Goal: Information Seeking & Learning: Learn about a topic

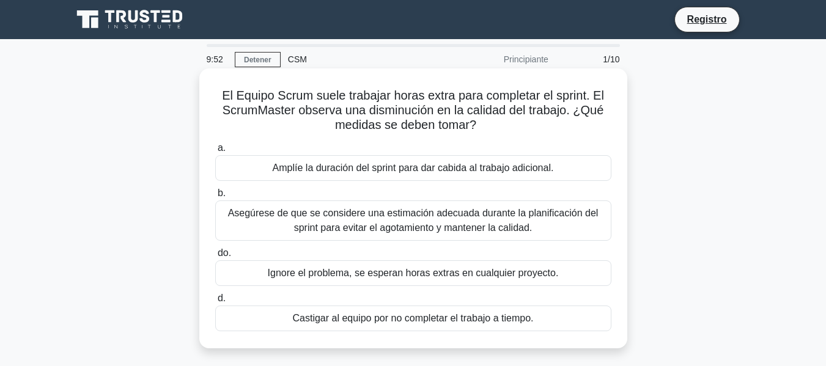
scroll to position [61, 0]
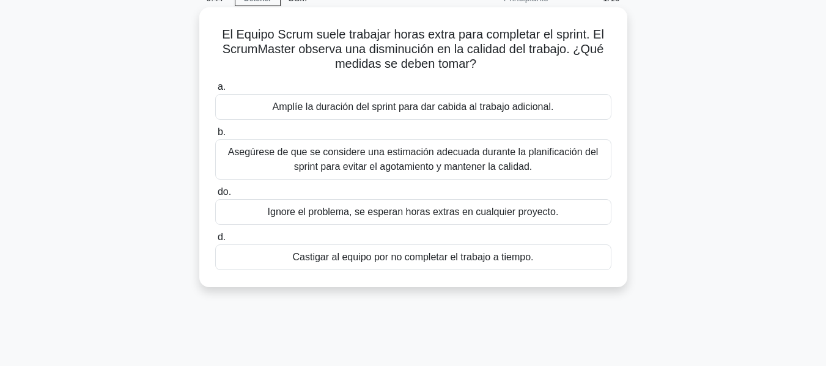
click at [334, 156] on font "Asegúrese de que se considere una estimación adecuada durante la planificación …" at bounding box center [413, 159] width 370 height 25
click at [215, 136] on input "b. Asegúrese de que se considere una estimación adecuada durante la planificaci…" at bounding box center [215, 132] width 0 height 8
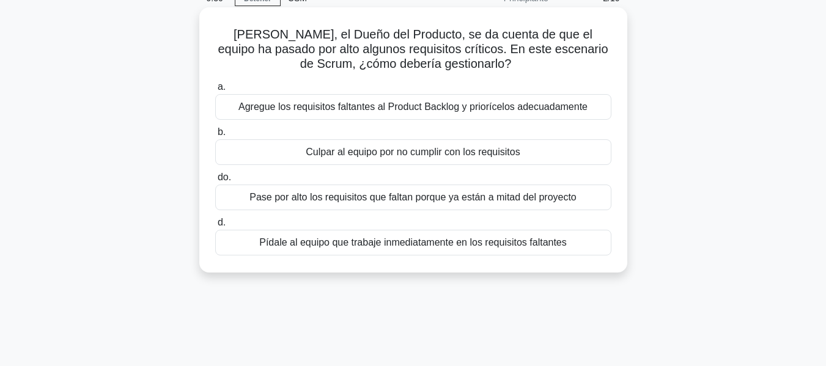
click at [419, 110] on font "Agregue los requisitos faltantes al Product Backlog y priorícelos adecuadamente" at bounding box center [412, 106] width 349 height 10
click at [215, 91] on input "a. Agregue los requisitos faltantes al Product Backlog y priorícelos adecuadame…" at bounding box center [215, 87] width 0 height 8
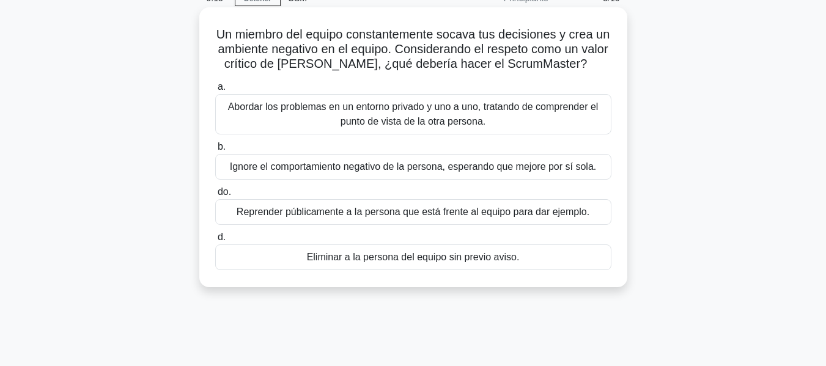
click at [422, 127] on font "Abordar los problemas en un entorno privado y uno a uno, tratando de comprender…" at bounding box center [413, 113] width 370 height 25
click at [215, 91] on input "a. Abordar los problemas en un entorno privado y uno a uno, tratando de compren…" at bounding box center [215, 87] width 0 height 8
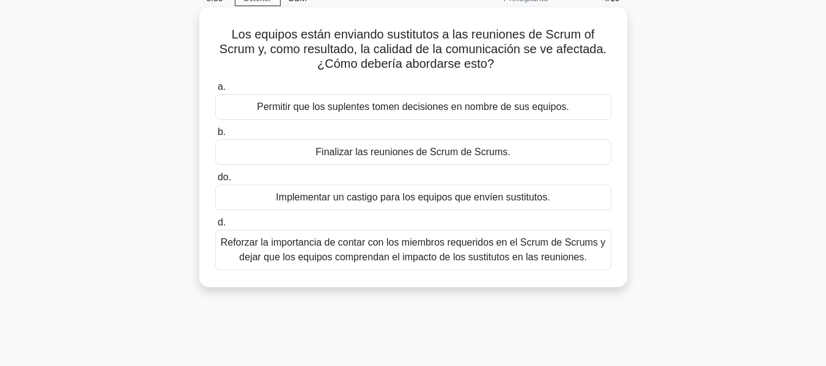
click at [342, 251] on font "Reforzar la importancia de contar con los miembros requeridos en el Scrum de Sc…" at bounding box center [413, 249] width 385 height 29
click at [215, 227] on input "d. Reforzar la importancia de contar con los miembros requeridos en el Scrum de…" at bounding box center [215, 223] width 0 height 8
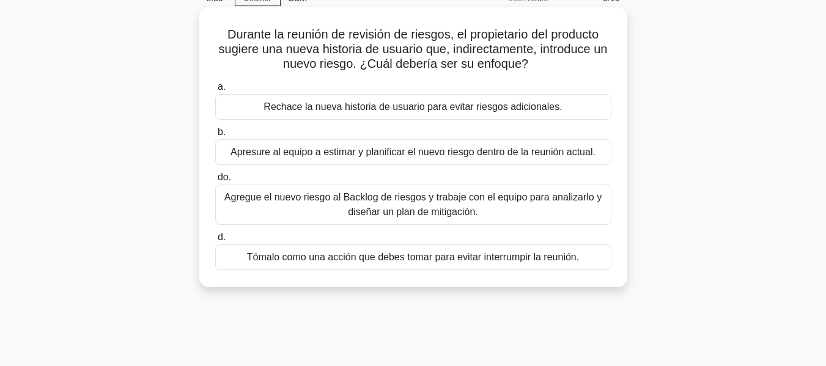
click at [519, 201] on font "Agregue el nuevo riesgo al Backlog de riesgos y trabaje con el equipo para anal…" at bounding box center [412, 204] width 377 height 25
click at [215, 182] on input "do. Agregue el nuevo riesgo al Backlog de riesgos y trabaje con el equipo para …" at bounding box center [215, 178] width 0 height 8
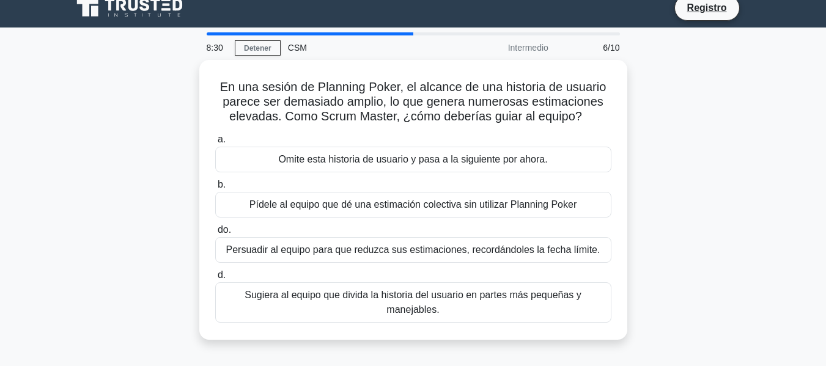
scroll to position [0, 0]
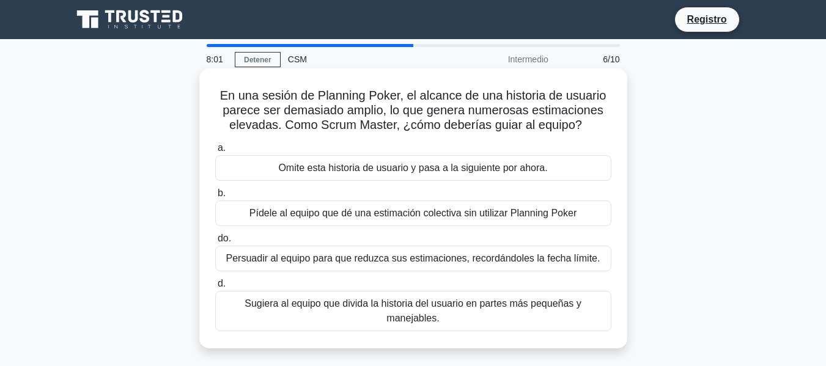
click at [405, 307] on font "Sugiera al equipo que divida la historia del usuario en partes más pequeñas y m…" at bounding box center [412, 310] width 337 height 25
click at [215, 288] on input "d. Sugiera al equipo que divida la historia del usuario en partes más pequeñas …" at bounding box center [215, 284] width 0 height 8
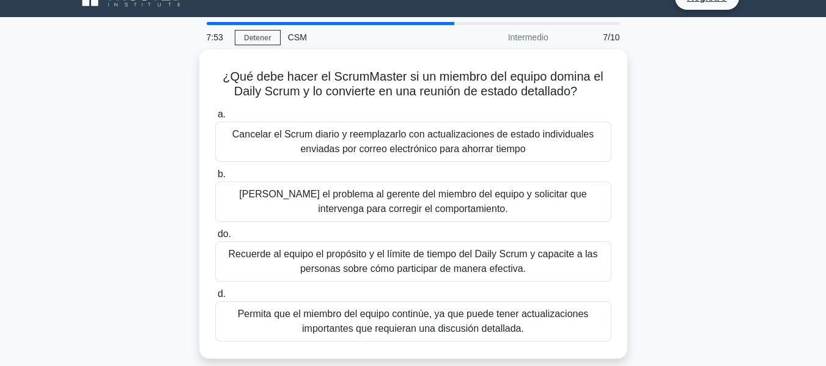
scroll to position [61, 0]
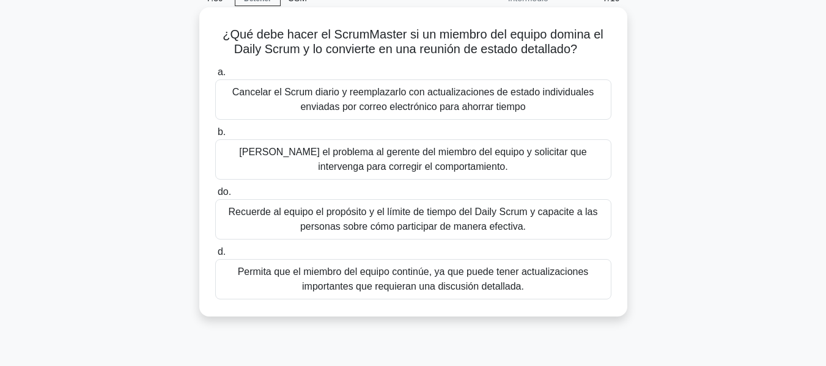
click at [406, 215] on font "Recuerde al equipo el propósito y el límite de tiempo del Daily Scrum y capacit…" at bounding box center [413, 219] width 369 height 25
click at [215, 196] on input "do. Recuerde al equipo el propósito y el límite de tiempo del Daily Scrum y cap…" at bounding box center [215, 192] width 0 height 8
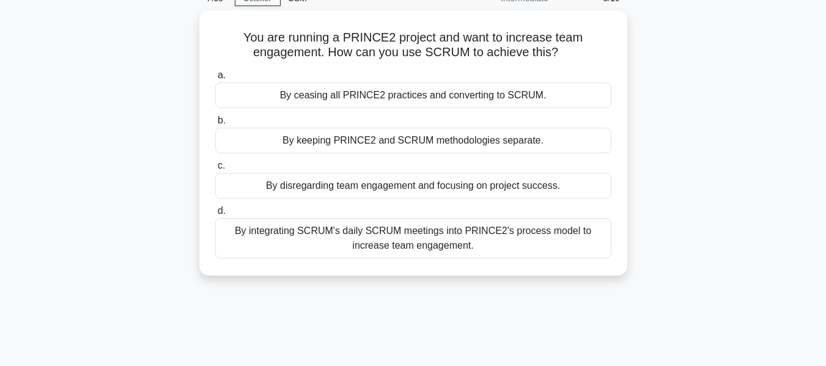
scroll to position [0, 0]
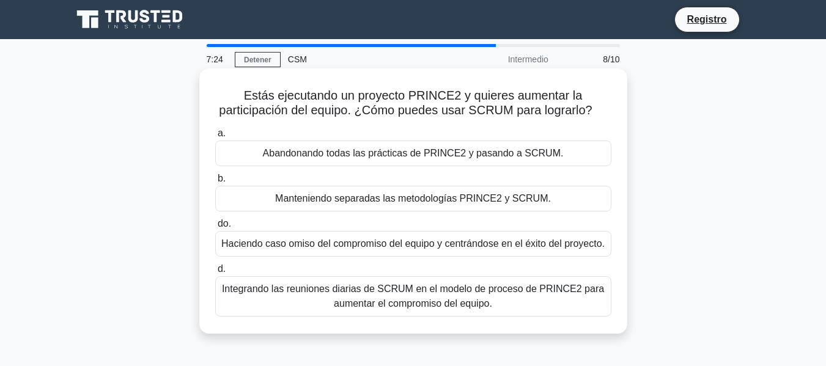
click at [351, 300] on font "Integrando las reuniones diarias de SCRUM en el modelo de proceso de PRINCE2 pa…" at bounding box center [413, 296] width 382 height 25
click at [215, 273] on input "d. Integrando las reuniones diarias de SCRUM en el modelo de proceso de PRINCE2…" at bounding box center [215, 269] width 0 height 8
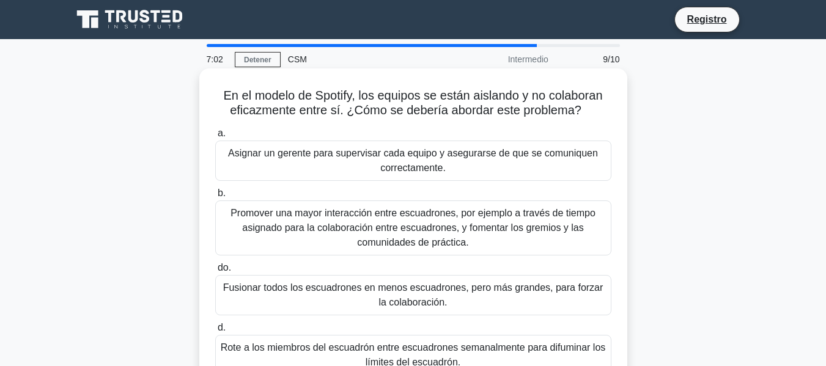
click at [282, 227] on font "Promover una mayor interacción entre escuadrones, por ejemplo a través de tiemp…" at bounding box center [412, 228] width 365 height 40
click at [215, 197] on input "b. Promover una mayor interacción entre escuadrones, por ejemplo a través de ti…" at bounding box center [215, 193] width 0 height 8
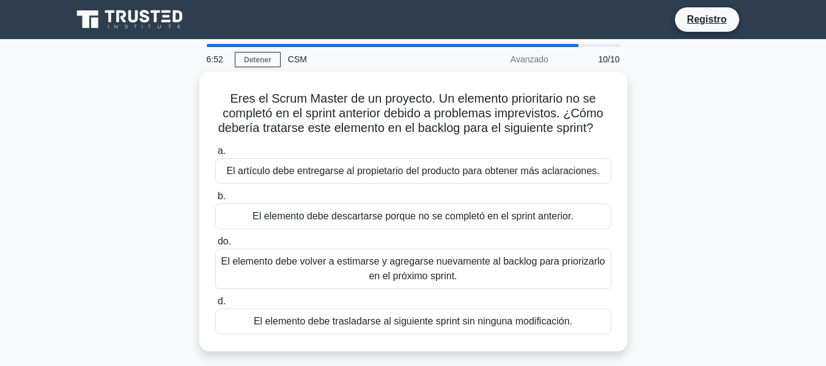
scroll to position [61, 0]
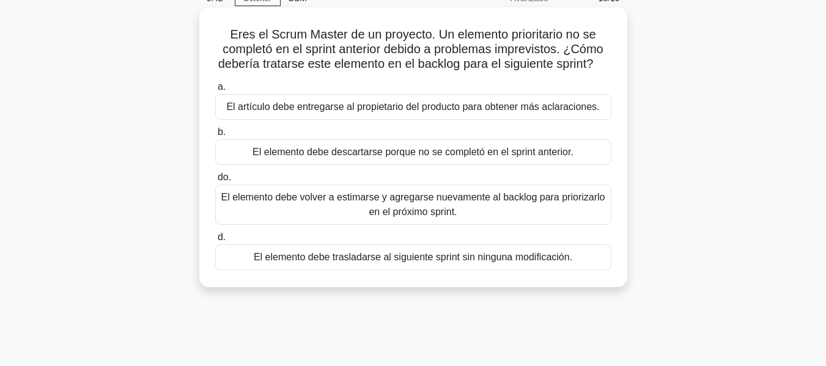
click at [397, 219] on font "El elemento debe volver a estimarse y agregarse nuevamente al backlog para prio…" at bounding box center [413, 204] width 385 height 29
click at [215, 182] on input "do. El elemento debe volver a estimarse y agregarse nuevamente al backlog para …" at bounding box center [215, 178] width 0 height 8
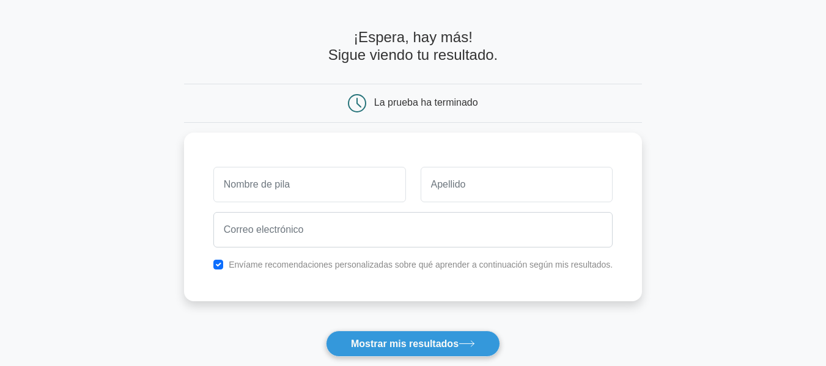
scroll to position [61, 0]
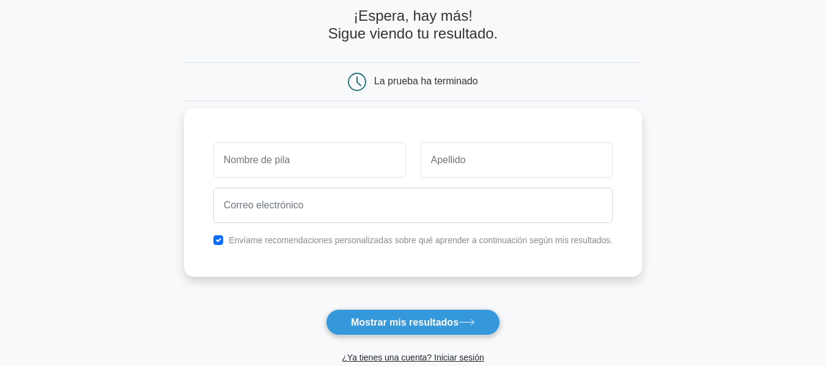
click at [304, 167] on input "text" at bounding box center [309, 159] width 193 height 35
type input "juliana"
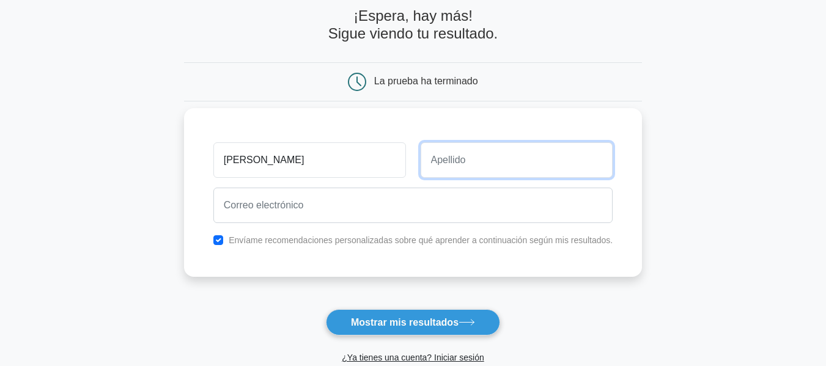
click at [561, 150] on input "text" at bounding box center [517, 159] width 193 height 35
type input "s"
type input "zuluaga"
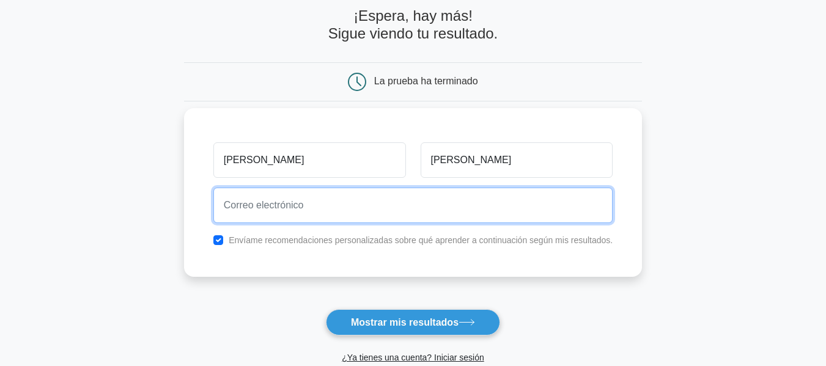
click at [503, 207] on input "email" at bounding box center [413, 205] width 400 height 35
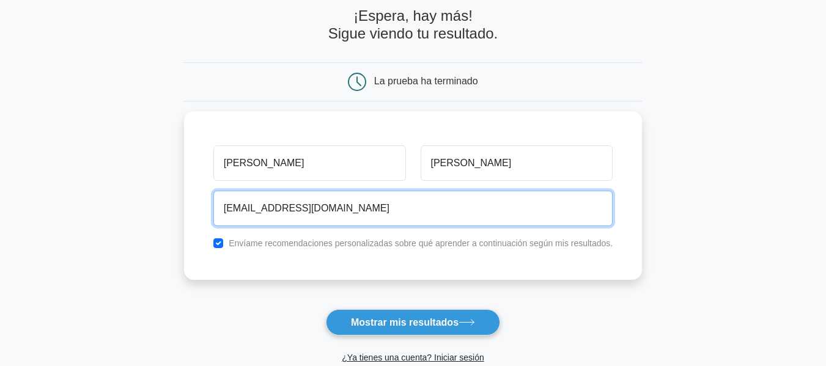
type input "juliandrezulu12@gmail.com"
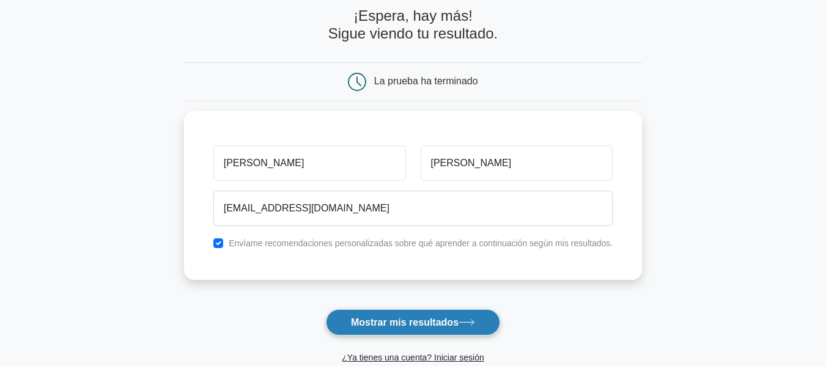
click at [433, 317] on button "Mostrar mis resultados" at bounding box center [413, 322] width 174 height 26
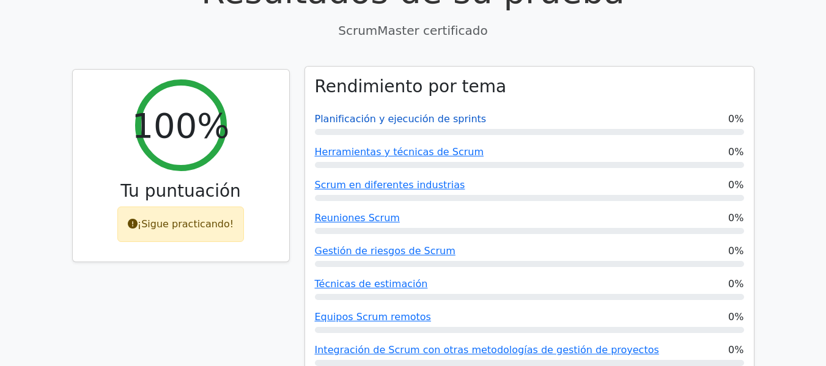
scroll to position [428, 0]
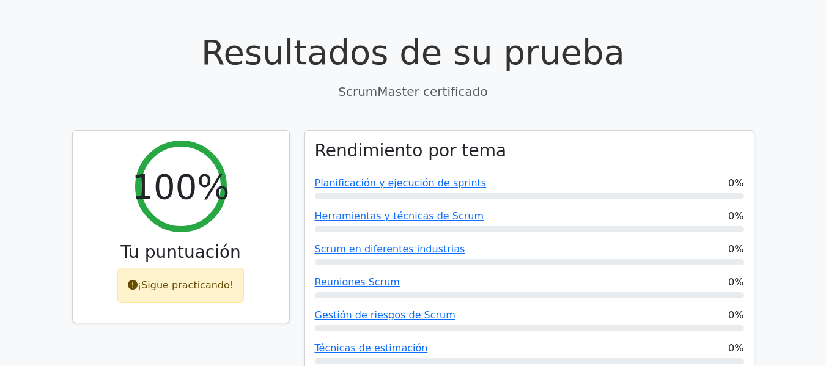
click at [719, 83] on p "ScrumMaster certificado" at bounding box center [413, 92] width 682 height 18
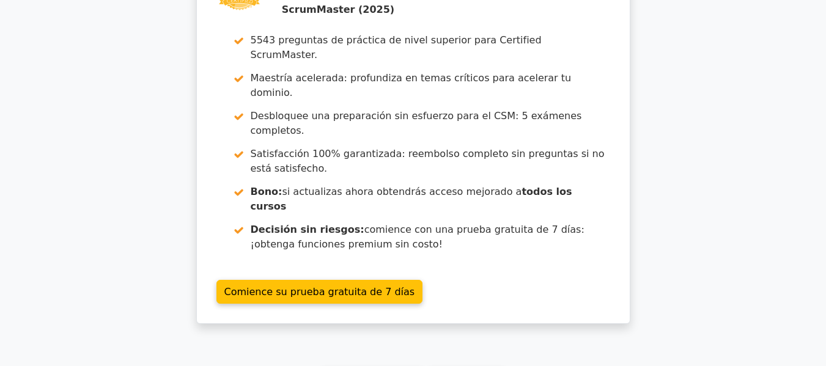
scroll to position [2408, 0]
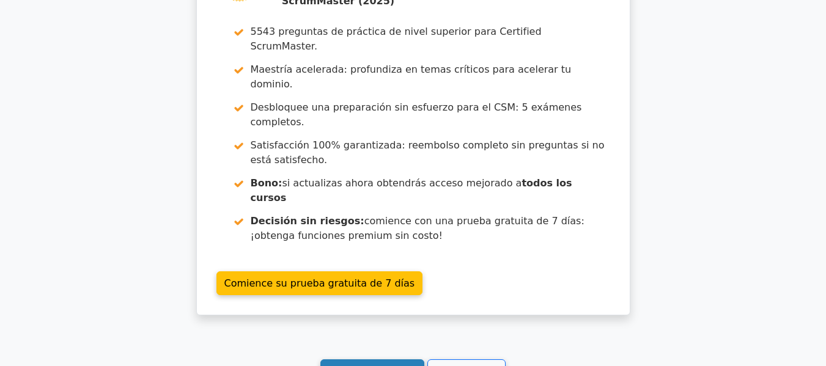
click at [387, 365] on font "Sigue practicando" at bounding box center [372, 371] width 89 height 12
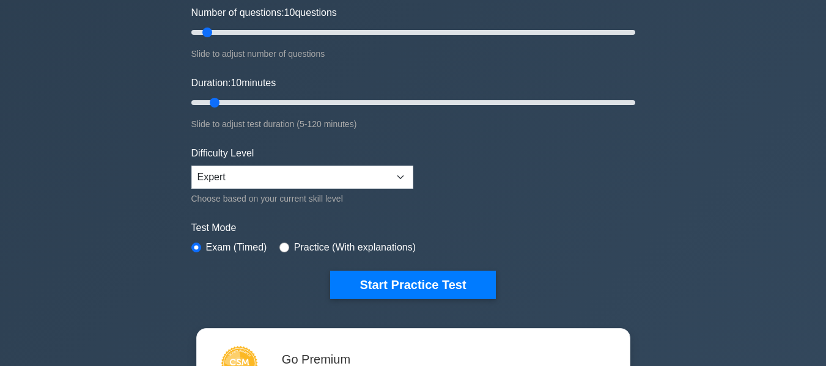
scroll to position [183, 0]
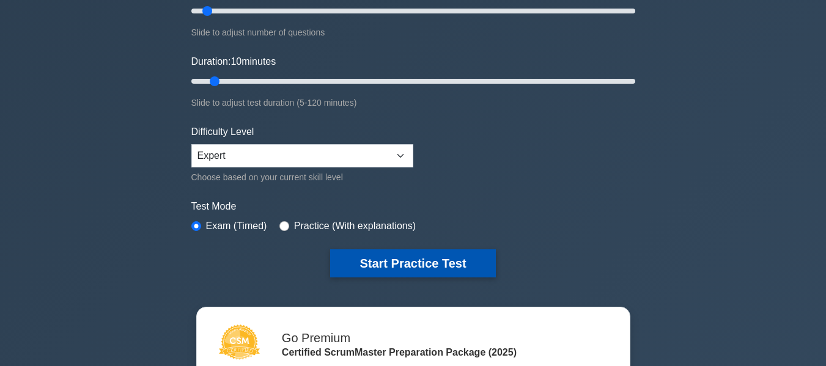
click at [383, 257] on button "Start Practice Test" at bounding box center [412, 263] width 165 height 28
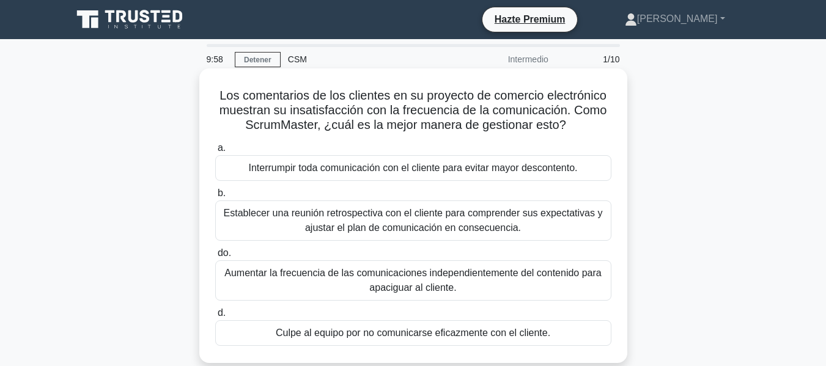
click at [623, 91] on div "Los comentarios de los clientes en su proyecto de comercio electrónico muestran…" at bounding box center [413, 215] width 428 height 295
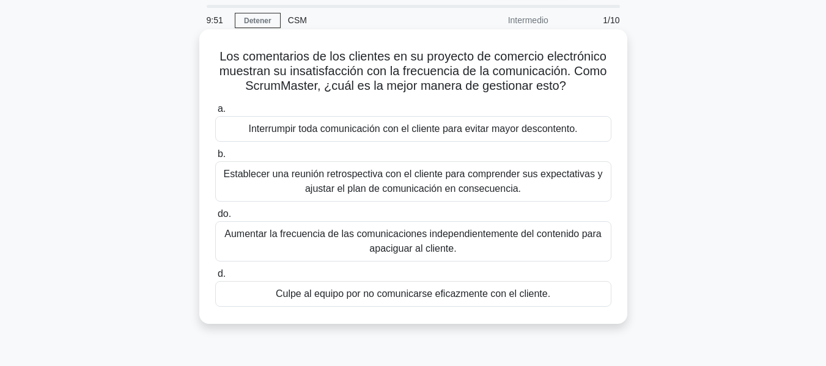
scroll to position [61, 0]
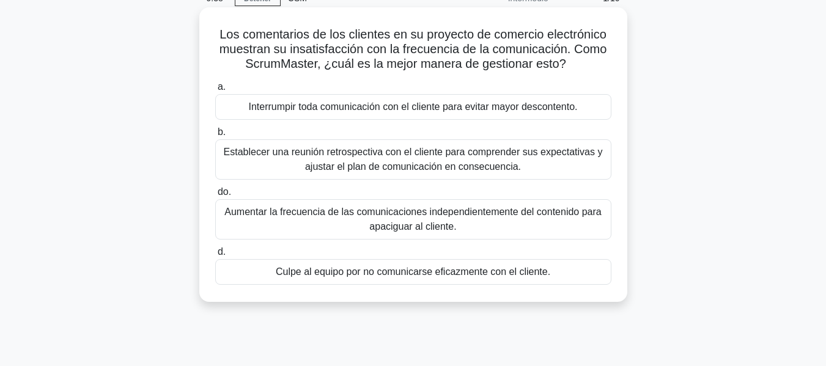
click at [417, 170] on font "Establecer una reunión retrospectiva con el cliente para comprender sus expecta…" at bounding box center [413, 159] width 379 height 25
click at [215, 136] on input "b. Establecer una reunión retrospectiva con el cliente para comprender sus expe…" at bounding box center [215, 132] width 0 height 8
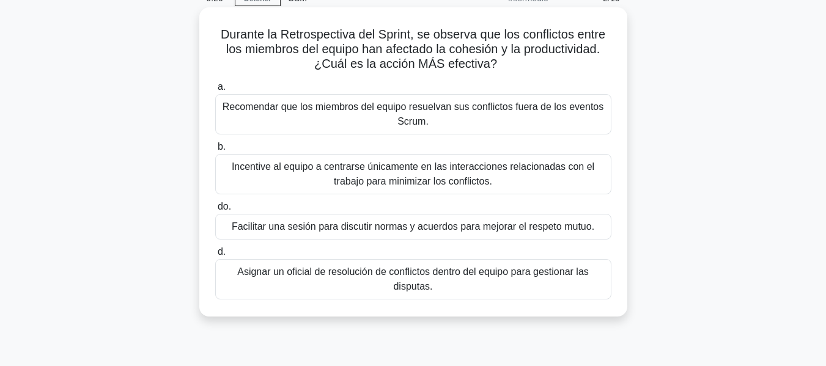
click at [367, 229] on font "Facilitar una sesión para discutir normas y acuerdos para mejorar el respeto mu…" at bounding box center [413, 226] width 362 height 10
click at [215, 211] on input "do. Facilitar una sesión para discutir normas y acuerdos para mejorar el respet…" at bounding box center [215, 207] width 0 height 8
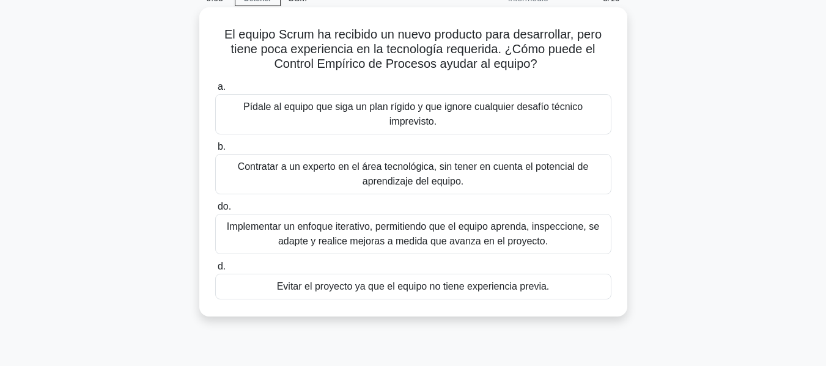
click at [417, 232] on font "Implementar un enfoque iterativo, permitiendo que el equipo aprenda, inspeccion…" at bounding box center [413, 233] width 372 height 25
click at [215, 211] on input "do. Implementar un enfoque iterativo, permitiendo que el equipo aprenda, inspec…" at bounding box center [215, 207] width 0 height 8
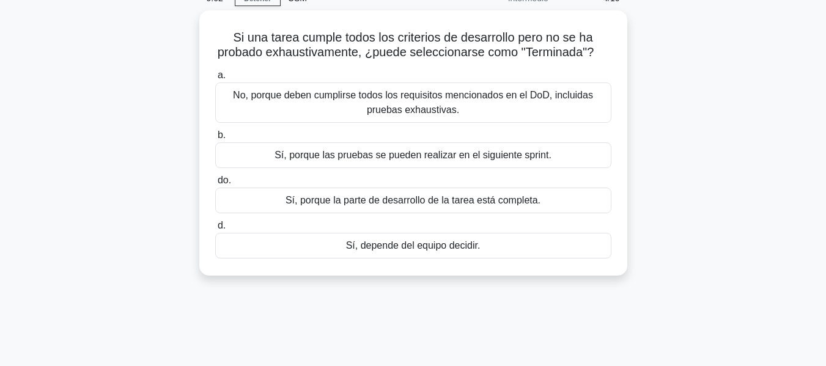
scroll to position [0, 0]
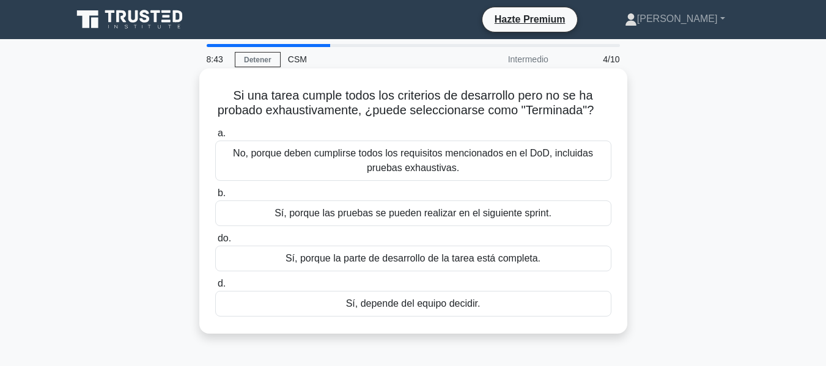
click at [286, 143] on div "No, porque deben cumplirse todos los requisitos mencionados en el DoD, incluida…" at bounding box center [413, 161] width 396 height 40
click at [215, 138] on input "a. No, porque deben cumplirse todos los requisitos mencionados en el DoD, inclu…" at bounding box center [215, 134] width 0 height 8
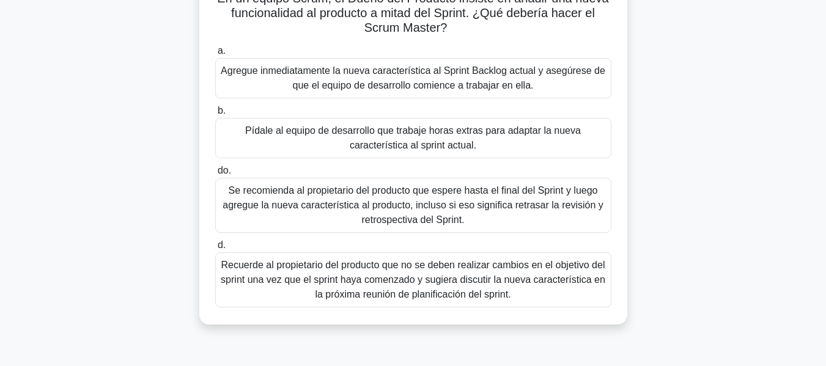
scroll to position [122, 0]
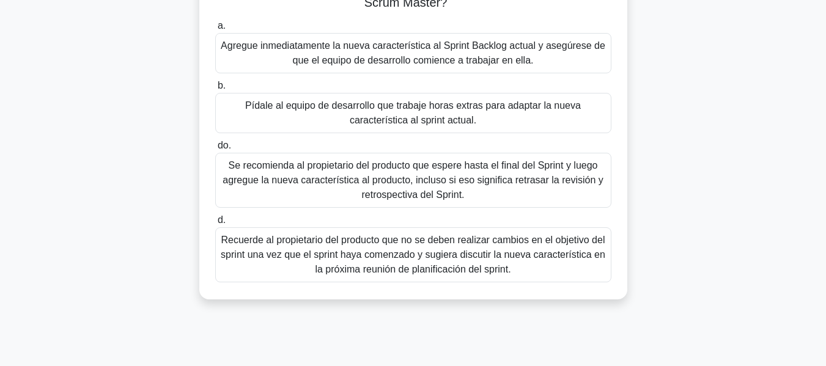
click at [523, 260] on font "Recuerde al propietario del producto que no se deben realizar cambios en el obj…" at bounding box center [413, 255] width 384 height 40
click at [215, 224] on input "d. Recuerde al propietario del producto que no se deben realizar cambios en el …" at bounding box center [215, 220] width 0 height 8
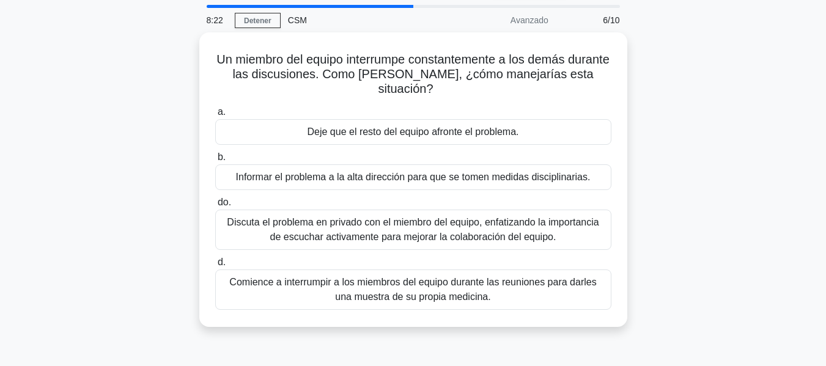
scroll to position [61, 0]
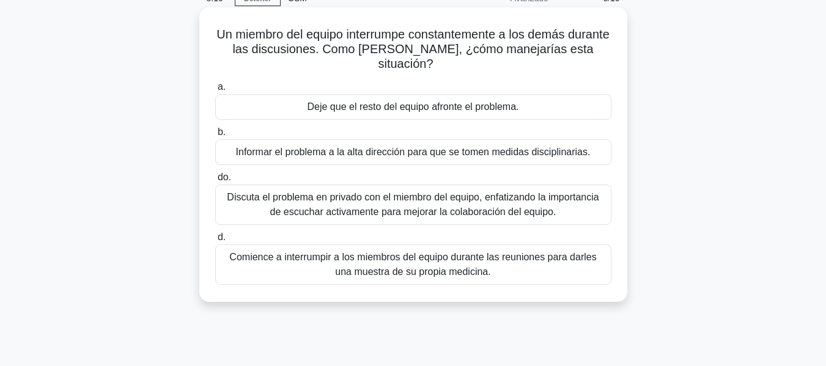
click at [415, 206] on font "Discuta el problema en privado con el miembro del equipo, enfatizando la import…" at bounding box center [413, 204] width 372 height 25
click at [215, 182] on input "do. Discuta el problema en privado con el miembro del equipo, enfatizando la im…" at bounding box center [215, 178] width 0 height 8
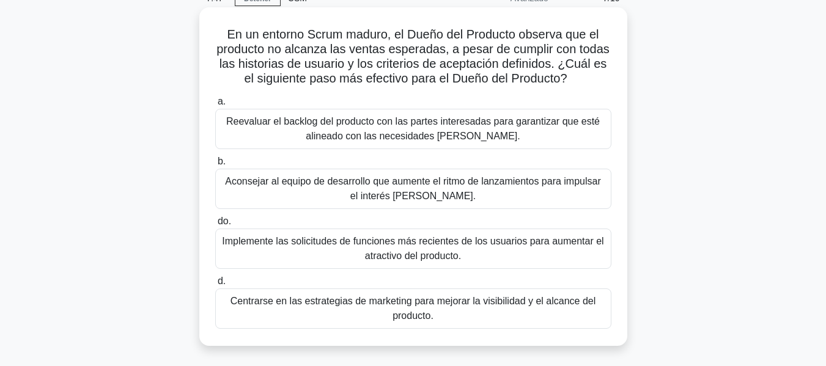
click at [284, 134] on font "Reevaluar el backlog del producto con las partes interesadas para garantizar qu…" at bounding box center [413, 128] width 385 height 29
click at [215, 106] on input "a. Reevaluar el backlog del producto con las partes interesadas para garantizar…" at bounding box center [215, 102] width 0 height 8
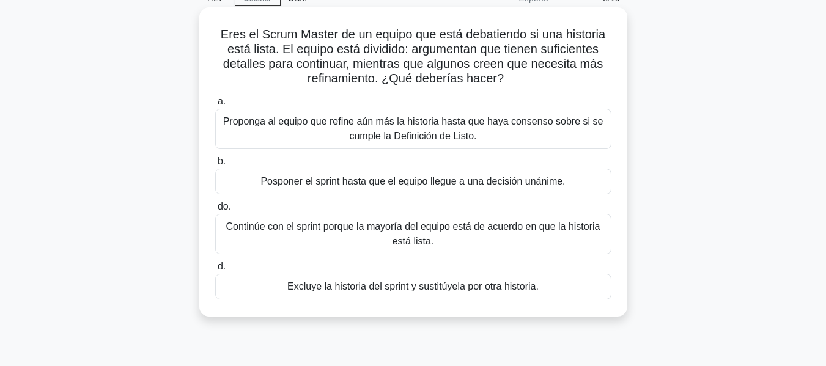
click at [340, 131] on font "Proponga al equipo que refine aún más la historia hasta que haya consenso sobre…" at bounding box center [413, 128] width 385 height 29
click at [215, 106] on input "a. Proponga al equipo que refine aún más la historia hasta que haya consenso so…" at bounding box center [215, 102] width 0 height 8
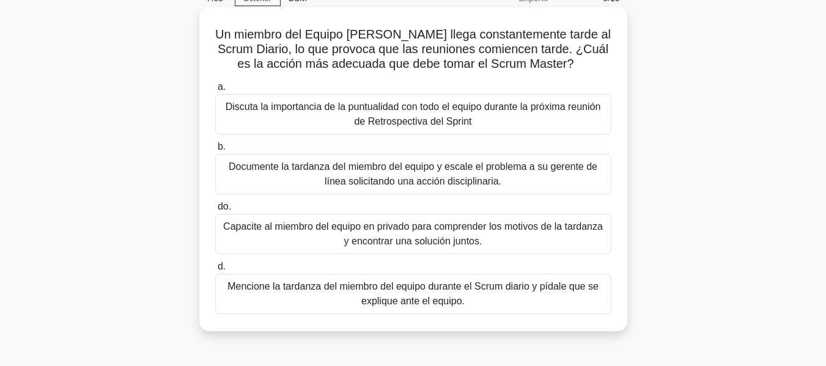
click at [432, 241] on font "Capacite al miembro del equipo en privado para comprender los motivos de la tar…" at bounding box center [413, 233] width 380 height 25
click at [215, 211] on input "do. Capacite al miembro del equipo en privado para comprender los motivos de la…" at bounding box center [215, 207] width 0 height 8
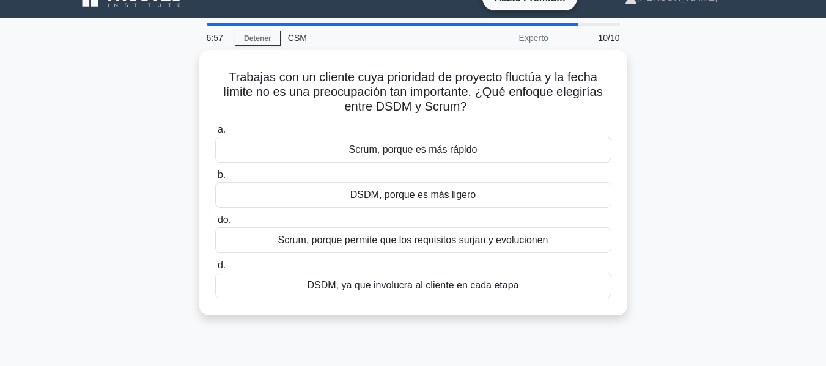
scroll to position [0, 0]
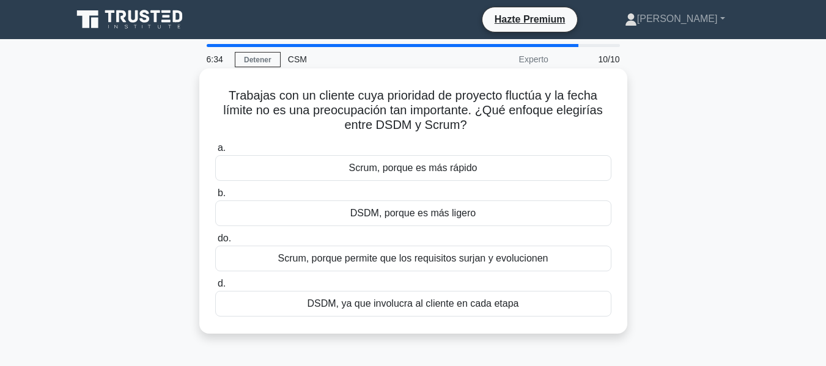
click at [421, 215] on font "DSDM, porque es más ligero" at bounding box center [412, 213] width 125 height 10
click at [215, 197] on input "b. DSDM, porque es más ligero" at bounding box center [215, 193] width 0 height 8
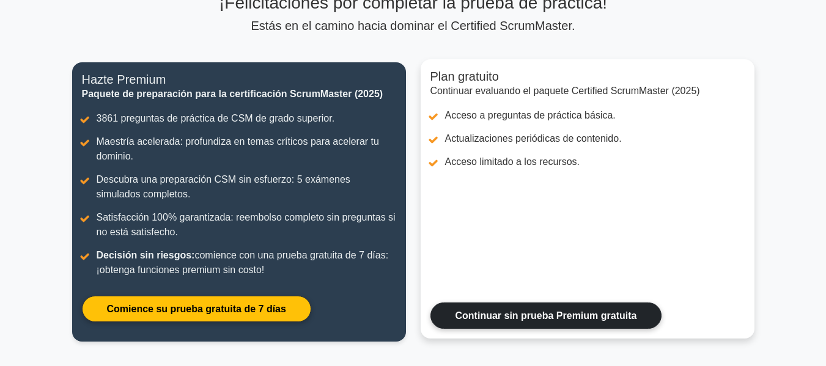
scroll to position [106, 0]
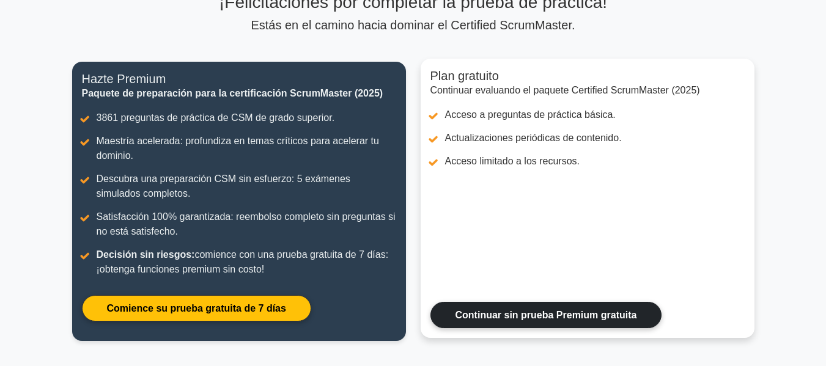
click at [554, 311] on link "Continuar sin prueba Premium gratuita" at bounding box center [546, 315] width 232 height 26
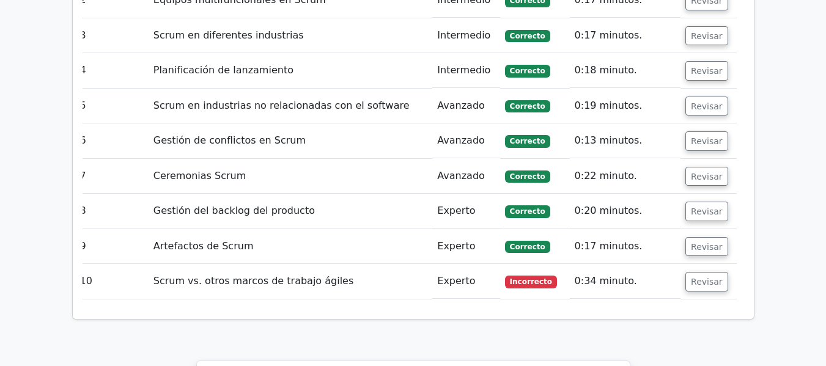
scroll to position [1796, 0]
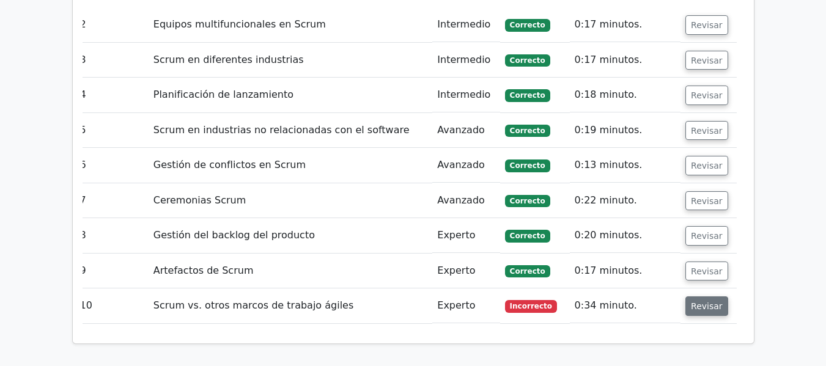
click at [711, 296] on button "Revisar" at bounding box center [706, 306] width 43 height 20
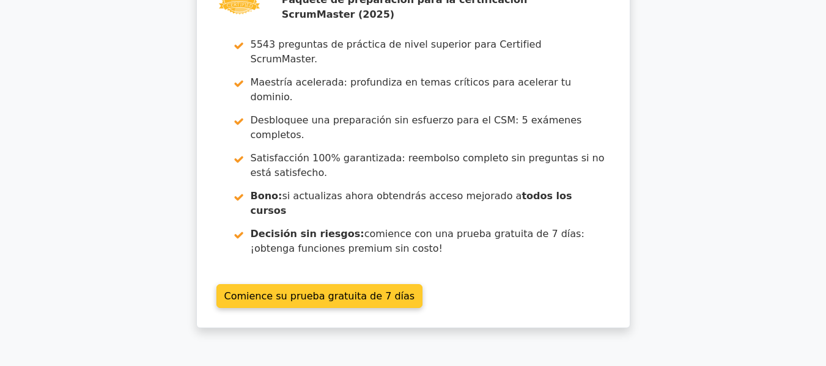
scroll to position [2793, 0]
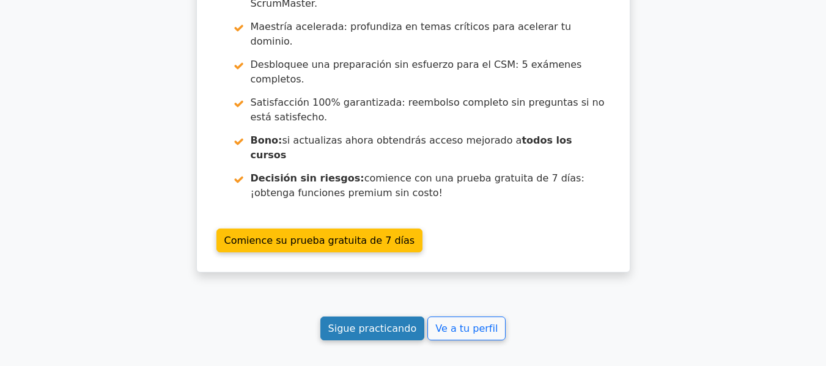
click at [407, 323] on font "Sigue practicando" at bounding box center [372, 329] width 89 height 12
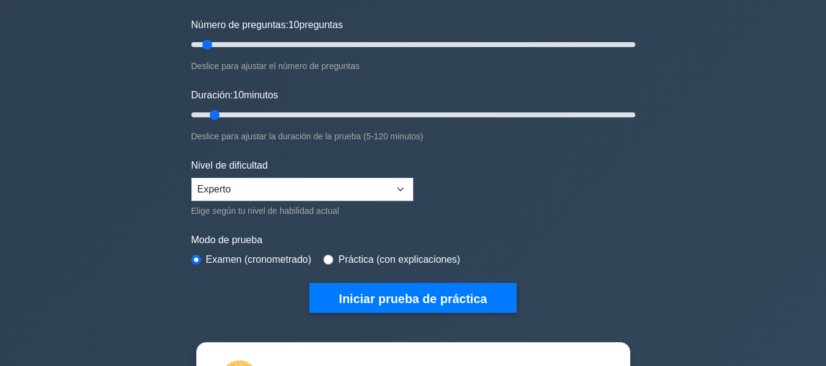
scroll to position [183, 0]
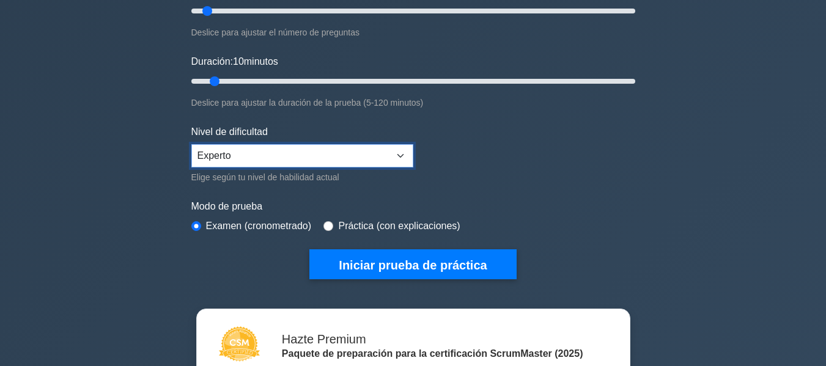
click at [394, 156] on select "Principiante Intermedio Experto" at bounding box center [302, 155] width 222 height 23
click at [191, 144] on select "Principiante Intermedio Experto" at bounding box center [302, 155] width 222 height 23
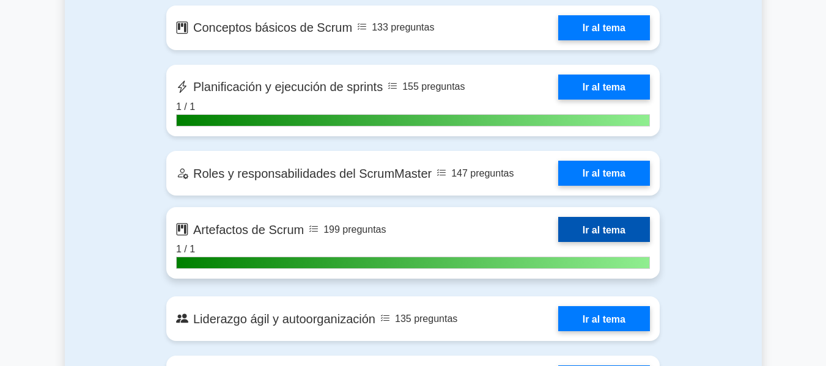
scroll to position [978, 0]
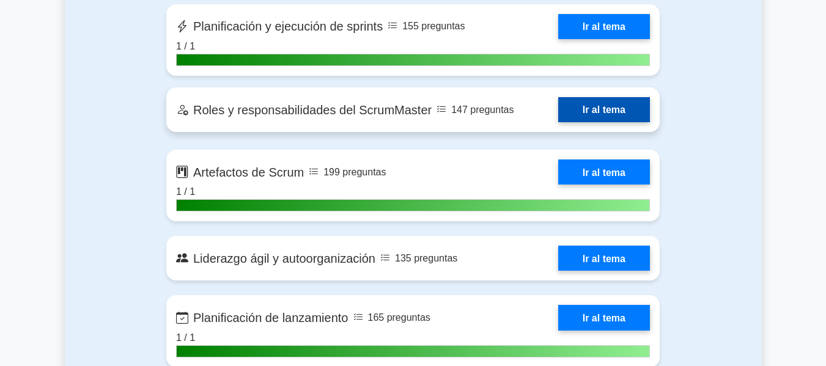
click at [597, 97] on link "Ir al tema" at bounding box center [604, 109] width 92 height 25
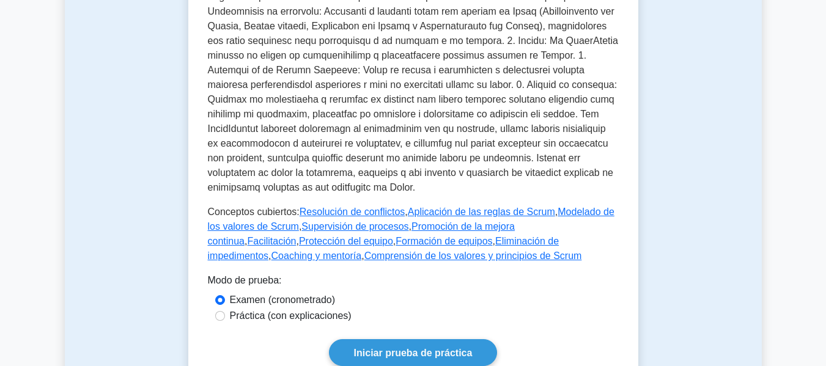
scroll to position [672, 0]
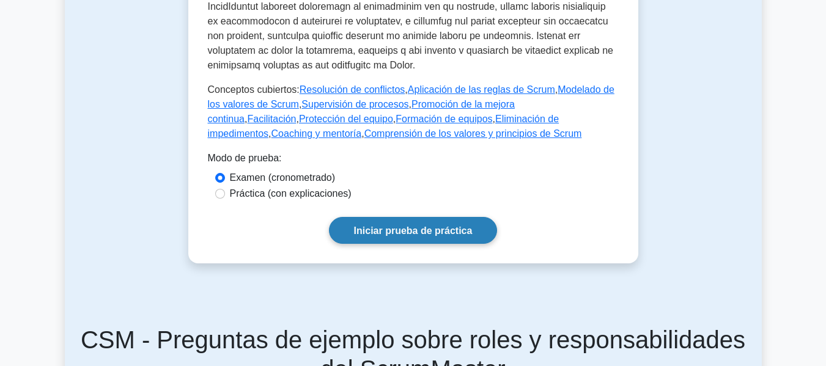
click at [396, 217] on link "Iniciar prueba de práctica" at bounding box center [413, 230] width 169 height 26
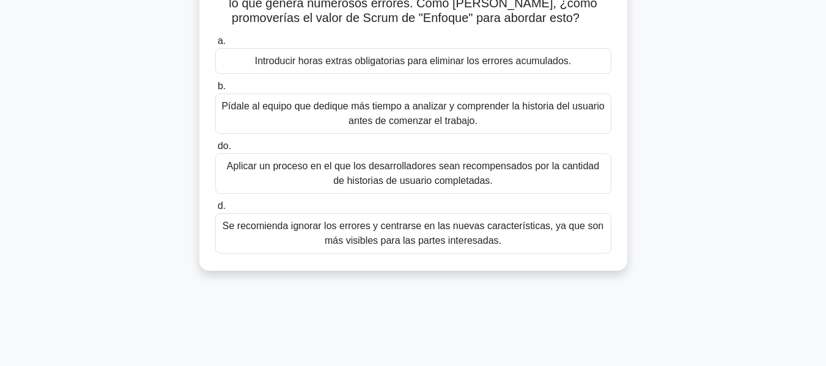
scroll to position [122, 0]
click at [384, 125] on font "Pídale al equipo que dedique más tiempo a analizar y comprender la historia del…" at bounding box center [412, 112] width 383 height 25
click at [215, 90] on input "b. Pídale al equipo que dedique más tiempo a analizar y comprender la historia …" at bounding box center [215, 86] width 0 height 8
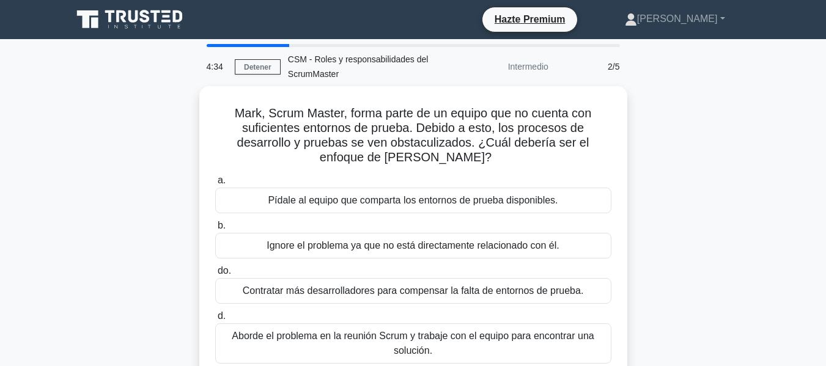
scroll to position [61, 0]
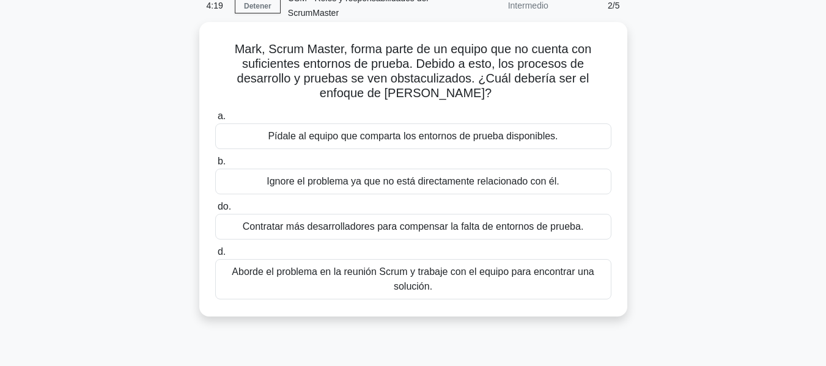
click at [438, 273] on font "Aborde el problema en la reunión Scrum y trabaje con el equipo para encontrar u…" at bounding box center [413, 278] width 362 height 25
click at [215, 256] on input "d. Aborde el problema en la reunión Scrum y trabaje con el equipo para encontra…" at bounding box center [215, 252] width 0 height 8
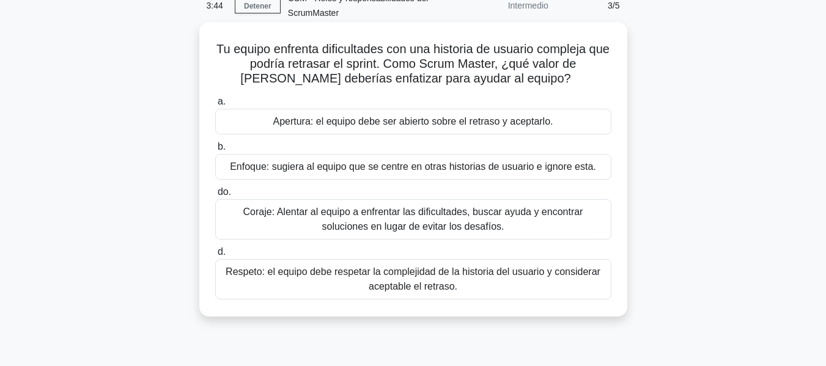
click at [334, 215] on font "Coraje: Alentar al equipo a enfrentar las dificultades, buscar ayuda y encontra…" at bounding box center [413, 219] width 340 height 25
click at [215, 196] on input "do. Coraje: Alentar al equipo a enfrentar las dificultades, buscar ayuda y enco…" at bounding box center [215, 192] width 0 height 8
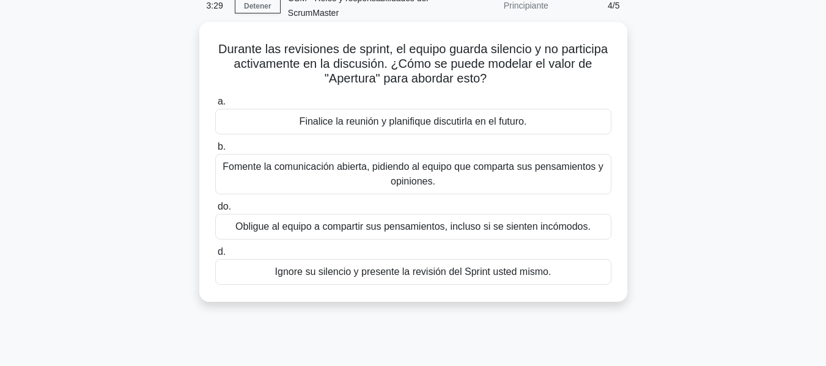
click at [349, 172] on font "Fomente la comunicación abierta, pidiendo al equipo que comparta sus pensamient…" at bounding box center [412, 173] width 381 height 25
click at [215, 151] on input "b. Fomente la comunicación abierta, pidiendo al equipo que comparta sus pensami…" at bounding box center [215, 147] width 0 height 8
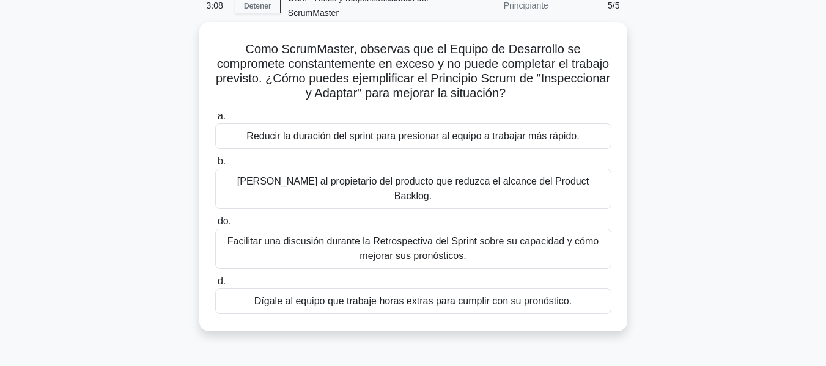
click at [416, 236] on font "Facilitar una discusión durante la Retrospectiva del Sprint sobre su capacidad …" at bounding box center [412, 248] width 371 height 25
click at [215, 226] on input "do. Facilitar una discusión durante la Retrospectiva del Sprint sobre su capaci…" at bounding box center [215, 222] width 0 height 8
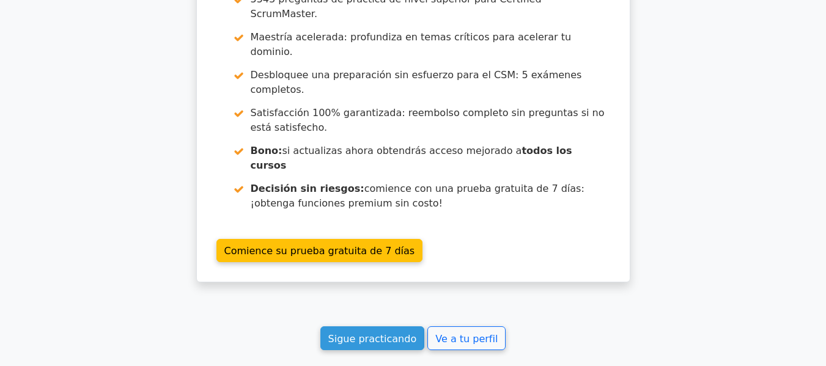
scroll to position [1988, 0]
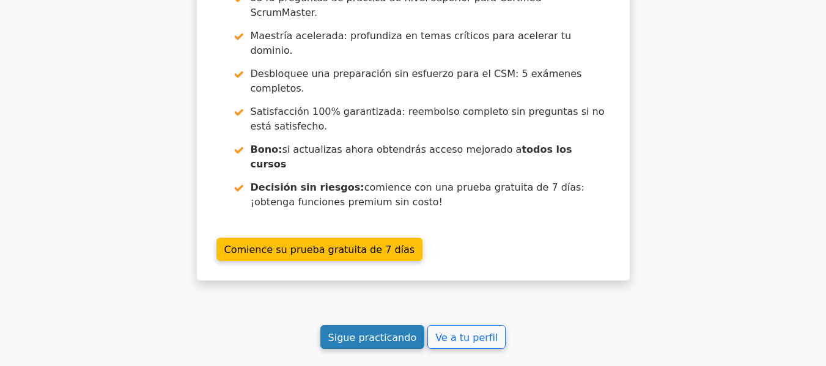
click at [364, 331] on font "Sigue practicando" at bounding box center [372, 337] width 89 height 12
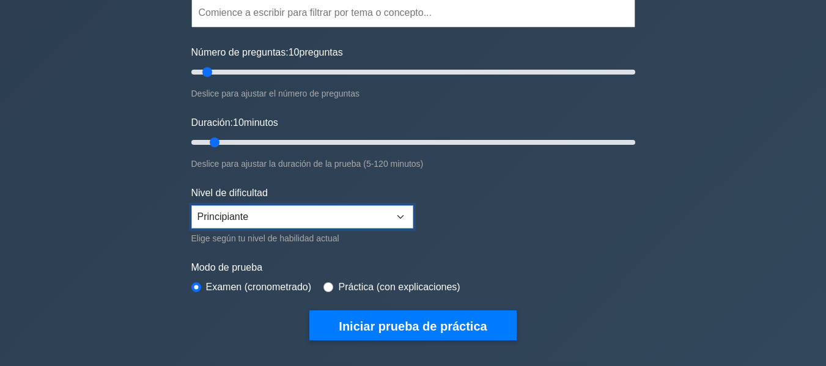
click at [330, 217] on select "Principiante Intermedio Experto" at bounding box center [302, 216] width 222 height 23
select select "expert"
click at [191, 205] on select "Principiante Intermedio Experto" at bounding box center [302, 216] width 222 height 23
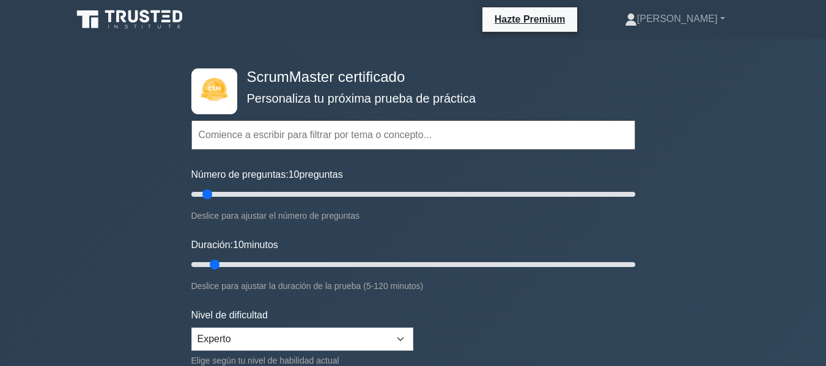
click at [295, 132] on input "text" at bounding box center [413, 134] width 444 height 29
click at [425, 139] on input "text" at bounding box center [413, 134] width 444 height 29
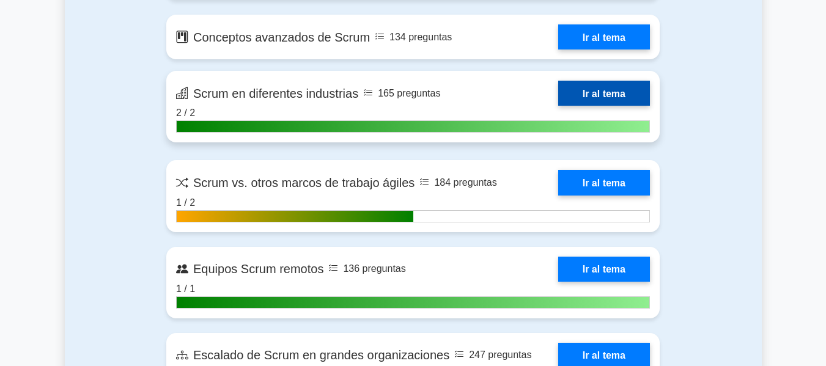
scroll to position [1711, 0]
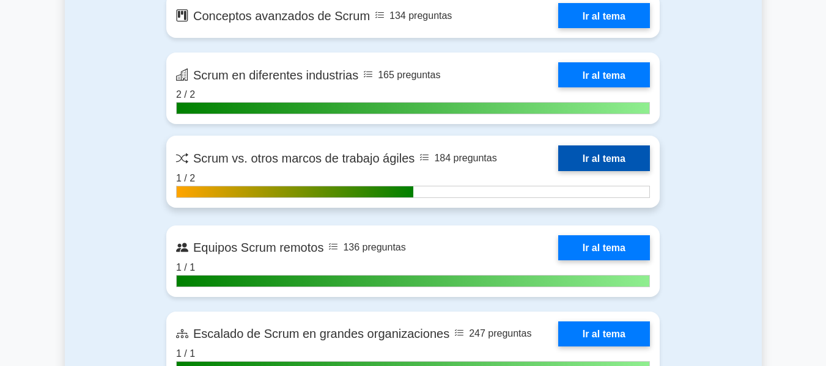
click at [571, 145] on link "Ir al tema" at bounding box center [604, 157] width 92 height 25
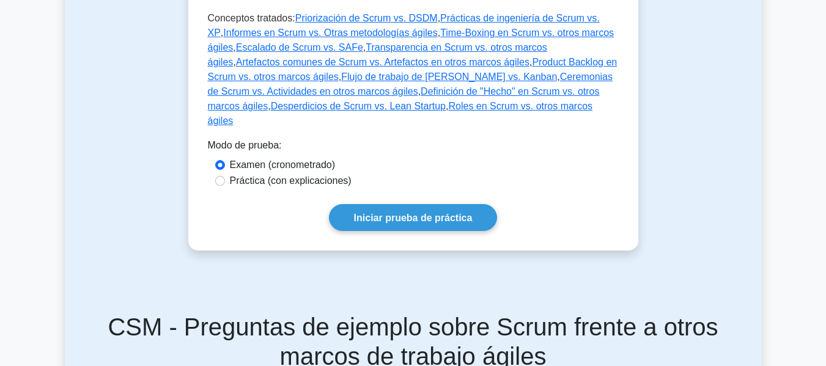
scroll to position [733, 0]
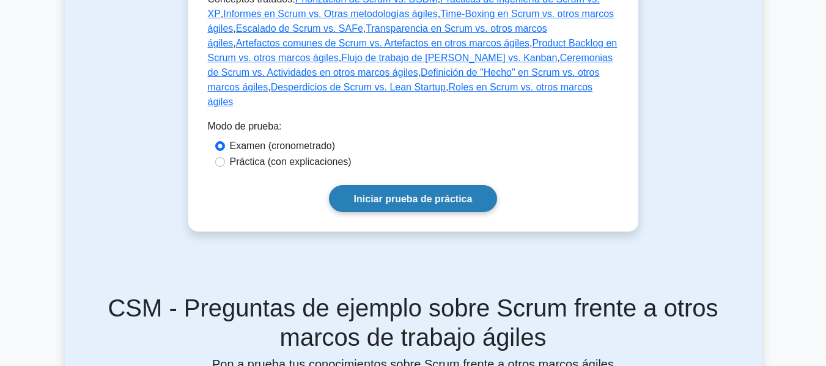
click at [414, 200] on font "Iniciar prueba de práctica" at bounding box center [413, 199] width 119 height 10
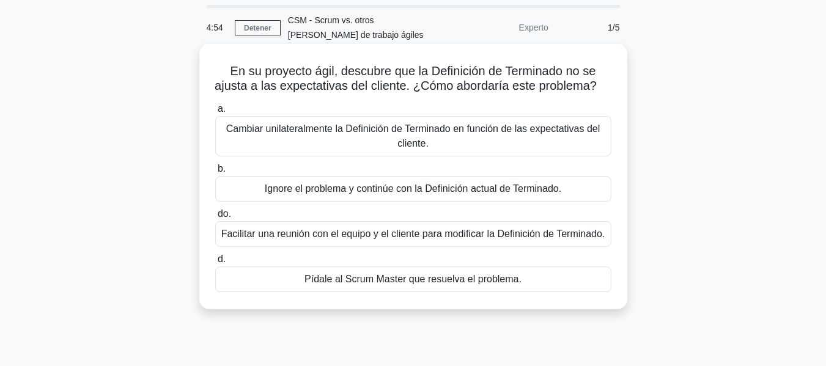
scroll to position [61, 0]
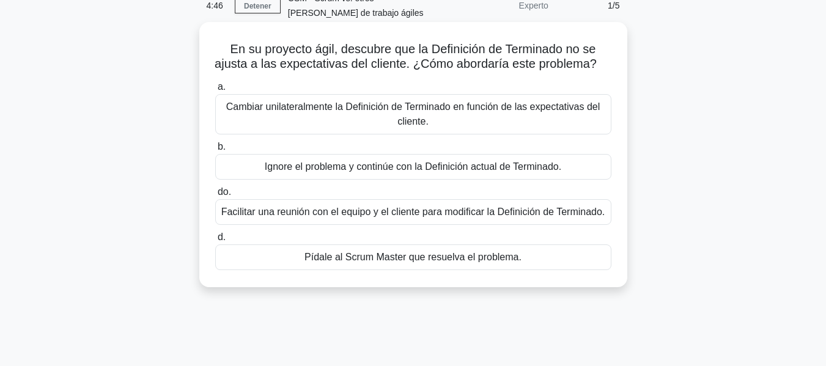
click at [468, 217] on font "Facilitar una reunión con el equipo y el cliente para modificar la Definición d…" at bounding box center [413, 212] width 384 height 10
click at [215, 196] on input "do. Facilitar una reunión con el equipo y el cliente para modificar la Definici…" at bounding box center [215, 192] width 0 height 8
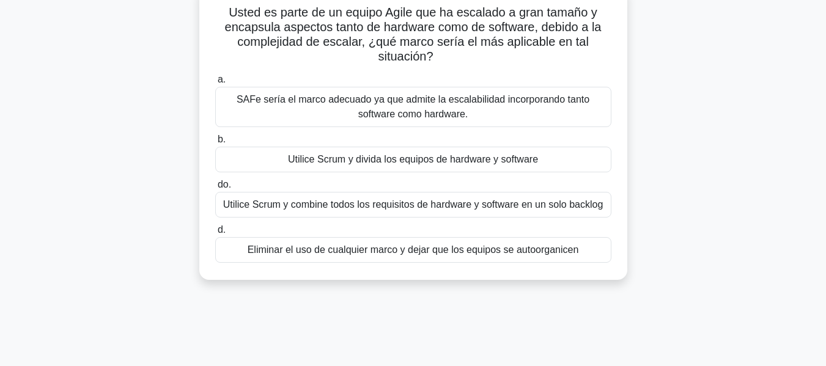
scroll to position [122, 0]
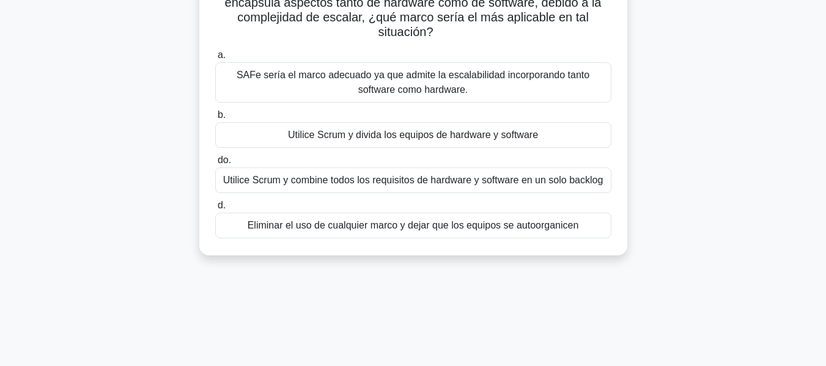
click at [454, 133] on font "Utilice Scrum y divida los equipos de hardware y software" at bounding box center [413, 135] width 250 height 10
click at [215, 119] on input "b. Utilice Scrum y divida los equipos de hardware y software" at bounding box center [215, 115] width 0 height 8
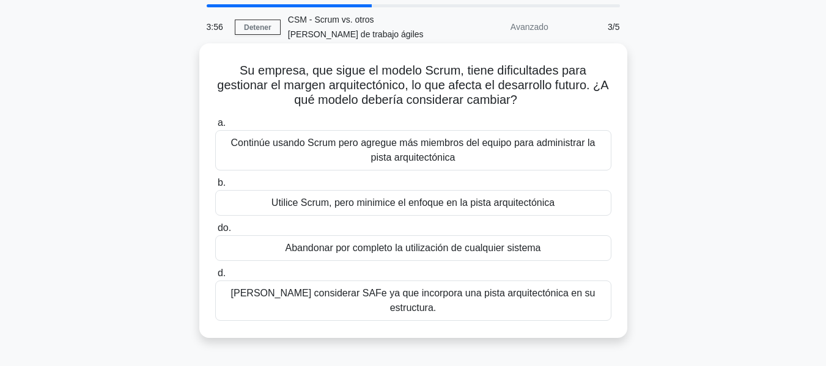
scroll to position [61, 0]
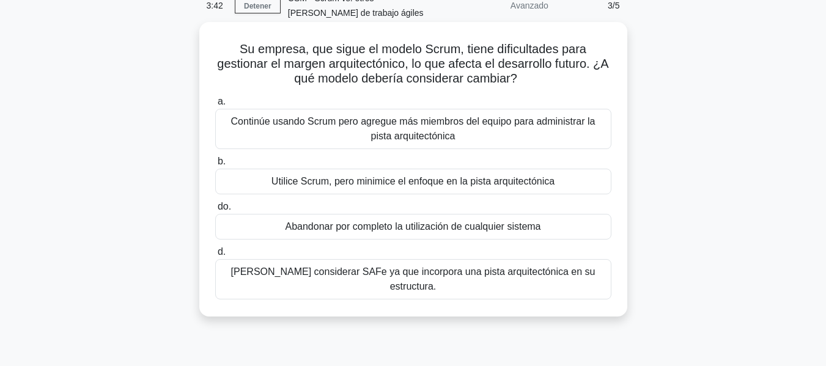
click at [400, 275] on font "Deberías considerar SAFe ya que incorpora una pista arquitectónica en su estruc…" at bounding box center [413, 278] width 364 height 25
click at [215, 256] on input "d. Deberías considerar SAFe ya que incorpora una pista arquitectónica en su est…" at bounding box center [215, 252] width 0 height 8
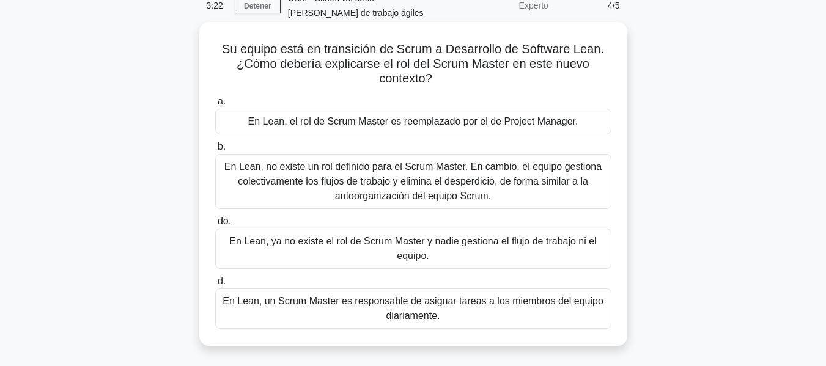
click at [463, 178] on font "En Lean, no existe un rol definido para el Scrum Master. En cambio, el equipo g…" at bounding box center [412, 181] width 377 height 40
click at [215, 151] on input "b. En Lean, no existe un rol definido para el Scrum Master. En cambio, el equip…" at bounding box center [215, 147] width 0 height 8
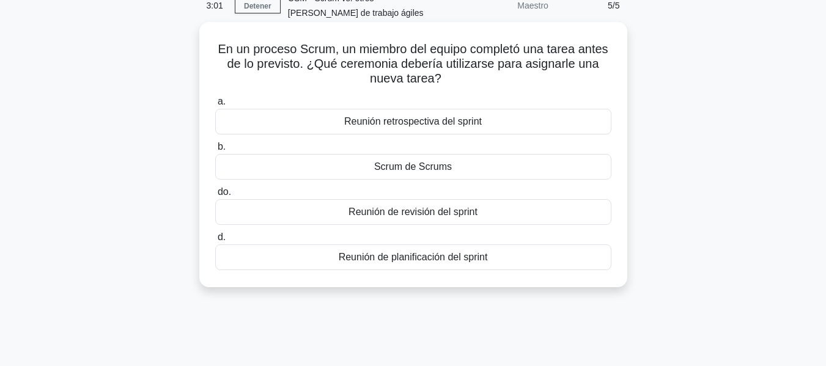
click at [386, 119] on font "Reunión retrospectiva del sprint" at bounding box center [413, 121] width 138 height 10
click at [215, 106] on input "a. Reunión retrospectiva del sprint" at bounding box center [215, 102] width 0 height 8
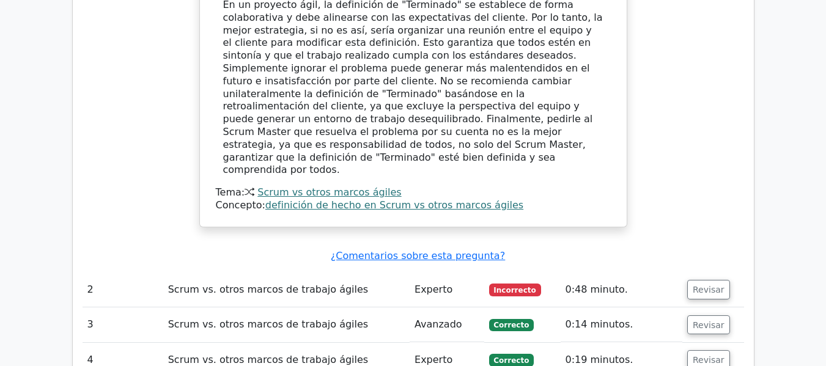
scroll to position [1345, 0]
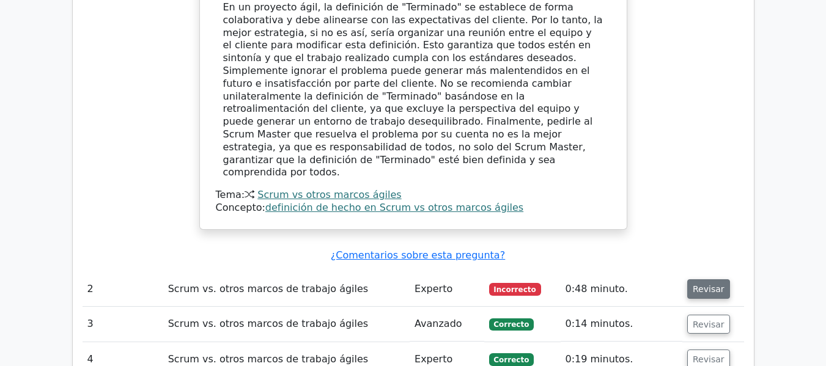
click at [708, 284] on font "Revisar" at bounding box center [708, 289] width 32 height 10
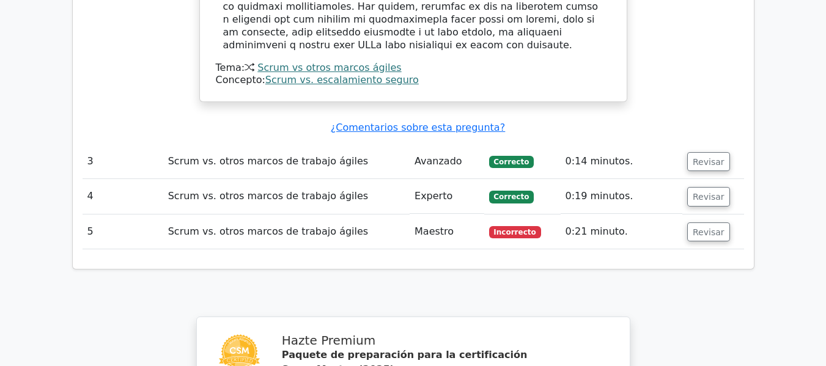
scroll to position [2139, 0]
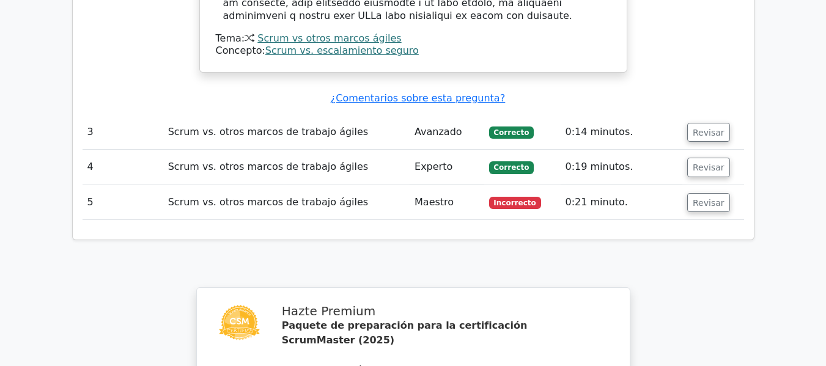
click at [501, 199] on font "Incorrecto" at bounding box center [514, 203] width 42 height 9
click at [688, 193] on button "Revisar" at bounding box center [708, 203] width 43 height 20
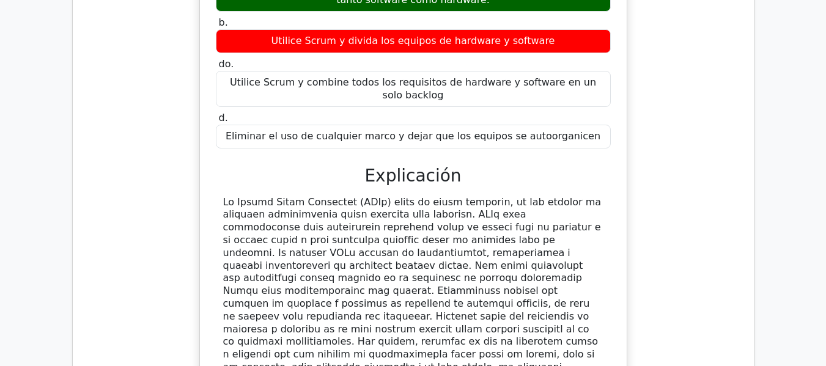
scroll to position [1772, 0]
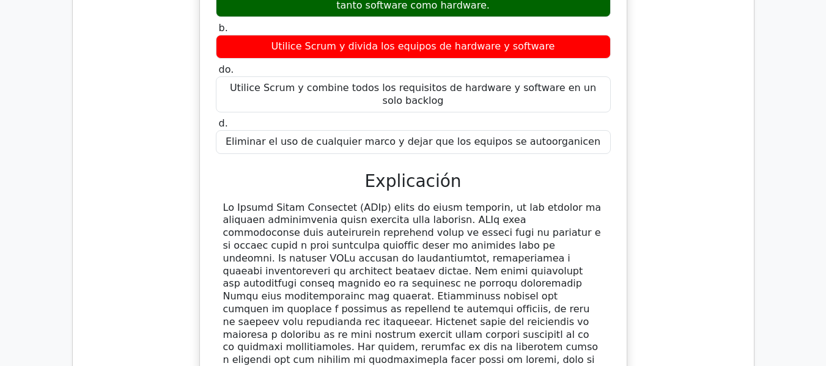
drag, startPoint x: 507, startPoint y: 284, endPoint x: 26, endPoint y: 150, distance: 499.3
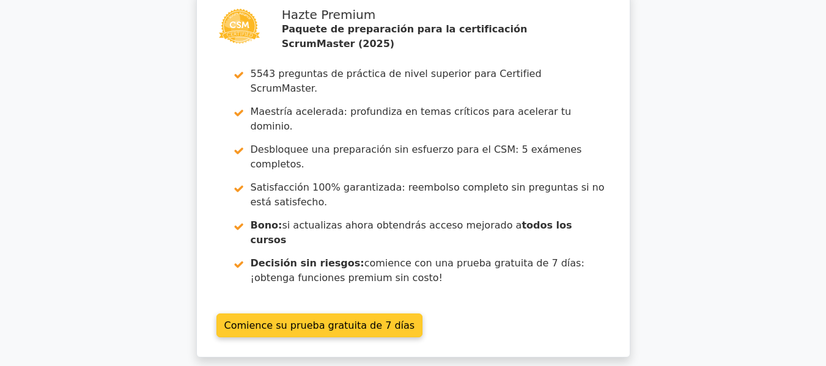
scroll to position [2999, 0]
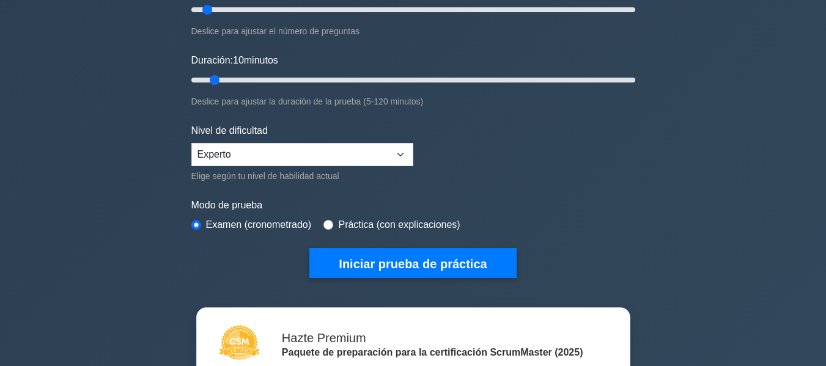
scroll to position [183, 0]
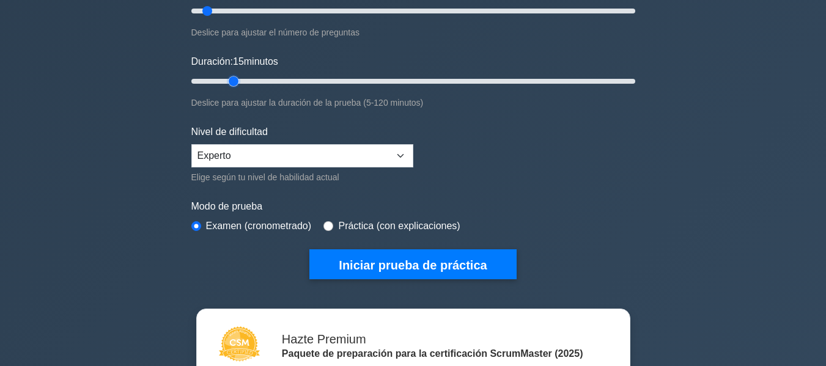
drag, startPoint x: 211, startPoint y: 82, endPoint x: 236, endPoint y: 84, distance: 24.5
type input "15"
click at [236, 84] on input "Duración: 15 minutos" at bounding box center [413, 81] width 444 height 15
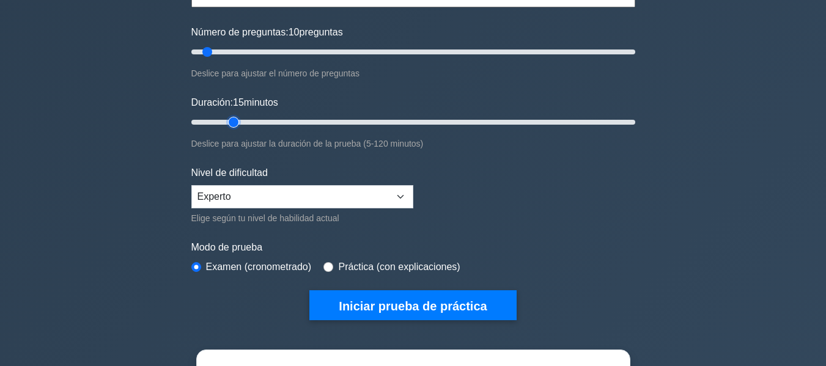
scroll to position [61, 0]
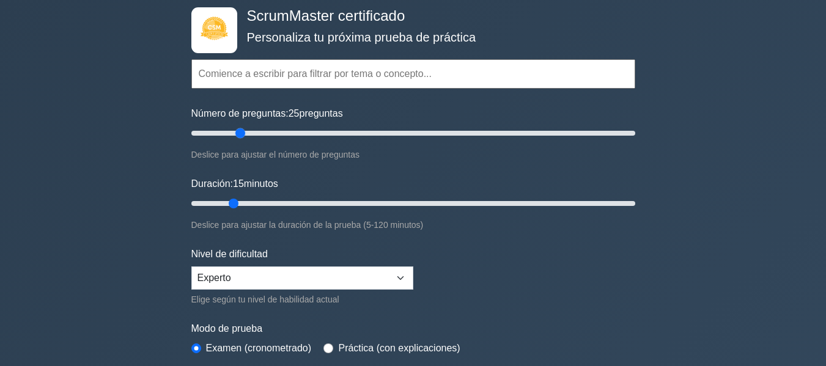
drag, startPoint x: 208, startPoint y: 133, endPoint x: 244, endPoint y: 138, distance: 35.7
click at [244, 138] on input "Número de preguntas: 25 preguntas" at bounding box center [413, 133] width 444 height 15
drag, startPoint x: 238, startPoint y: 132, endPoint x: 640, endPoint y: 137, distance: 401.6
click at [635, 137] on input "Número de preguntas: 200 preguntas" at bounding box center [413, 133] width 444 height 15
type input "200"
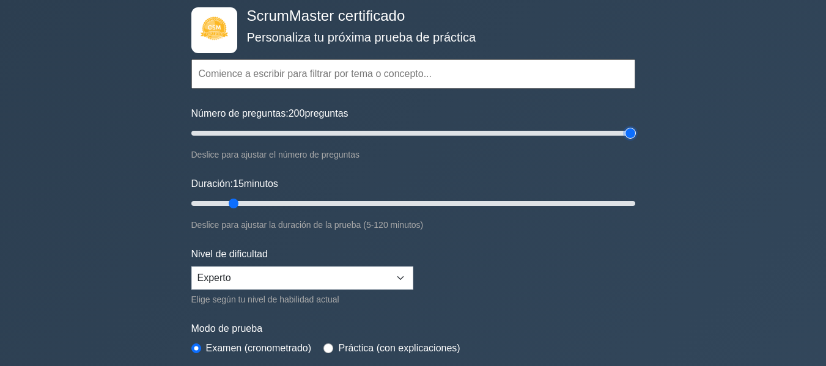
drag, startPoint x: 627, startPoint y: 131, endPoint x: 712, endPoint y: 140, distance: 85.4
click at [635, 140] on input "Número de preguntas: 200 preguntas" at bounding box center [413, 133] width 444 height 15
drag, startPoint x: 229, startPoint y: 202, endPoint x: 626, endPoint y: 205, distance: 397.3
type input "120"
click at [626, 205] on input "Duración: 120 minutos" at bounding box center [413, 203] width 444 height 15
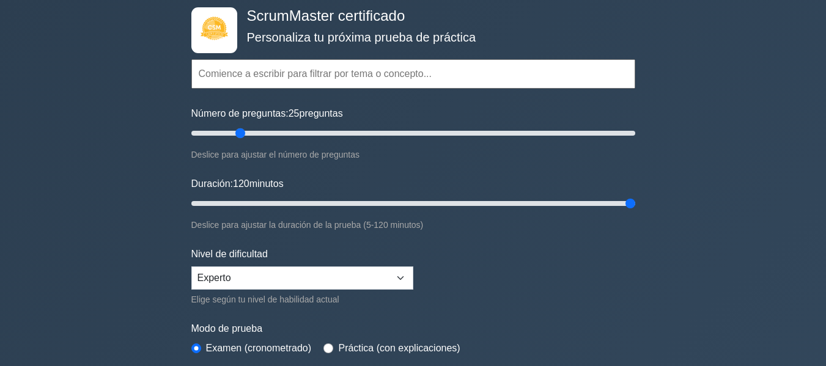
drag, startPoint x: 634, startPoint y: 133, endPoint x: 241, endPoint y: 148, distance: 392.7
type input "25"
click at [241, 141] on input "Número de preguntas: 25 preguntas" at bounding box center [413, 133] width 444 height 15
drag, startPoint x: 633, startPoint y: 204, endPoint x: 263, endPoint y: 201, distance: 369.2
type input "25"
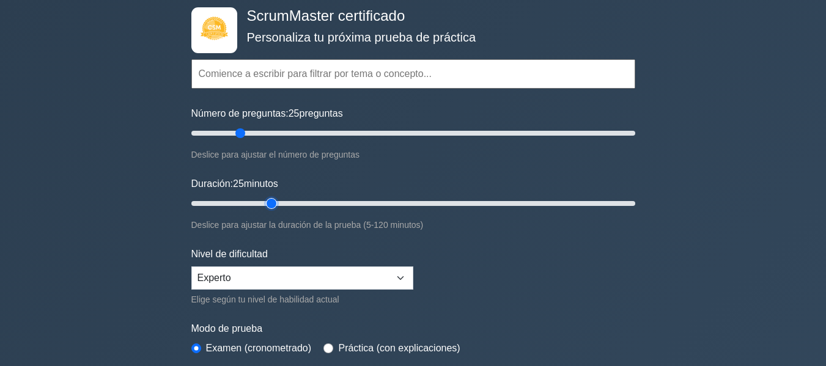
click at [263, 201] on input "Duración: 25 minutos" at bounding box center [413, 203] width 444 height 15
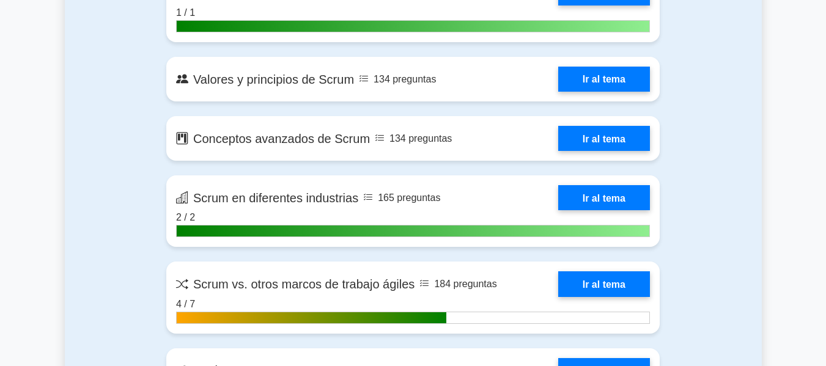
scroll to position [1589, 0]
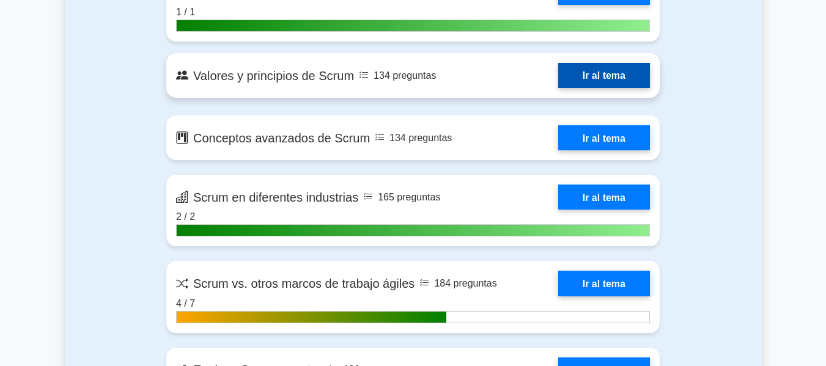
click at [603, 70] on link "Ir al tema" at bounding box center [604, 75] width 92 height 25
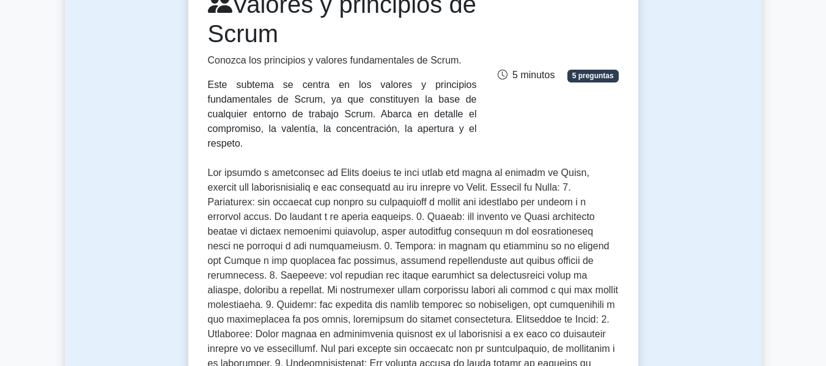
scroll to position [122, 0]
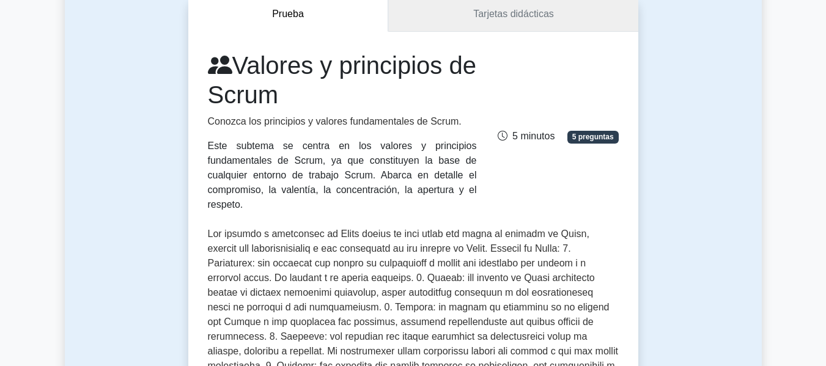
click at [497, 19] on font "Tarjetas didácticas" at bounding box center [513, 14] width 81 height 10
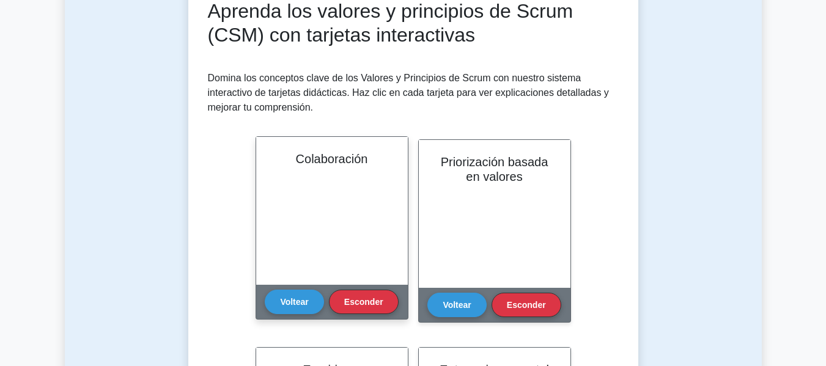
scroll to position [244, 0]
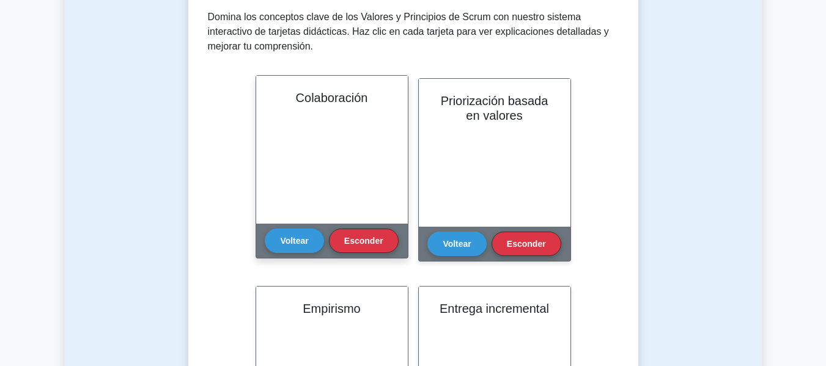
click at [317, 167] on div "Colaboración" at bounding box center [332, 150] width 152 height 148
click at [290, 254] on div "Voltear Esconder" at bounding box center [331, 241] width 133 height 34
click at [288, 235] on font "Voltear" at bounding box center [294, 240] width 28 height 10
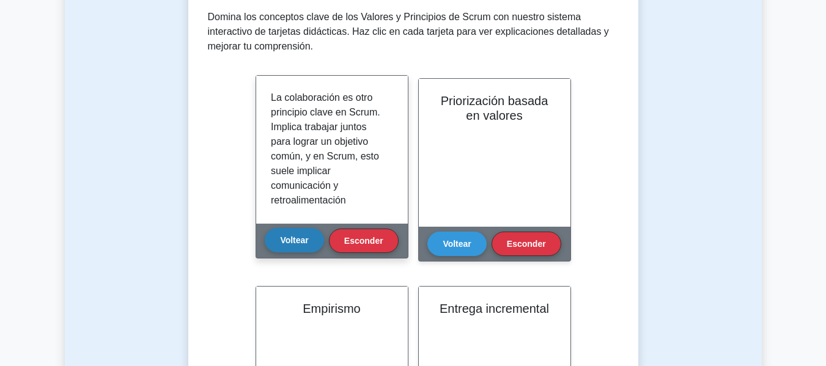
scroll to position [306, 0]
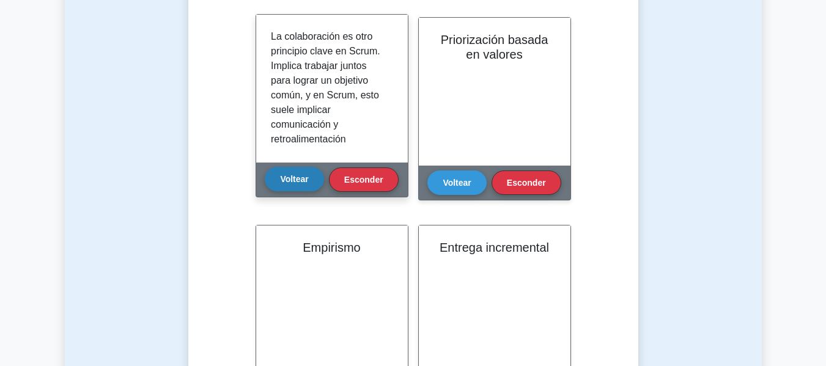
click at [293, 180] on font "Voltear" at bounding box center [294, 179] width 28 height 10
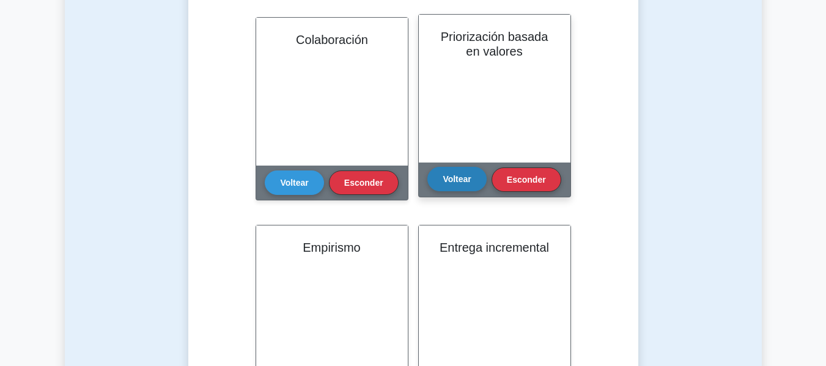
click at [455, 175] on font "Voltear" at bounding box center [457, 179] width 28 height 10
click at [455, 182] on font "Voltear" at bounding box center [457, 179] width 28 height 10
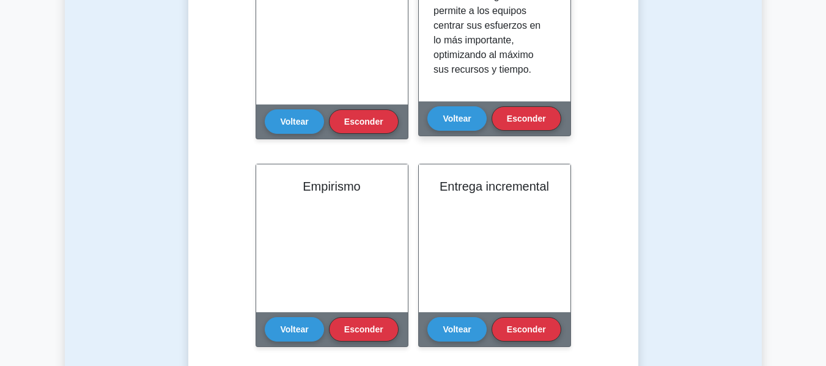
scroll to position [79, 0]
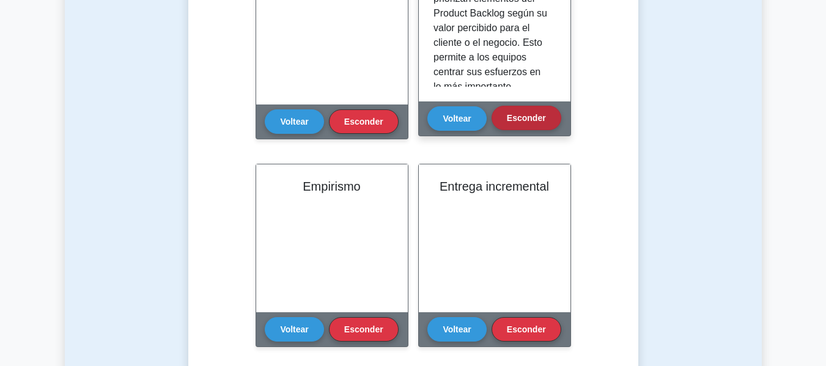
click at [511, 117] on font "Esconder" at bounding box center [526, 118] width 39 height 10
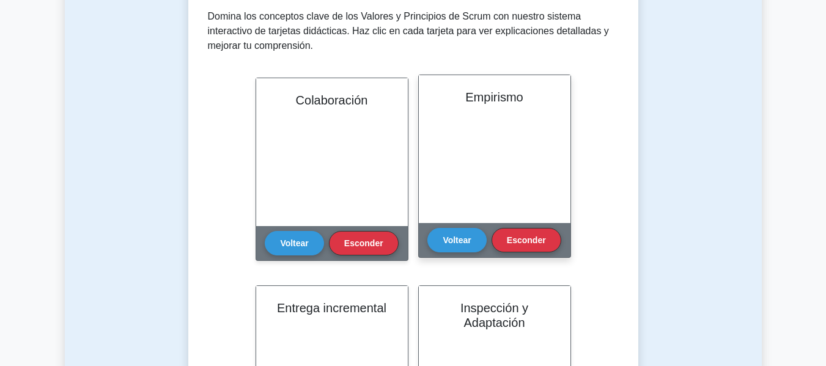
scroll to position [244, 0]
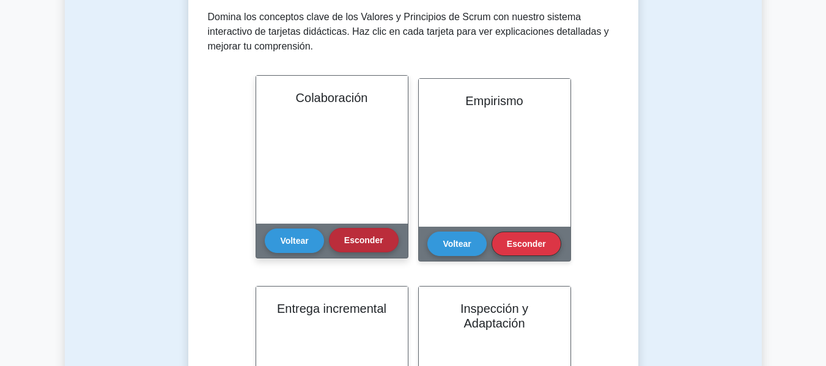
click at [374, 245] on button "Esconder" at bounding box center [364, 240] width 70 height 24
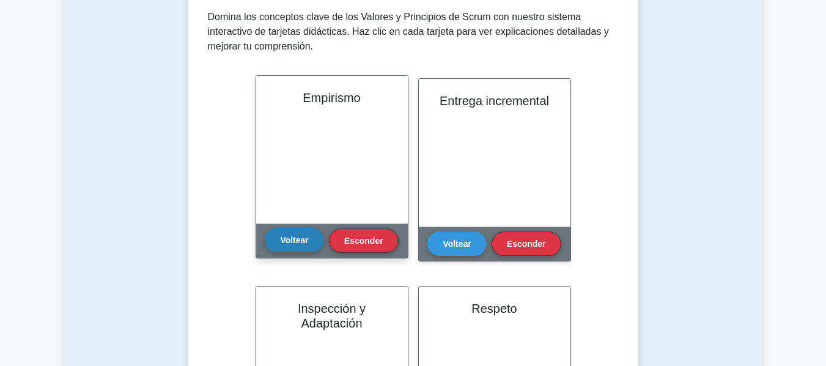
click at [303, 243] on font "Voltear" at bounding box center [294, 240] width 28 height 10
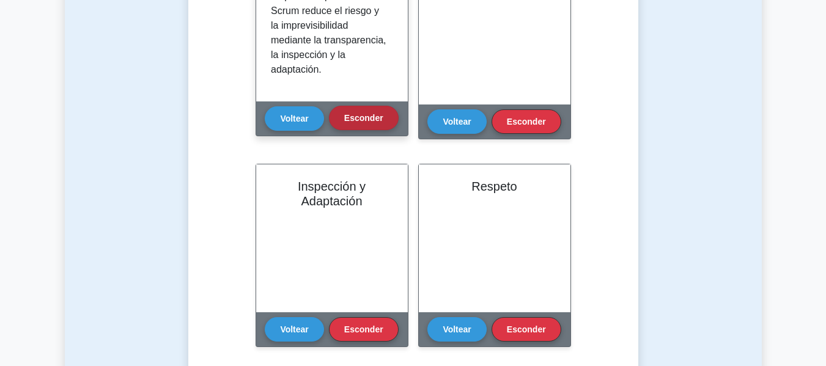
scroll to position [306, 0]
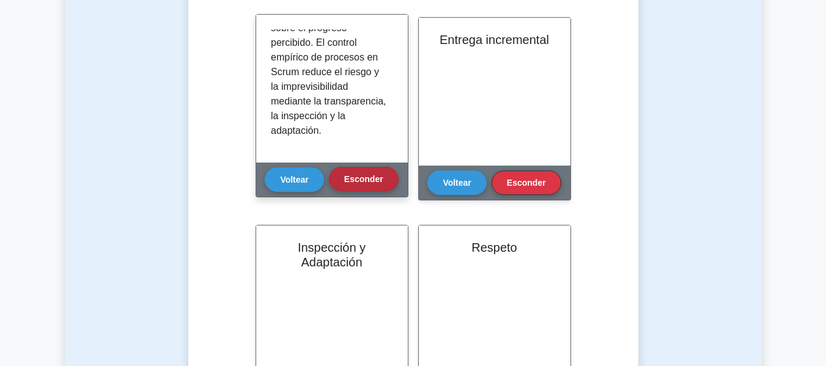
click at [354, 174] on font "Esconder" at bounding box center [363, 179] width 39 height 10
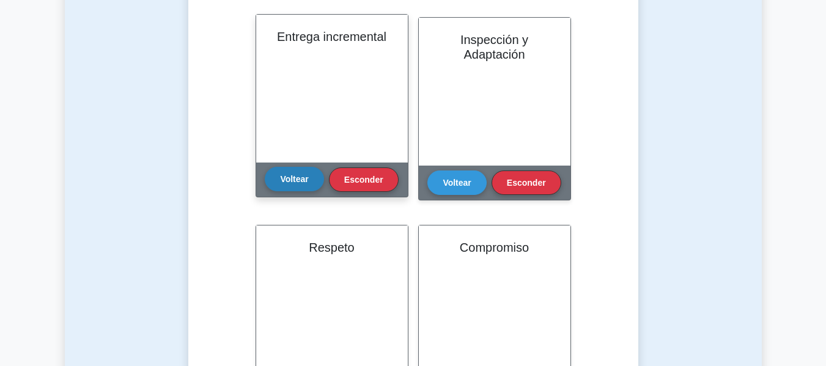
click at [288, 176] on font "Voltear" at bounding box center [294, 179] width 28 height 10
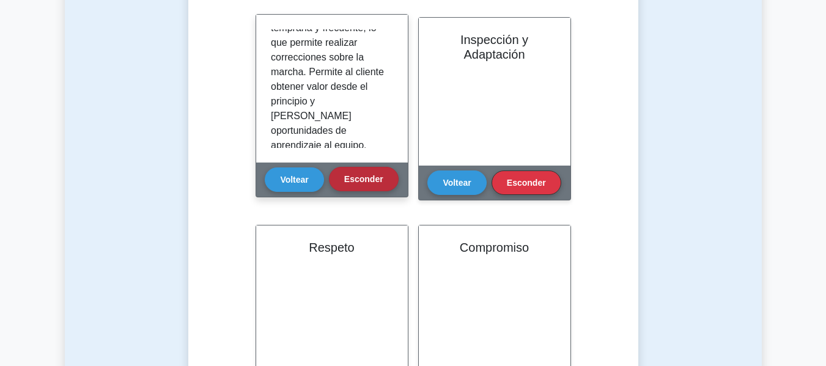
click at [350, 174] on font "Esconder" at bounding box center [363, 179] width 39 height 10
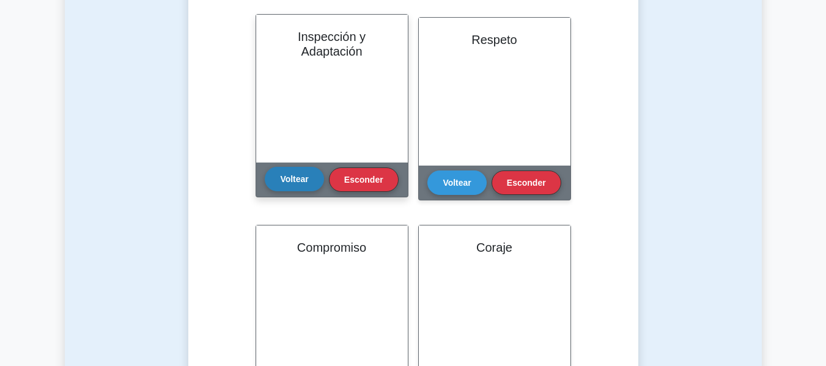
click at [312, 172] on button "Voltear" at bounding box center [294, 179] width 59 height 24
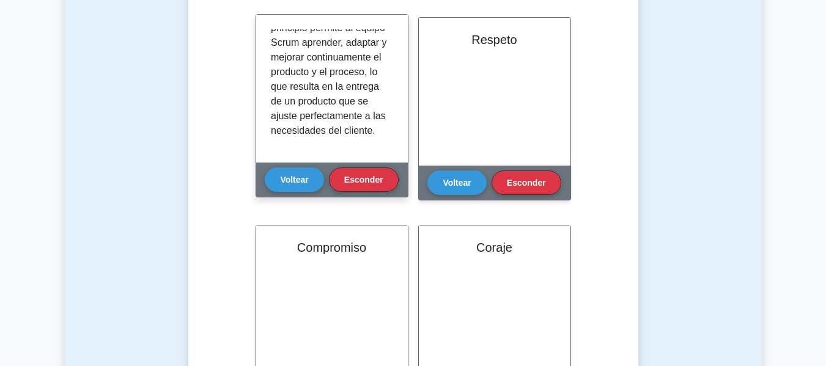
scroll to position [390, 0]
click at [340, 177] on button "Esconder" at bounding box center [364, 179] width 70 height 24
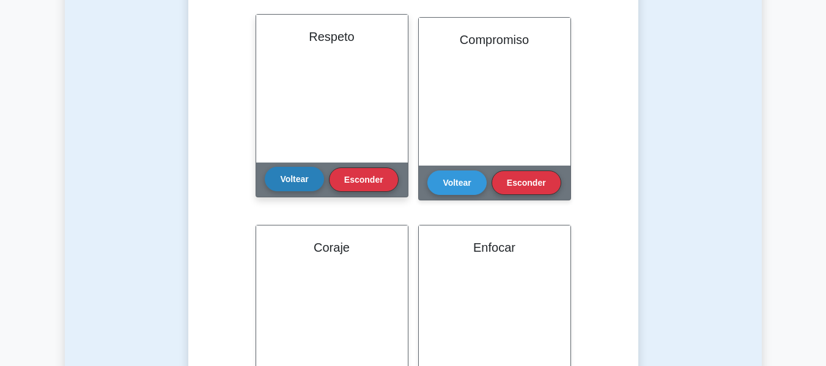
click at [287, 182] on font "Voltear" at bounding box center [294, 179] width 28 height 10
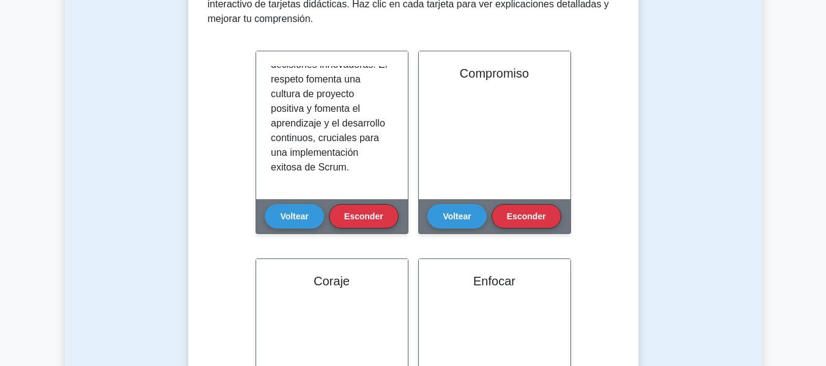
scroll to position [244, 0]
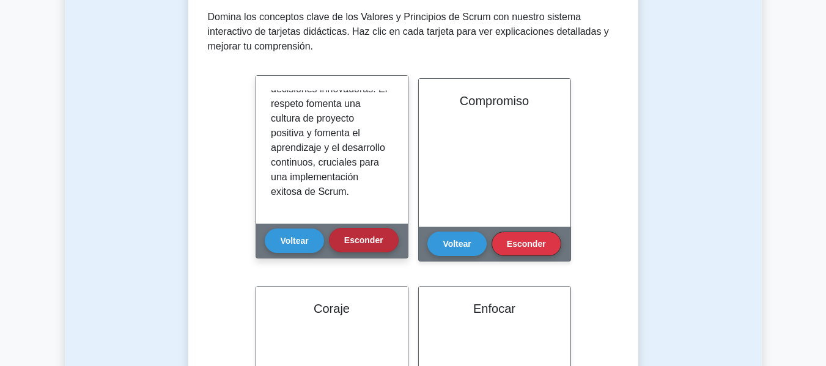
click at [359, 240] on font "Esconder" at bounding box center [363, 240] width 39 height 10
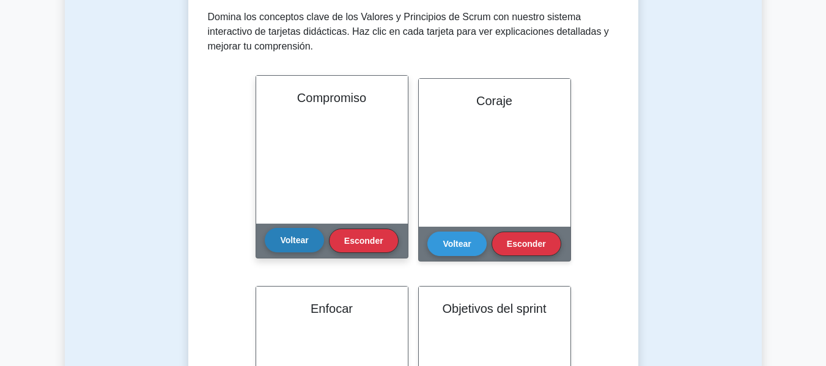
click at [292, 232] on button "Voltear" at bounding box center [294, 240] width 59 height 24
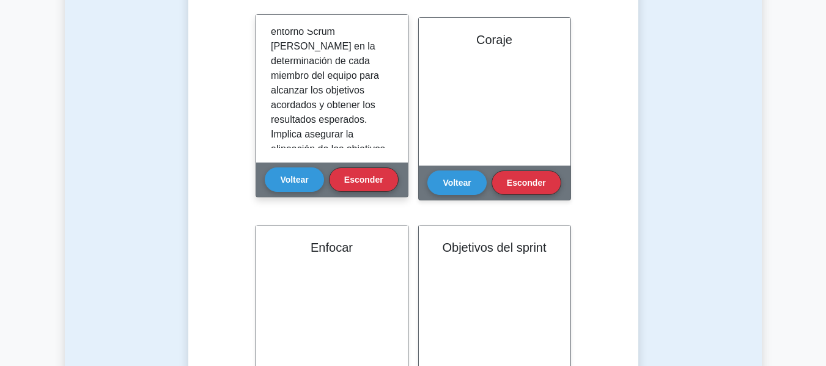
scroll to position [0, 0]
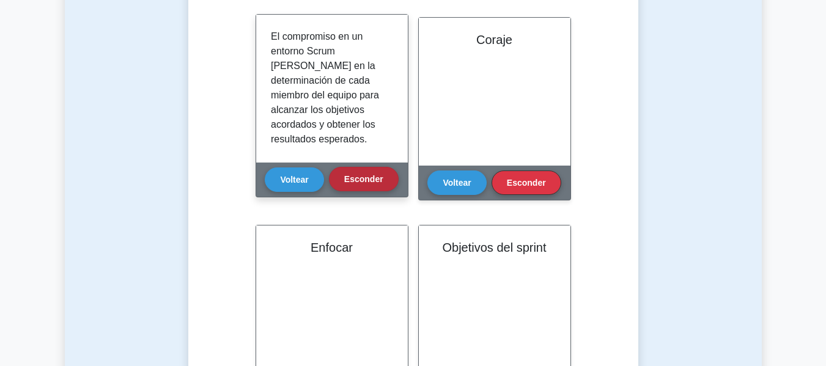
click at [351, 175] on font "Esconder" at bounding box center [363, 179] width 39 height 10
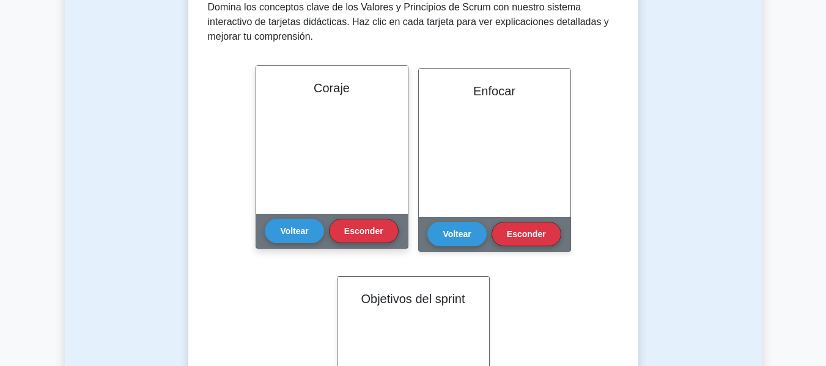
scroll to position [183, 0]
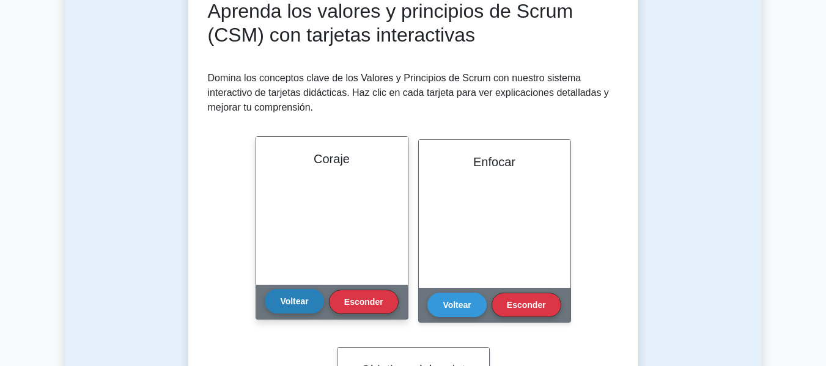
click at [295, 301] on font "Voltear" at bounding box center [294, 301] width 28 height 10
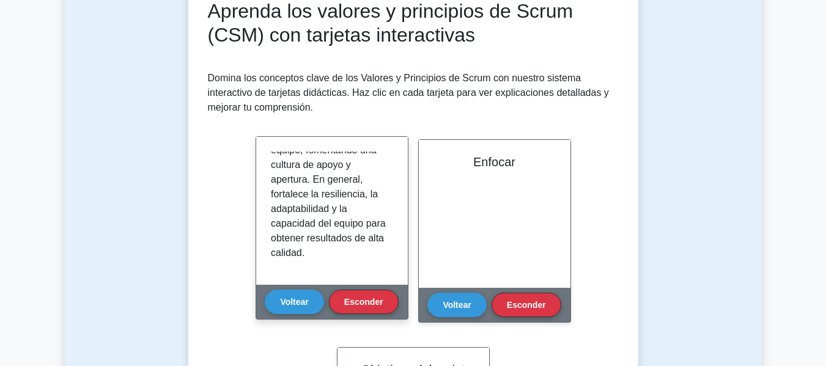
scroll to position [244, 0]
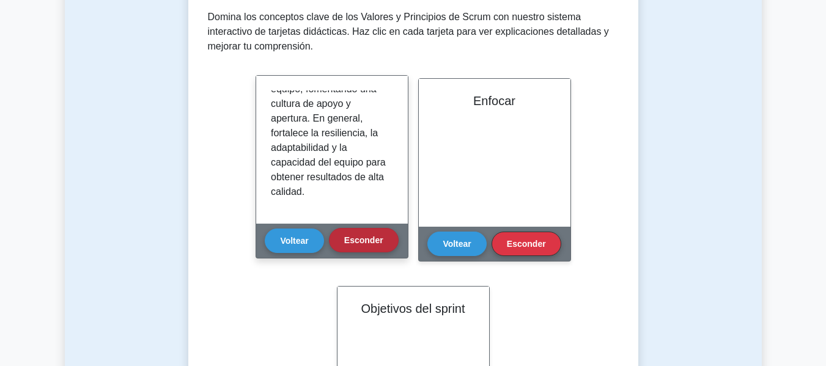
click at [357, 235] on font "Esconder" at bounding box center [363, 240] width 39 height 10
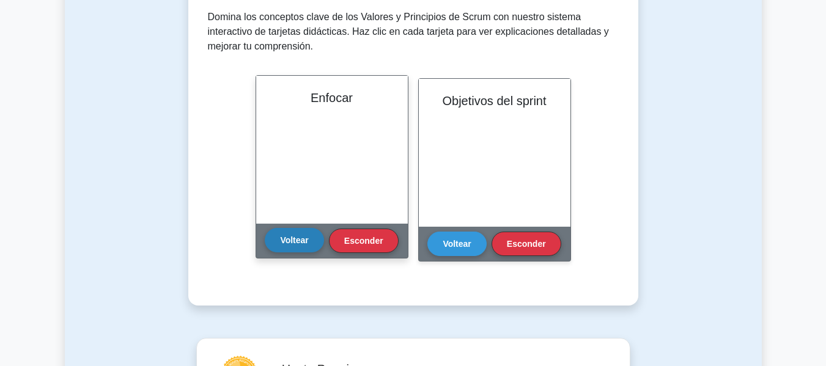
click at [290, 243] on font "Voltear" at bounding box center [294, 240] width 28 height 10
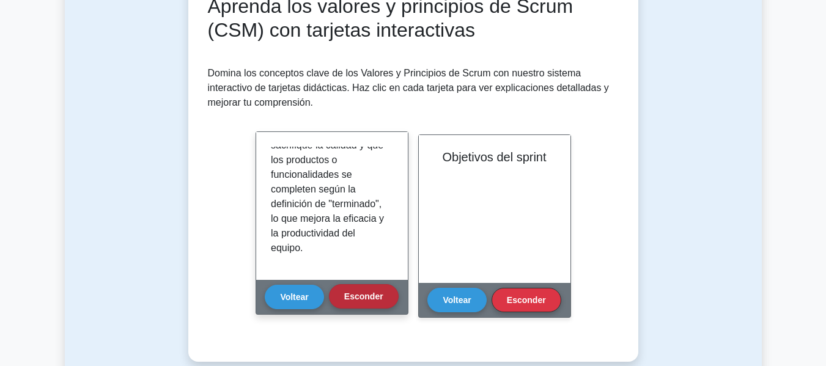
scroll to position [183, 0]
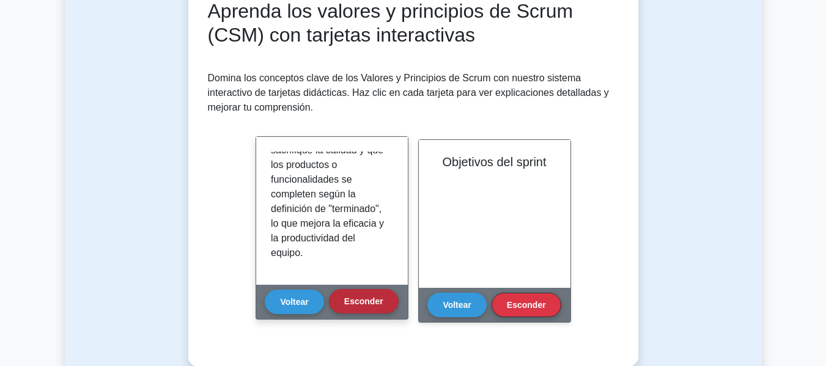
click at [351, 303] on font "Esconder" at bounding box center [363, 301] width 39 height 10
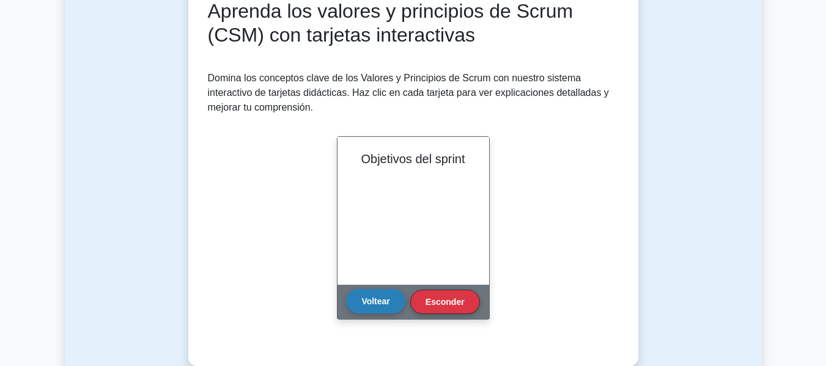
click at [369, 309] on button "Voltear" at bounding box center [375, 301] width 59 height 24
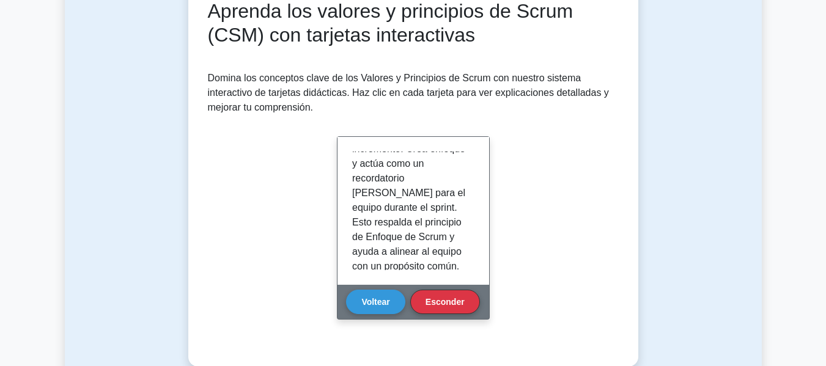
scroll to position [258, 0]
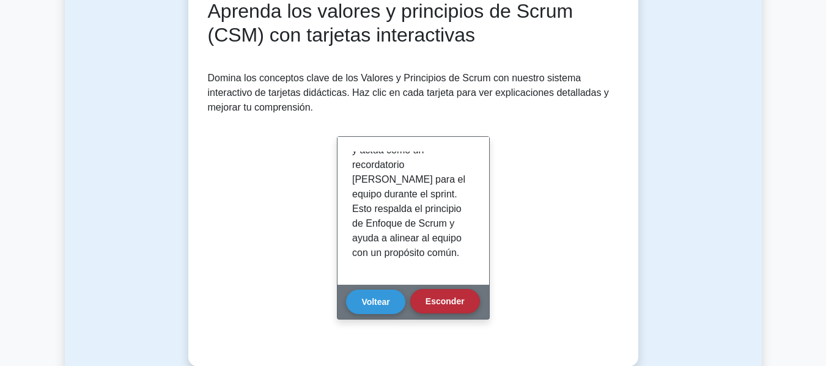
click at [425, 297] on font "Esconder" at bounding box center [444, 301] width 39 height 10
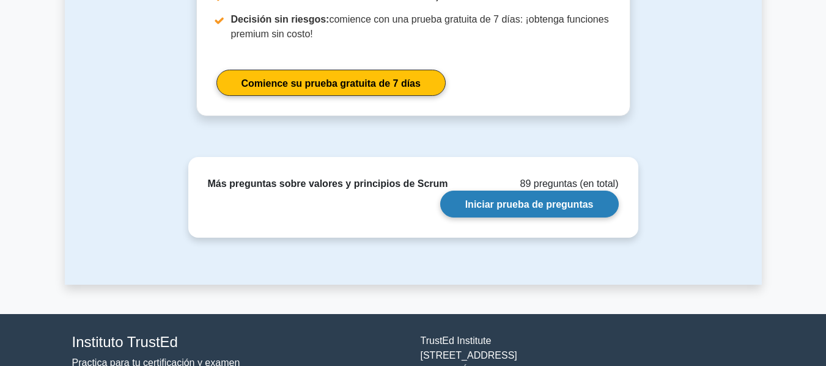
scroll to position [550, 0]
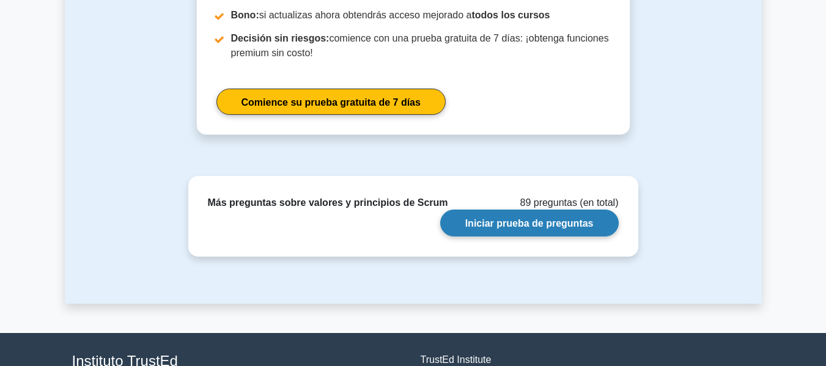
click at [517, 210] on link "Iniciar prueba de preguntas" at bounding box center [529, 223] width 178 height 26
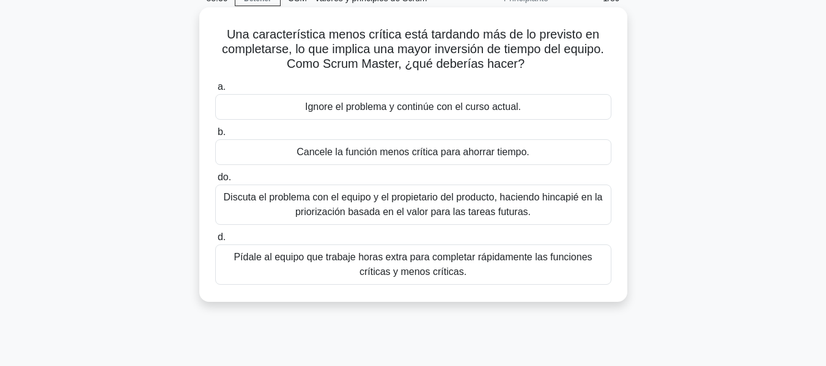
click at [402, 204] on font "Discuta el problema con el equipo y el propietario del producto, haciendo hinca…" at bounding box center [413, 204] width 379 height 25
click at [215, 182] on input "do. Discuta el problema con el equipo y el propietario del producto, haciendo h…" at bounding box center [215, 178] width 0 height 8
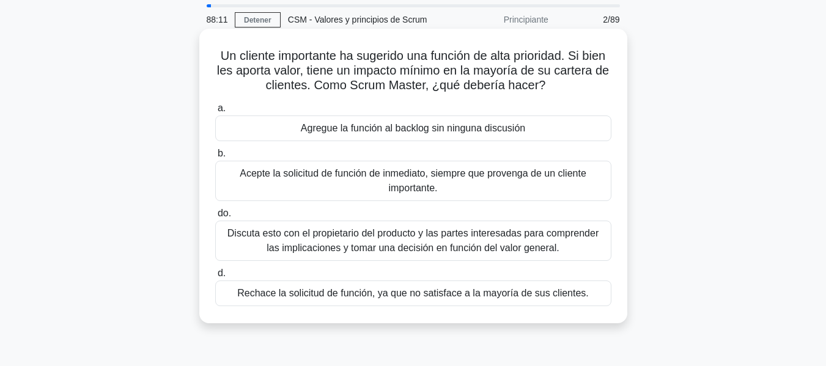
scroll to position [61, 0]
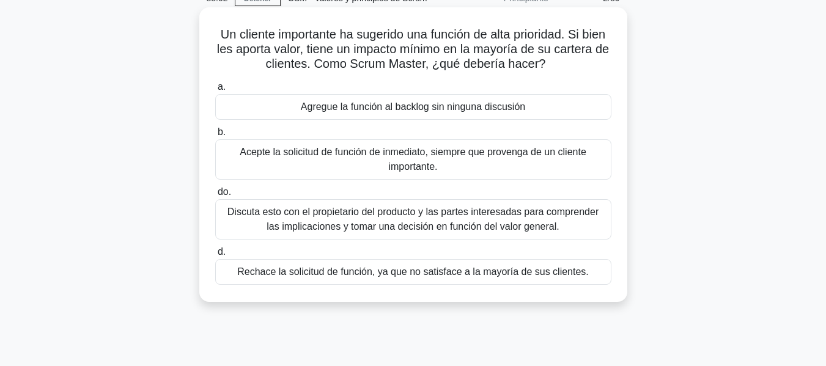
click at [456, 218] on font "Discuta esto con el propietario del producto y las partes interesadas para comp…" at bounding box center [412, 219] width 371 height 25
click at [215, 196] on input "do. Discuta esto con el propietario del producto y las partes interesadas para …" at bounding box center [215, 192] width 0 height 8
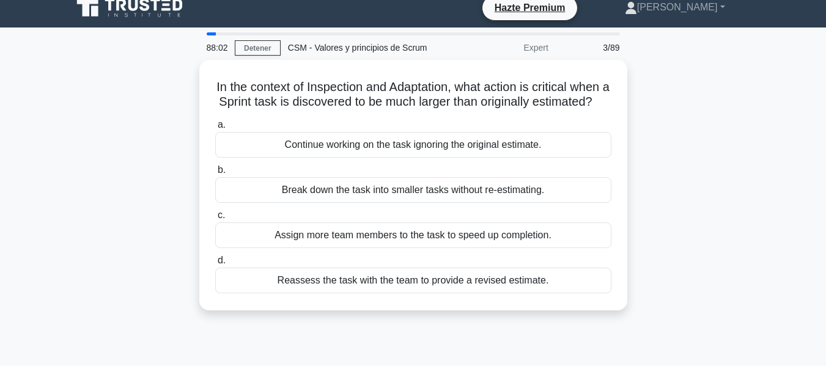
scroll to position [0, 0]
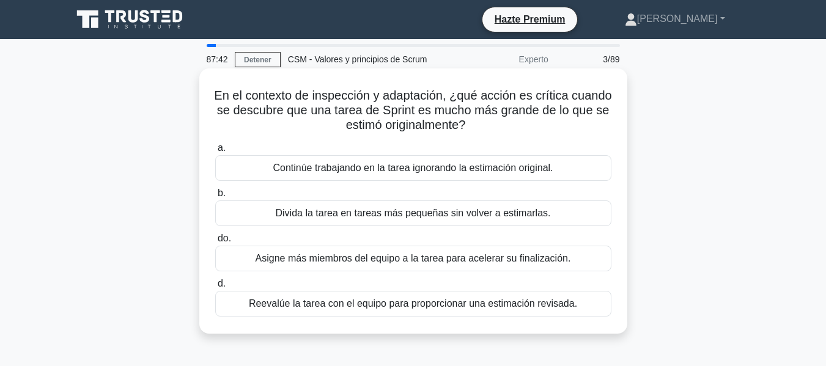
click at [392, 306] on font "Reevalúe la tarea con el equipo para proporcionar una estimación revisada." at bounding box center [413, 303] width 328 height 10
click at [215, 288] on input "d. Reevalúe la tarea con el equipo para proporcionar una estimación revisada." at bounding box center [215, 284] width 0 height 8
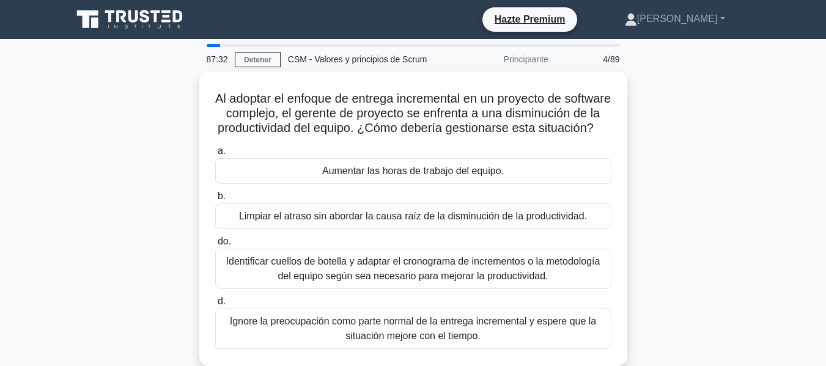
scroll to position [61, 0]
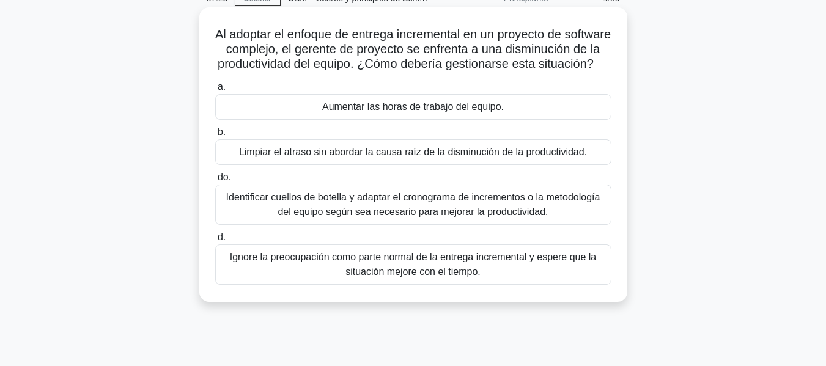
click at [449, 217] on font "Identificar cuellos de botella y adaptar el cronograma de incrementos o la meto…" at bounding box center [413, 204] width 374 height 25
click at [215, 182] on input "do. Identificar cuellos de botella y adaptar el cronograma de incrementos o la …" at bounding box center [215, 178] width 0 height 8
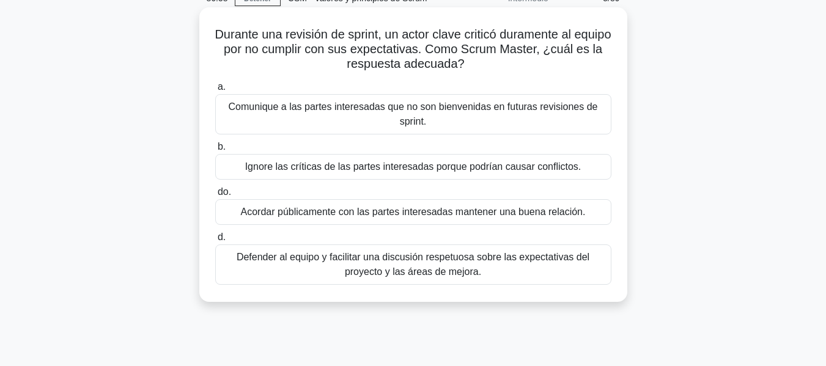
click at [505, 267] on font "Defender al equipo y facilitar una discusión respetuosa sobre las expectativas …" at bounding box center [413, 264] width 385 height 29
click at [215, 241] on input "d. Defender al equipo y facilitar una discusión respetuosa sobre las expectativ…" at bounding box center [215, 237] width 0 height 8
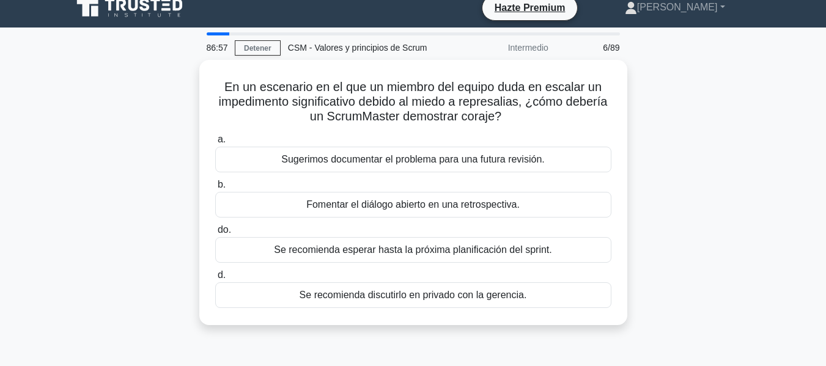
scroll to position [0, 0]
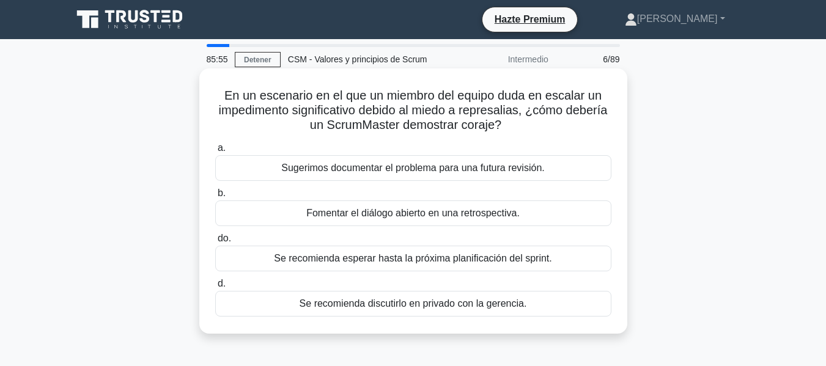
click at [377, 213] on font "Fomentar el diálogo abierto en una retrospectiva." at bounding box center [412, 213] width 213 height 10
click at [215, 197] on input "b. Fomentar el diálogo abierto en una retrospectiva." at bounding box center [215, 193] width 0 height 8
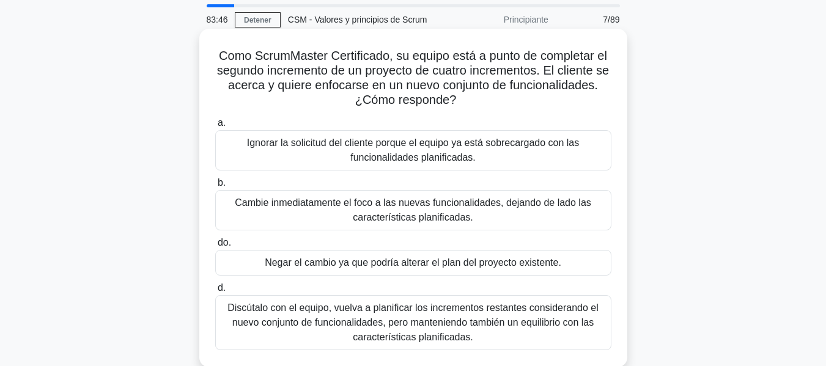
scroll to position [61, 0]
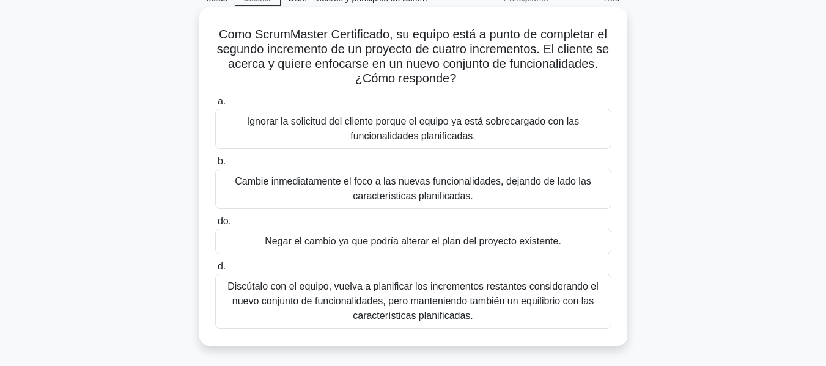
click at [370, 298] on font "Discútalo con el equipo, vuelva a planificar los incrementos restantes consider…" at bounding box center [412, 301] width 371 height 40
click at [215, 271] on input "d. Discútalo con el equipo, vuelva a planificar los incrementos restantes consi…" at bounding box center [215, 267] width 0 height 8
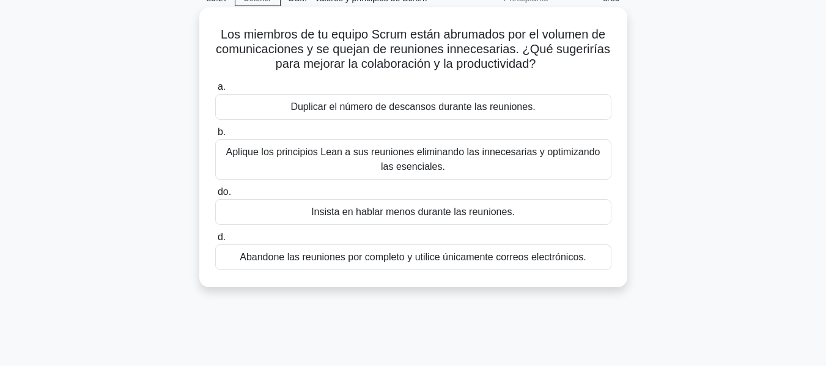
click at [474, 161] on font "Aplique los principios Lean a sus reuniones eliminando las innecesarias y optim…" at bounding box center [413, 159] width 385 height 29
click at [215, 136] on input "b. Aplique los principios Lean a sus reuniones eliminando las innecesarias y op…" at bounding box center [215, 132] width 0 height 8
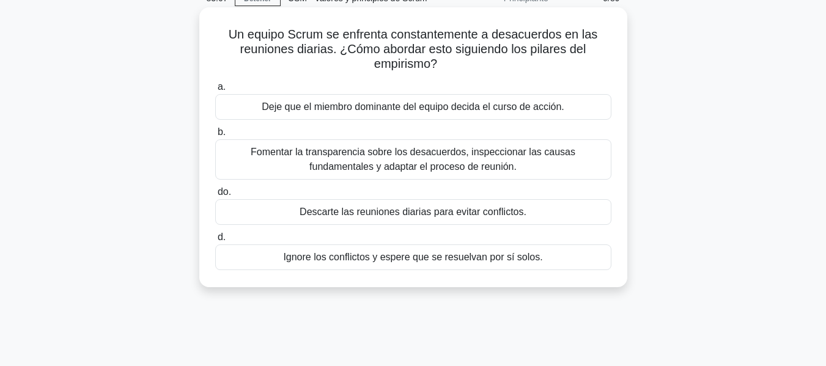
click at [402, 163] on font "Fomentar la transparencia sobre los desacuerdos, inspeccionar las causas fundam…" at bounding box center [413, 159] width 325 height 25
click at [215, 136] on input "b. Fomentar la transparencia sobre los desacuerdos, inspeccionar las causas fun…" at bounding box center [215, 132] width 0 height 8
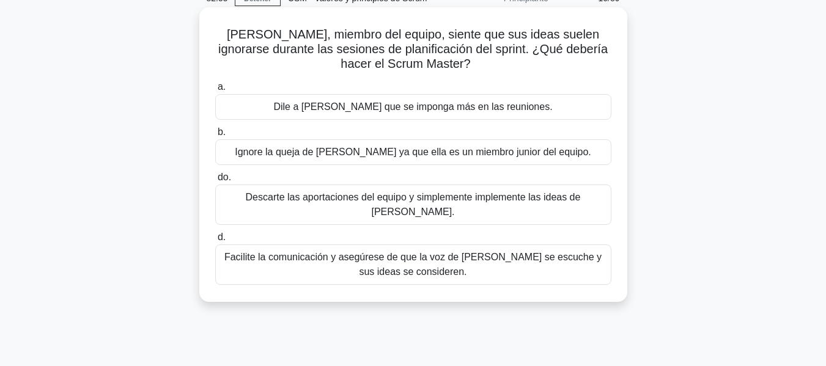
click at [492, 252] on font "Facilite la comunicación y asegúrese de que la voz de [PERSON_NAME] se escuche …" at bounding box center [412, 264] width 377 height 25
click at [215, 241] on input "d. Facilite la comunicación y asegúrese de que la voz de [PERSON_NAME] se escuc…" at bounding box center [215, 237] width 0 height 8
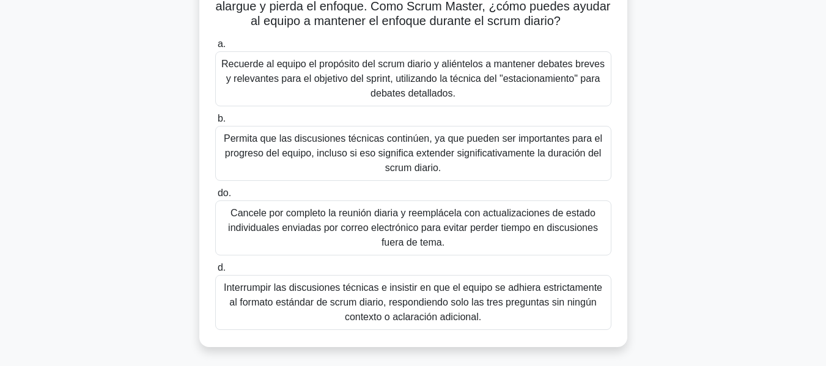
scroll to position [122, 0]
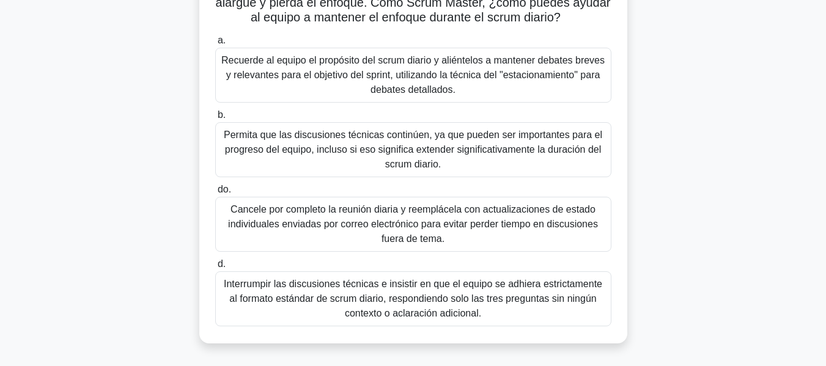
click at [265, 71] on font "Recuerde al equipo el propósito del scrum diario y aliéntelos a mantener debate…" at bounding box center [412, 75] width 383 height 40
click at [215, 45] on input "a. Recuerde al equipo el propósito del scrum diario y aliéntelos a mantener deb…" at bounding box center [215, 41] width 0 height 8
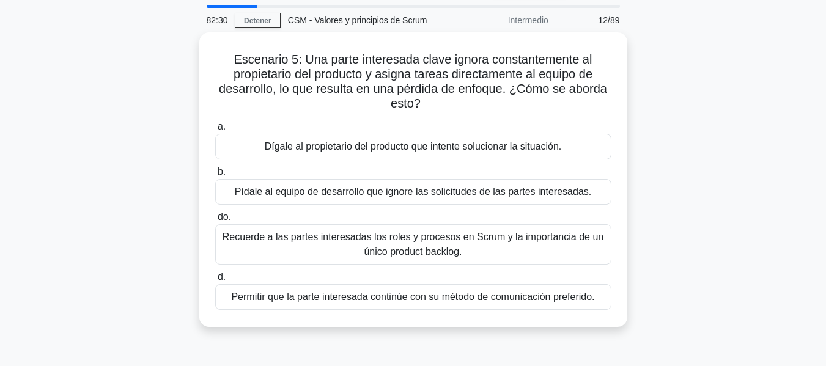
scroll to position [61, 0]
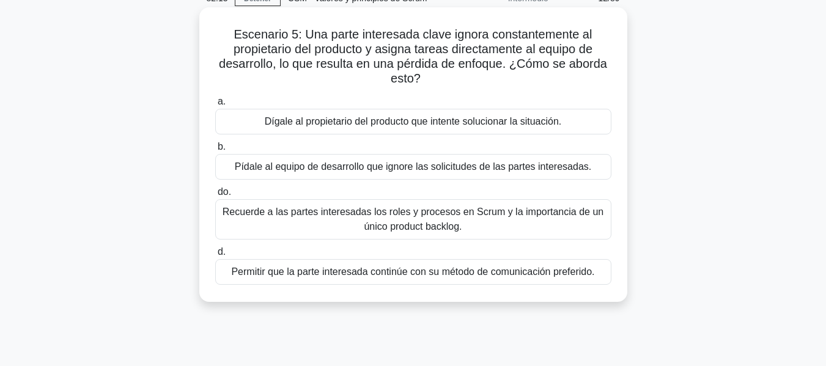
click at [480, 219] on font "Recuerde a las partes interesadas los roles y procesos en Scrum y la importanci…" at bounding box center [413, 219] width 385 height 29
click at [215, 196] on input "do. Recuerde a las partes interesadas los roles y procesos en Scrum y la import…" at bounding box center [215, 192] width 0 height 8
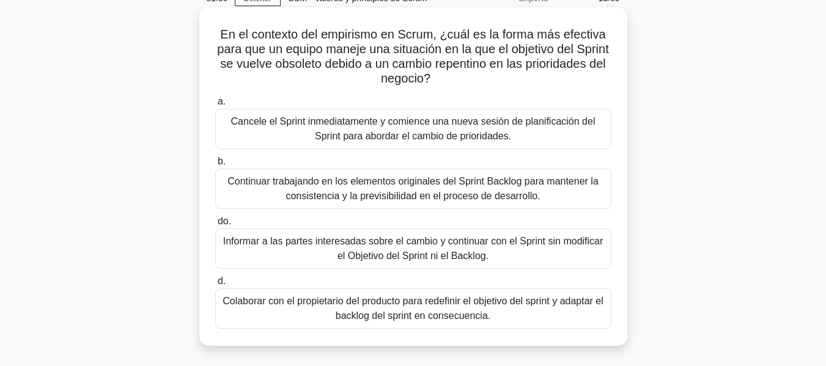
click at [360, 308] on font "Colaborar con el propietario del producto para redefinir el objetivo del sprint…" at bounding box center [412, 308] width 381 height 25
click at [215, 285] on input "d. Colaborar con el propietario del producto para redefinir el objetivo del spr…" at bounding box center [215, 281] width 0 height 8
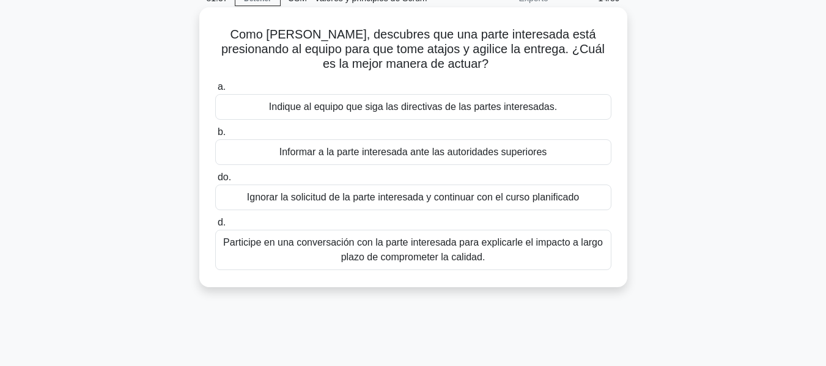
click at [428, 253] on font "Participe en una conversación con la parte interesada para explicarle el impact…" at bounding box center [413, 249] width 380 height 25
click at [215, 227] on input "d. Participe en una conversación con la parte interesada para explicarle el imp…" at bounding box center [215, 223] width 0 height 8
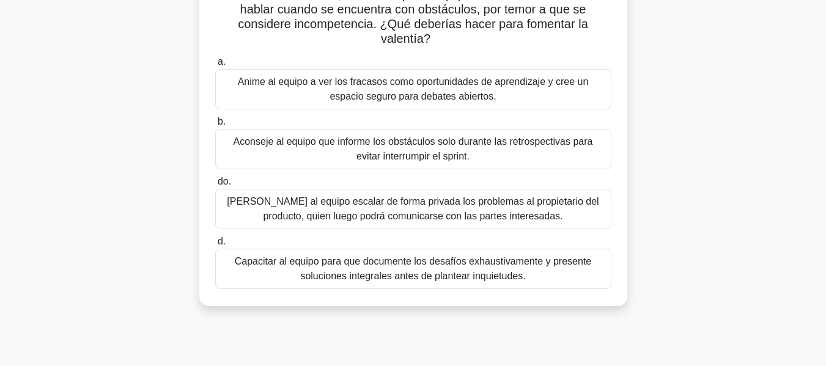
scroll to position [122, 0]
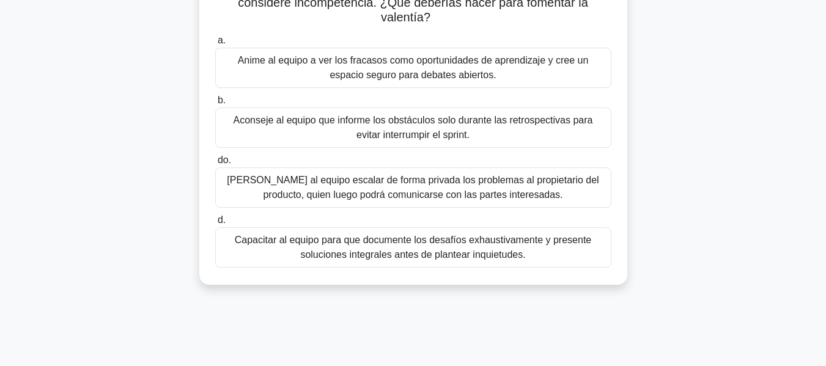
click at [505, 72] on font "Anime al equipo a ver los fracasos como oportunidades de aprendizaje y cree un …" at bounding box center [413, 67] width 385 height 29
click at [215, 45] on input "a. Anime al equipo a ver los fracasos como oportunidades de aprendizaje y cree …" at bounding box center [215, 41] width 0 height 8
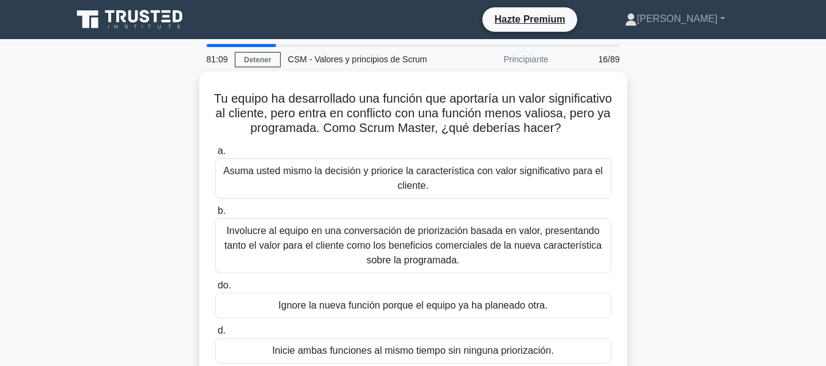
scroll to position [61, 0]
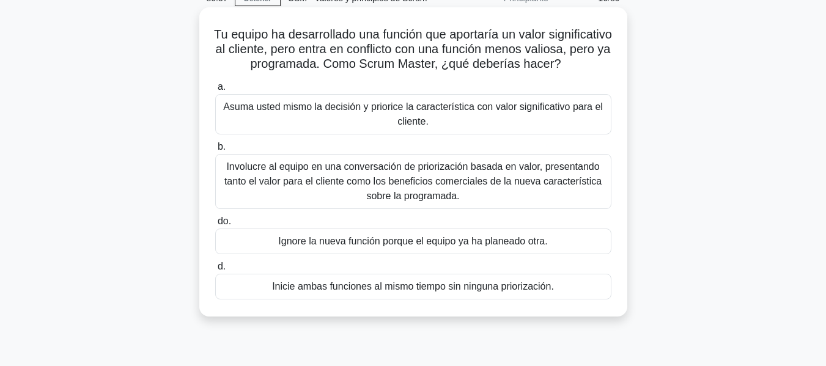
click at [516, 191] on font "Involucre al equipo en una conversación de priorización basada en valor, presen…" at bounding box center [412, 181] width 377 height 40
click at [215, 151] on input "b. Involucre al equipo en una conversación de priorización basada en valor, pre…" at bounding box center [215, 147] width 0 height 8
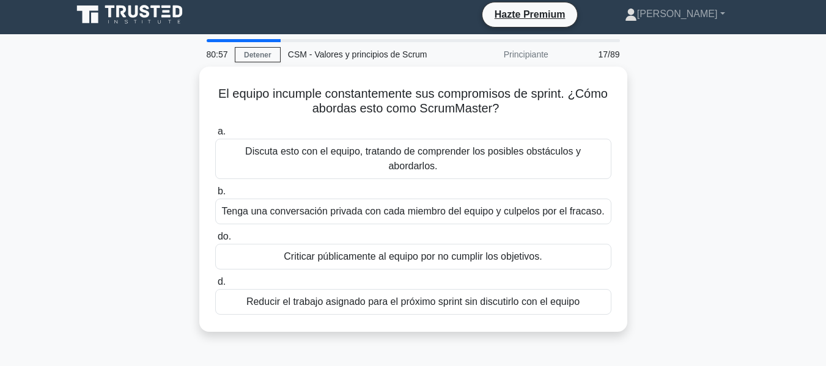
scroll to position [0, 0]
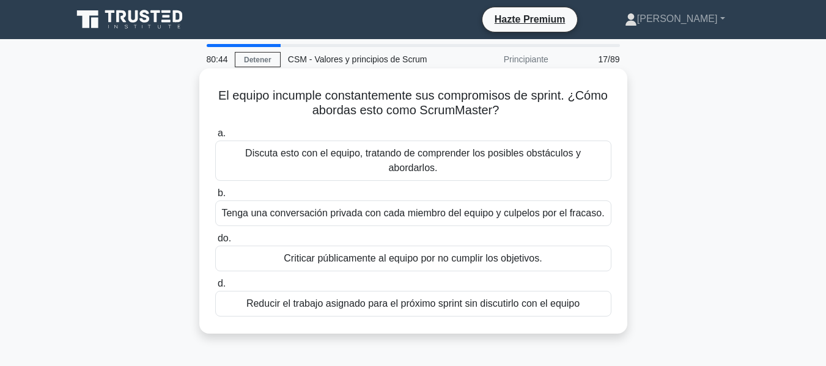
click at [487, 171] on font "Discuta esto con el equipo, tratando de comprender los posibles obstáculos y ab…" at bounding box center [413, 160] width 385 height 29
click at [215, 138] on input "a. Discuta esto con el equipo, tratando de comprender los posibles obstáculos y…" at bounding box center [215, 134] width 0 height 8
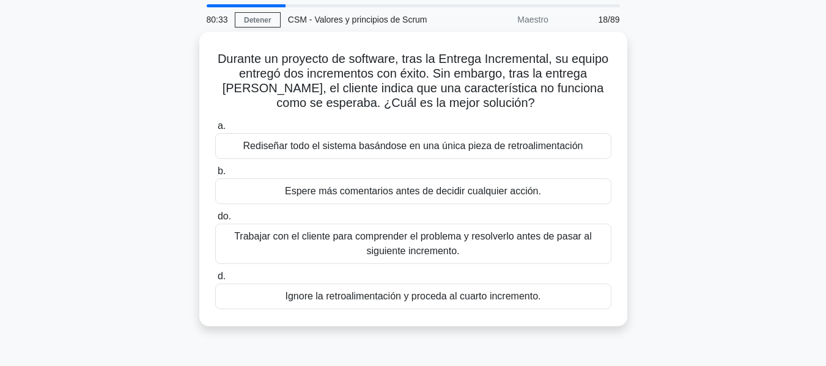
scroll to position [61, 0]
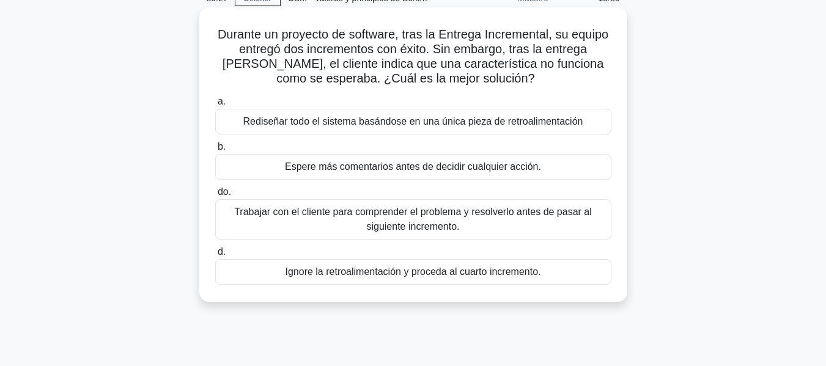
click at [413, 218] on font "Trabajar con el cliente para comprender el problema y resolverlo antes de pasar…" at bounding box center [413, 219] width 358 height 25
click at [215, 196] on input "do. Trabajar con el cliente para comprender el problema y resolverlo antes de p…" at bounding box center [215, 192] width 0 height 8
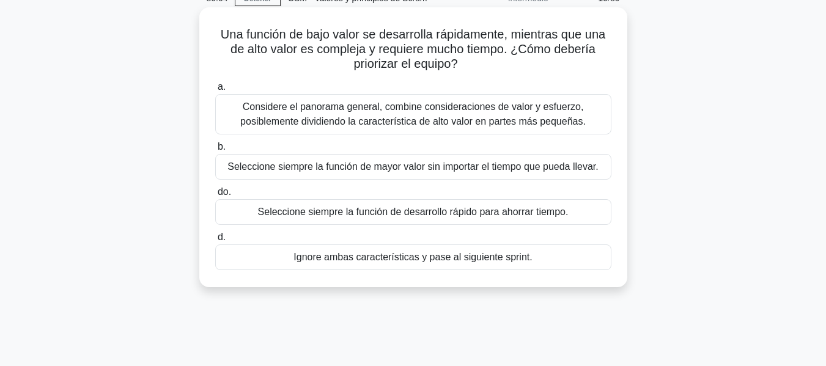
click at [315, 113] on font "Considere el panorama general, combine consideraciones de valor y esfuerzo, pos…" at bounding box center [412, 113] width 345 height 25
click at [215, 91] on input "a. Considere el panorama general, combine consideraciones de valor y esfuerzo, …" at bounding box center [215, 87] width 0 height 8
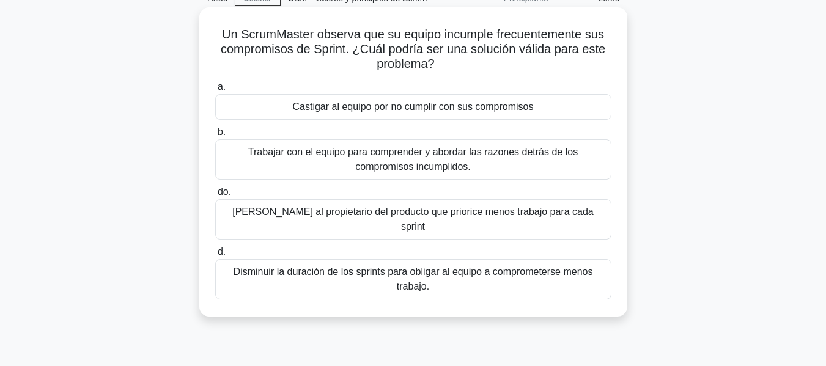
click at [406, 149] on font "Trabajar con el equipo para comprender y abordar las razones detrás de los comp…" at bounding box center [412, 159] width 329 height 25
click at [215, 136] on input "b. Trabajar con el equipo para comprender y abordar las razones detrás de los c…" at bounding box center [215, 132] width 0 height 8
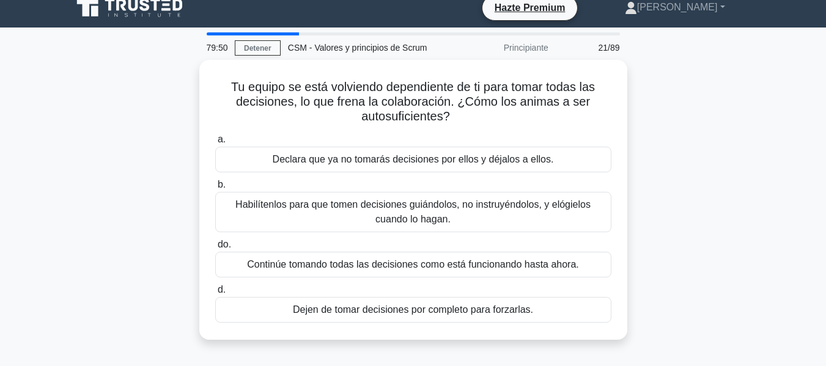
scroll to position [0, 0]
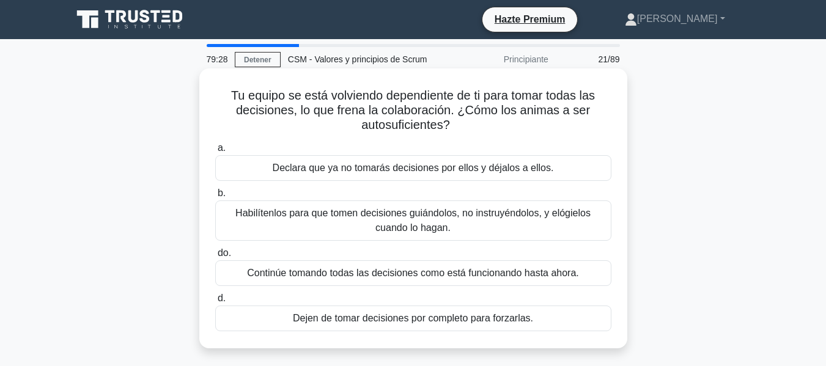
click at [507, 223] on font "Habilítenlos para que tomen decisiones guiándolos, no instruyéndolos, y elógiel…" at bounding box center [413, 220] width 385 height 29
click at [215, 197] on input "b. Habilítenlos para que tomen decisiones guiándolos, no instruyéndolos, y elóg…" at bounding box center [215, 193] width 0 height 8
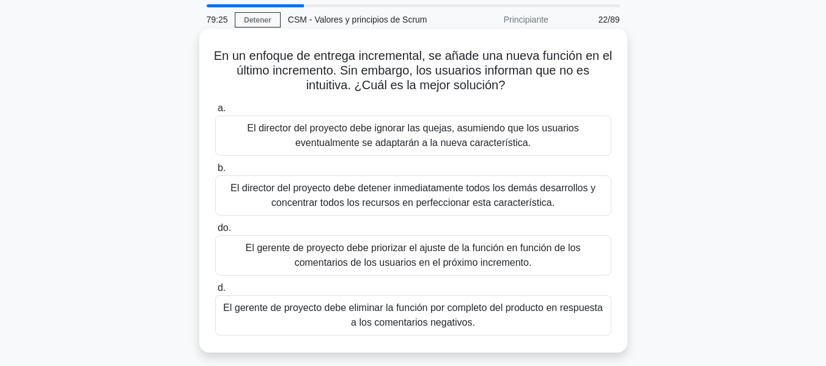
scroll to position [61, 0]
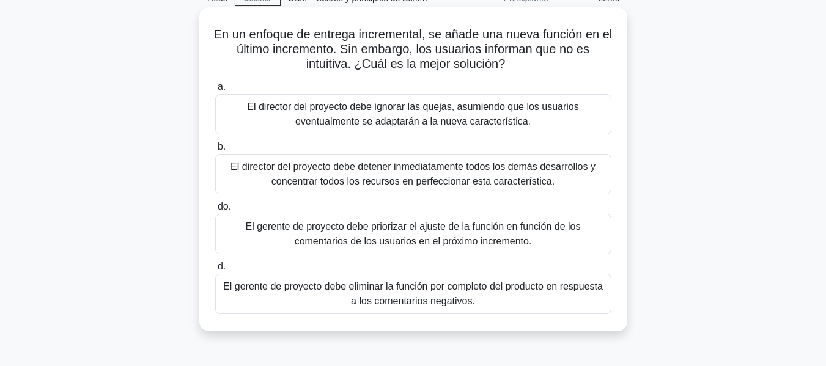
click at [460, 233] on font "El gerente de proyecto debe priorizar el ajuste de la función en función de los…" at bounding box center [413, 233] width 335 height 25
click at [215, 211] on input "do. El gerente de proyecto debe priorizar el ajuste de la función en función de…" at bounding box center [215, 207] width 0 height 8
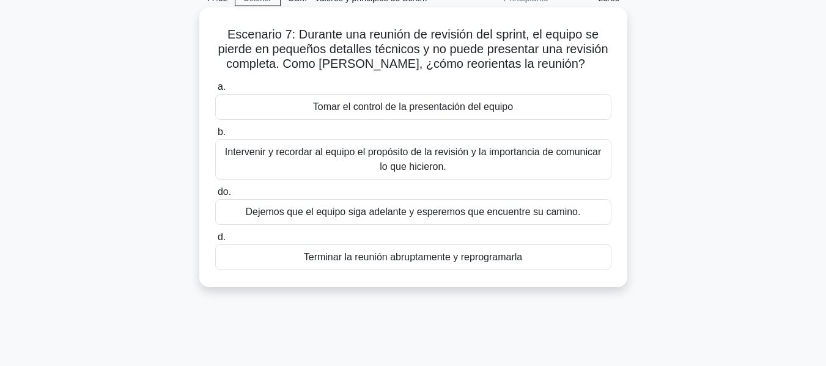
click at [310, 161] on font "Intervenir y recordar al equipo el propósito de la revisión y la importancia de…" at bounding box center [413, 159] width 385 height 29
click at [215, 136] on input "b. Intervenir y recordar al equipo el propósito de la revisión y la importancia…" at bounding box center [215, 132] width 0 height 8
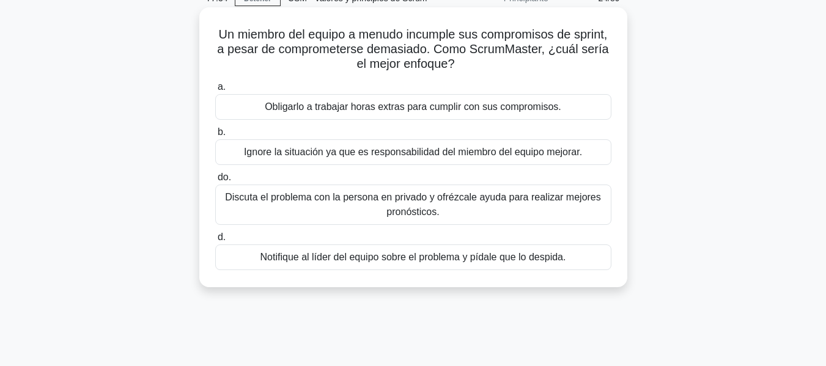
click at [512, 205] on font "Discuta el problema con la persona en privado y ofrézcale ayuda para realizar m…" at bounding box center [413, 204] width 385 height 29
click at [215, 182] on input "do. Discuta el problema con la persona en privado y ofrézcale ayuda para realiz…" at bounding box center [215, 178] width 0 height 8
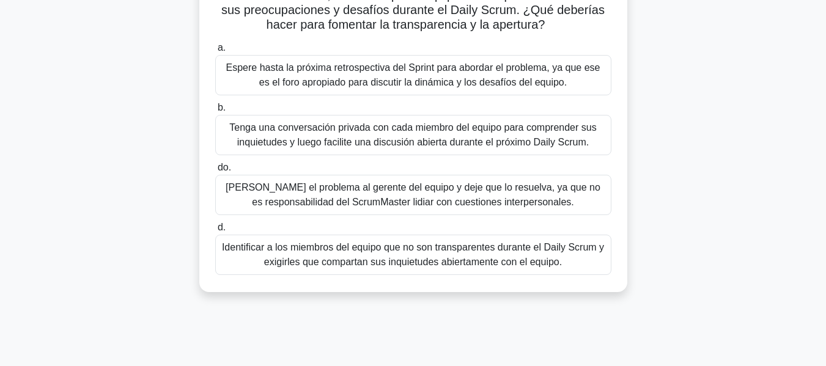
scroll to position [122, 0]
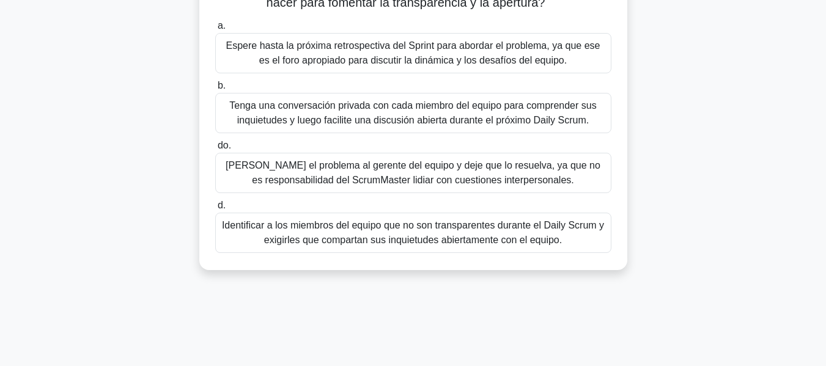
click at [511, 108] on font "Tenga una conversación privada con cada miembro del equipo para comprender sus …" at bounding box center [412, 112] width 367 height 25
click at [215, 90] on input "b. Tenga una conversación privada con cada miembro del equipo para comprender s…" at bounding box center [215, 86] width 0 height 8
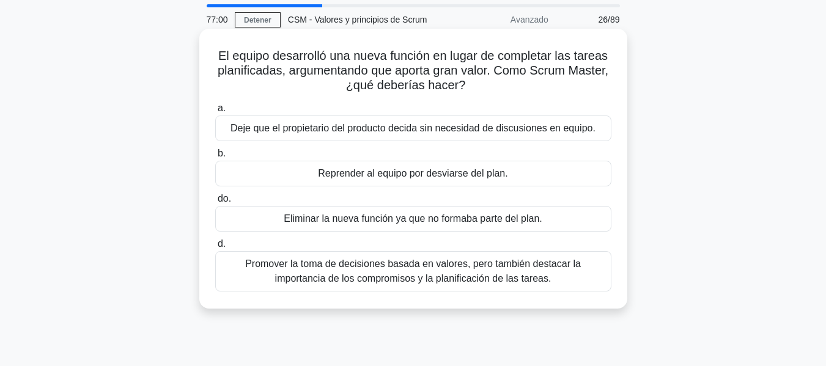
scroll to position [61, 0]
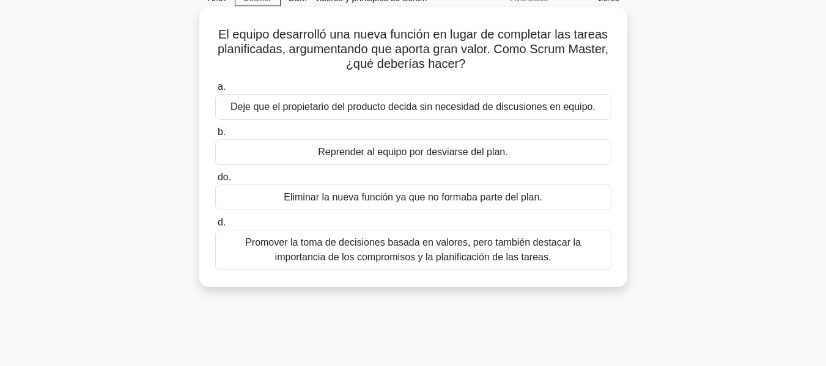
click at [386, 257] on font "Promover la toma de decisiones basada en valores, pero también destacar la impo…" at bounding box center [413, 249] width 336 height 25
click at [215, 227] on input "d. Promover la toma de decisiones basada en valores, pero también destacar la i…" at bounding box center [215, 223] width 0 height 8
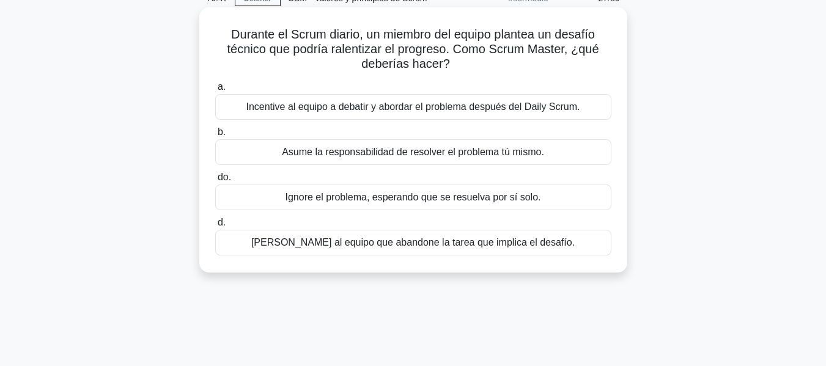
click at [524, 108] on font "Incentive al equipo a debatir y abordar el problema después del Daily Scrum." at bounding box center [413, 106] width 334 height 10
click at [215, 91] on input "a. Incentive al equipo a debatir y abordar el problema después del Daily Scrum." at bounding box center [215, 87] width 0 height 8
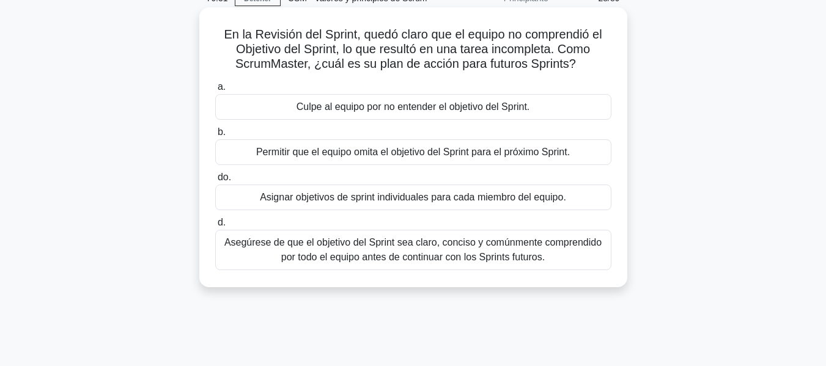
click at [493, 252] on font "Asegúrese de que el objetivo del Sprint sea claro, conciso y comúnmente compren…" at bounding box center [412, 249] width 377 height 25
click at [215, 227] on input "d. Asegúrese de que el objetivo del Sprint sea claro, conciso y comúnmente comp…" at bounding box center [215, 223] width 0 height 8
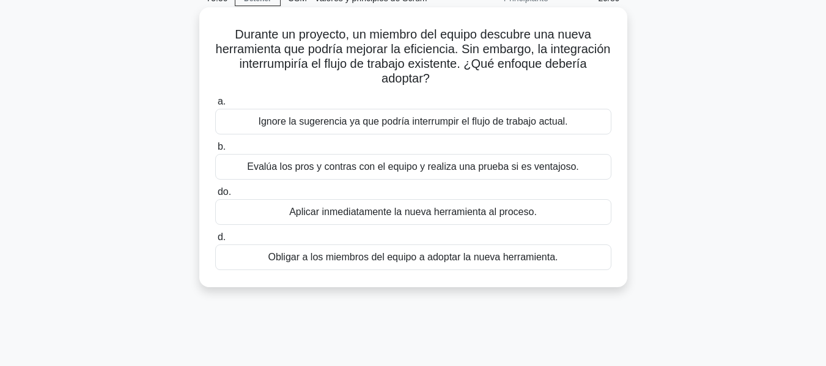
click at [535, 169] on font "Evalúa los pros y contras con el equipo y realiza una prueba si es ventajoso." at bounding box center [413, 166] width 332 height 10
click at [215, 151] on input "b. Evalúa los pros y contras con el equipo y realiza una prueba si es ventajoso." at bounding box center [215, 147] width 0 height 8
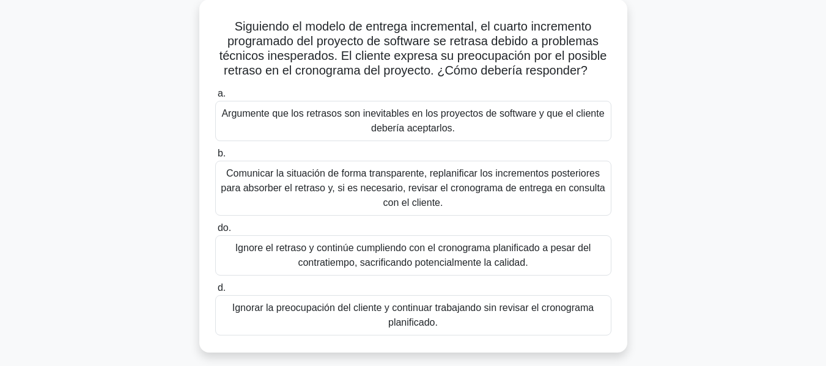
scroll to position [122, 0]
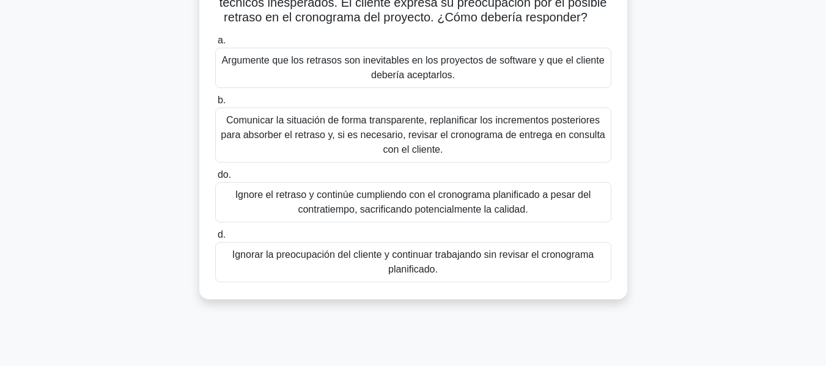
click at [534, 137] on font "Comunicar la situación de forma transparente, replanificar los incrementos post…" at bounding box center [413, 135] width 384 height 40
click at [215, 105] on input "b. Comunicar la situación de forma transparente, replanificar los incrementos p…" at bounding box center [215, 101] width 0 height 8
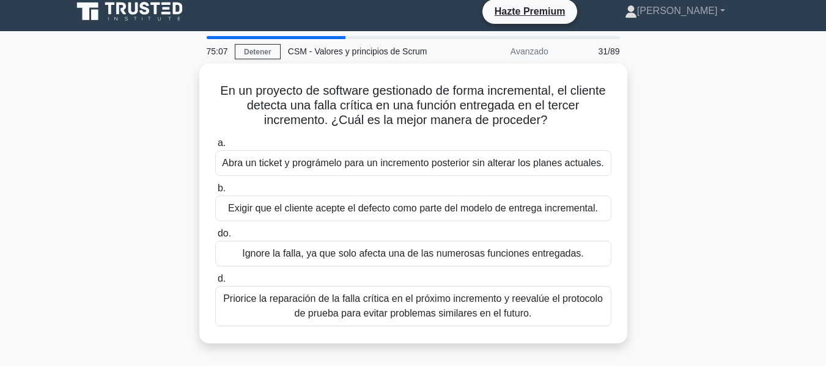
scroll to position [61, 0]
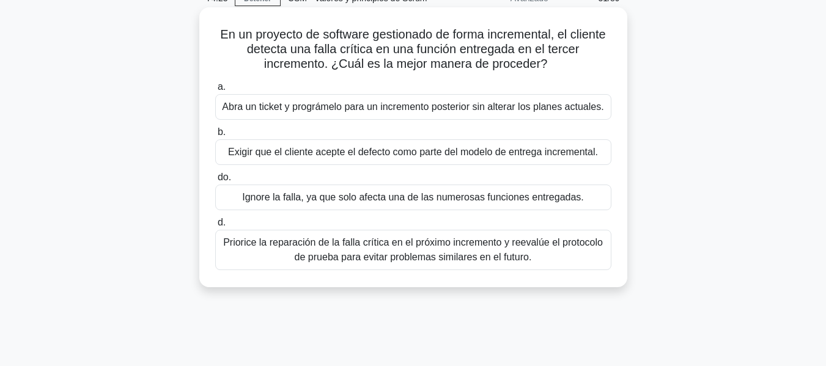
click at [433, 250] on font "Priorice la reparación de la falla crítica en el próximo incremento y reevalúe …" at bounding box center [413, 249] width 385 height 29
click at [215, 227] on input "d. Priorice la reparación de la falla crítica en el próximo incremento y reeval…" at bounding box center [215, 223] width 0 height 8
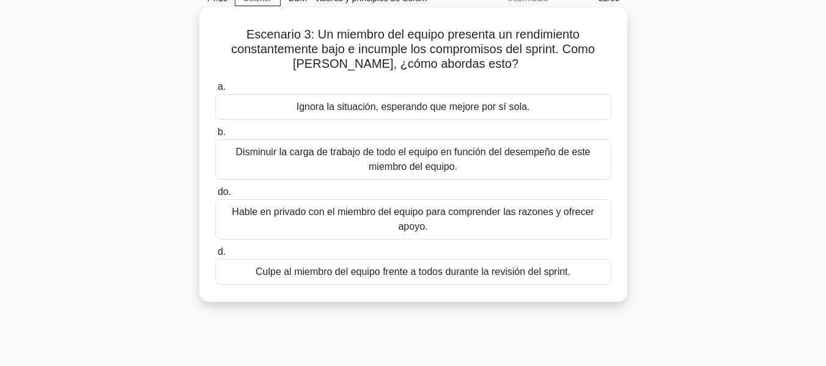
click at [392, 224] on font "Hable en privado con el miembro del equipo para comprender las razones y ofrece…" at bounding box center [413, 219] width 385 height 29
click at [215, 196] on input "do. Hable en privado con el miembro del equipo para comprender las razones y of…" at bounding box center [215, 192] width 0 height 8
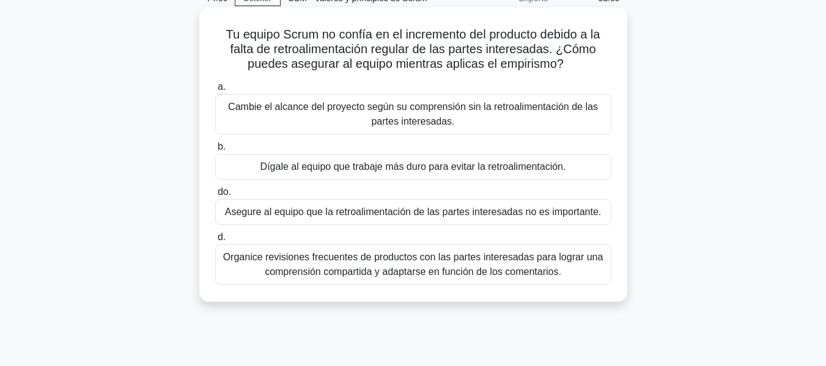
click at [476, 262] on font "Organice revisiones frecuentes de productos con las partes interesadas para log…" at bounding box center [413, 264] width 380 height 25
click at [215, 241] on input "d. Organice revisiones frecuentes de productos con las partes interesadas para …" at bounding box center [215, 237] width 0 height 8
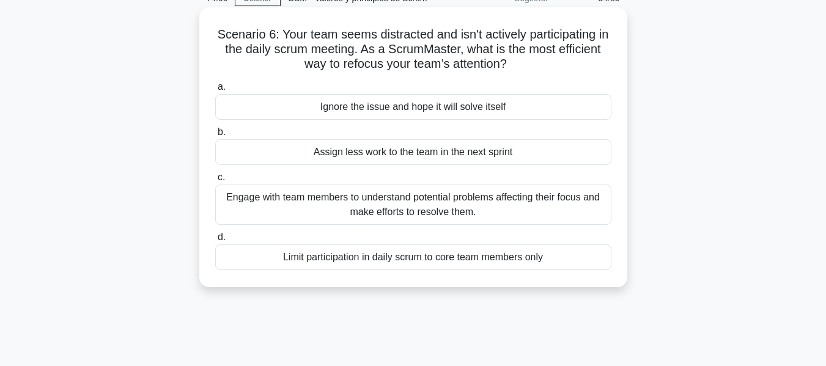
scroll to position [0, 0]
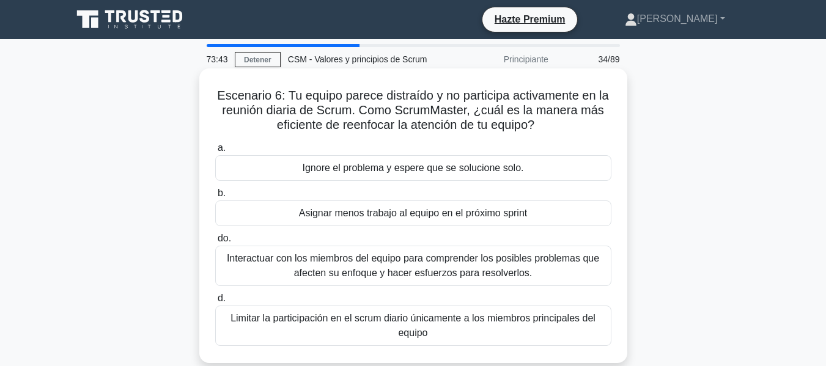
click at [412, 265] on font "Interactuar con los miembros del equipo para comprender los posibles problemas …" at bounding box center [413, 265] width 372 height 25
click at [215, 243] on input "do. Interactuar con los miembros del equipo para comprender los posibles proble…" at bounding box center [215, 239] width 0 height 8
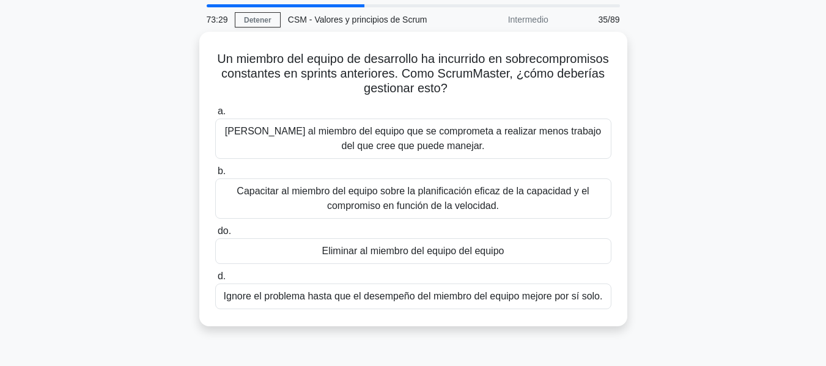
scroll to position [61, 0]
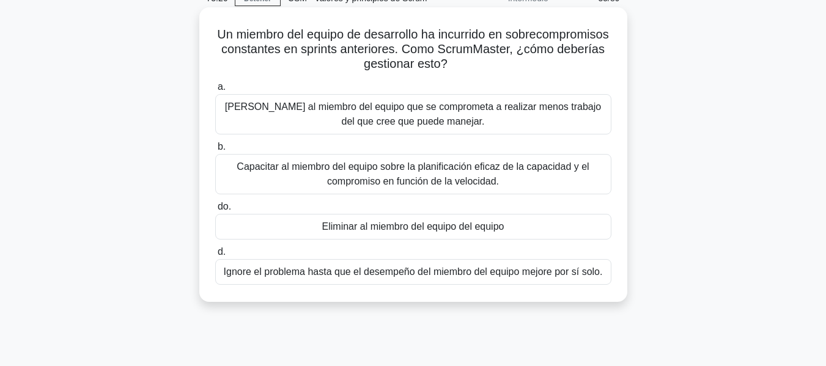
click at [511, 161] on font "Capacitar al miembro del equipo sobre la planificación eficaz de la capacidad y…" at bounding box center [413, 173] width 352 height 25
click at [215, 151] on input "b. Capacitar al miembro del equipo sobre la planificación eficaz de la capacida…" at bounding box center [215, 147] width 0 height 8
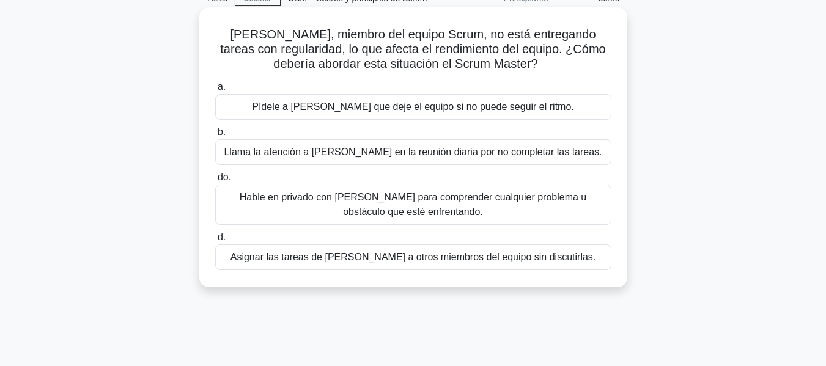
click at [519, 204] on font "Hable en privado con [PERSON_NAME] para comprender cualquier problema u obstácu…" at bounding box center [413, 204] width 347 height 25
click at [215, 182] on input "do. Hable en privado con [PERSON_NAME] para comprender cualquier problema u obs…" at bounding box center [215, 178] width 0 height 8
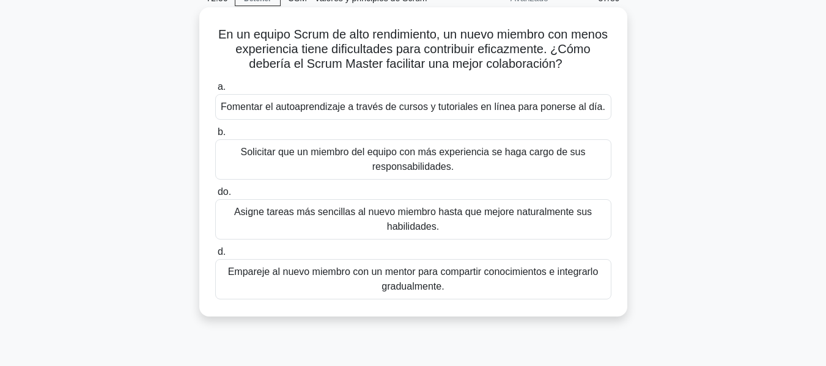
click at [469, 279] on font "Empareje al nuevo miembro con un mentor para compartir conocimientos e integrar…" at bounding box center [413, 278] width 370 height 25
click at [215, 256] on input "d. Empareje al nuevo miembro con un mentor para compartir conocimientos e integ…" at bounding box center [215, 252] width 0 height 8
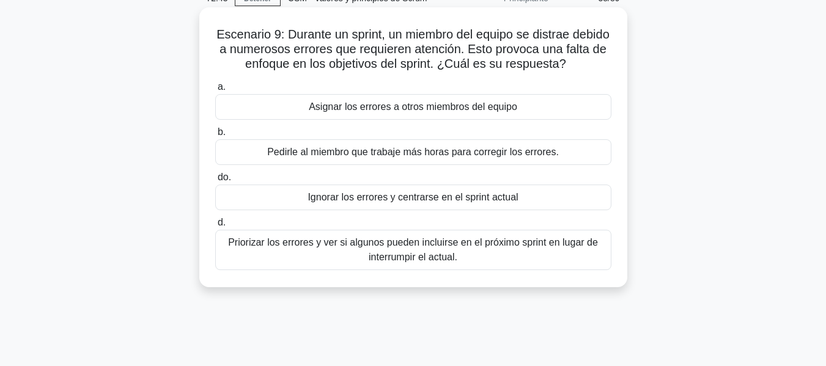
click at [439, 249] on font "Priorizar los errores y ver si algunos pueden incluirse en el próximo sprint en…" at bounding box center [413, 249] width 370 height 25
click at [215, 227] on input "d. Priorizar los errores y ver si algunos pueden incluirse en el próximo sprint…" at bounding box center [215, 223] width 0 height 8
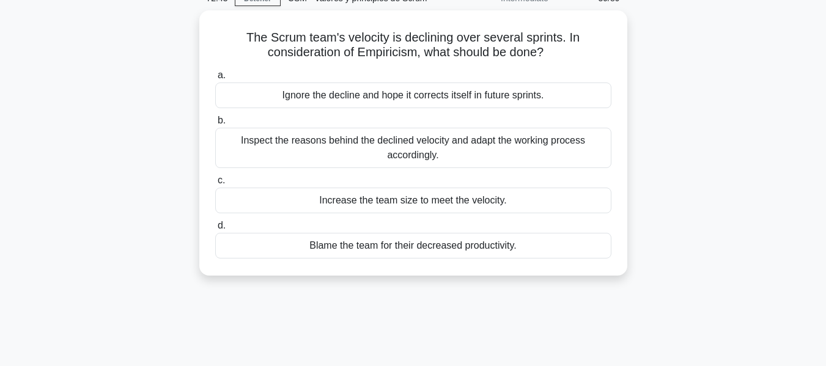
scroll to position [0, 0]
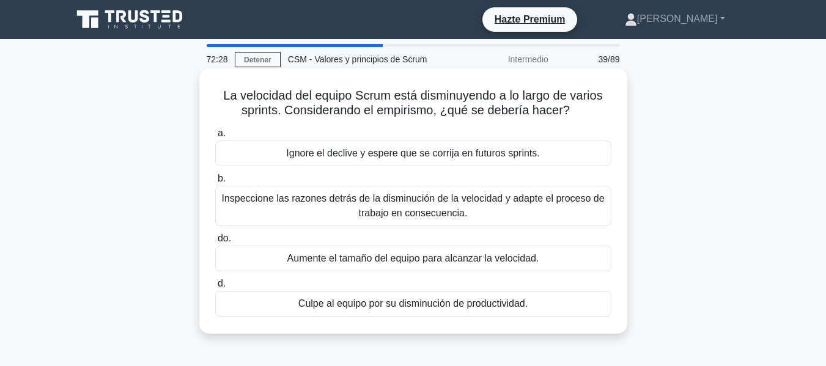
click at [555, 205] on font "Inspeccione las razones detrás de la disminución de la velocidad y adapte el pr…" at bounding box center [412, 205] width 383 height 25
click at [215, 183] on input "b. Inspeccione las razones detrás de la disminución de la velocidad y adapte el…" at bounding box center [215, 179] width 0 height 8
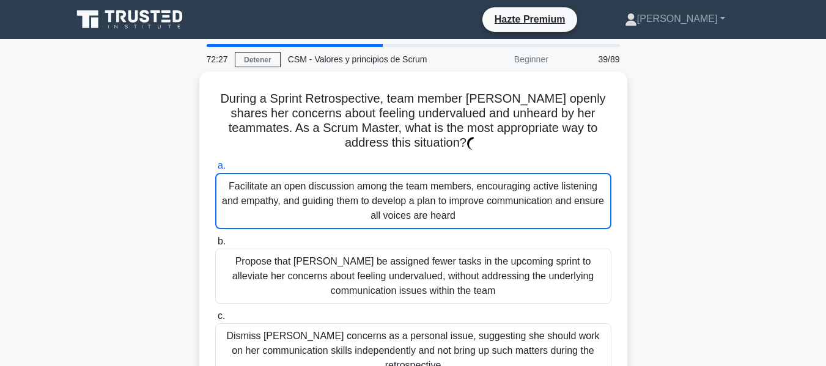
click at [555, 205] on div "Facilitate an open discussion among the team members, encouraging active listen…" at bounding box center [413, 201] width 396 height 56
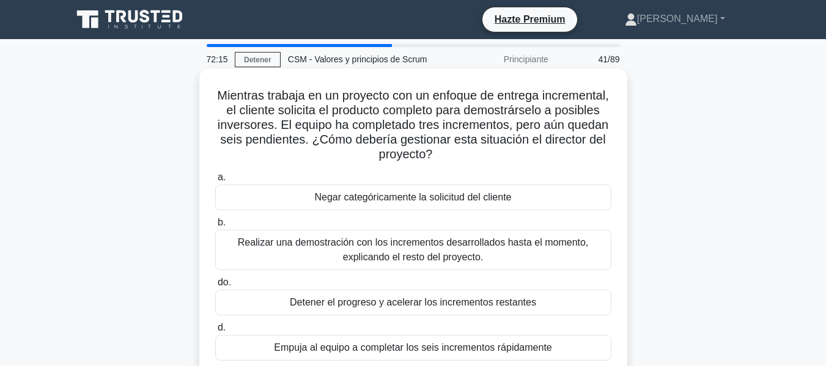
scroll to position [61, 0]
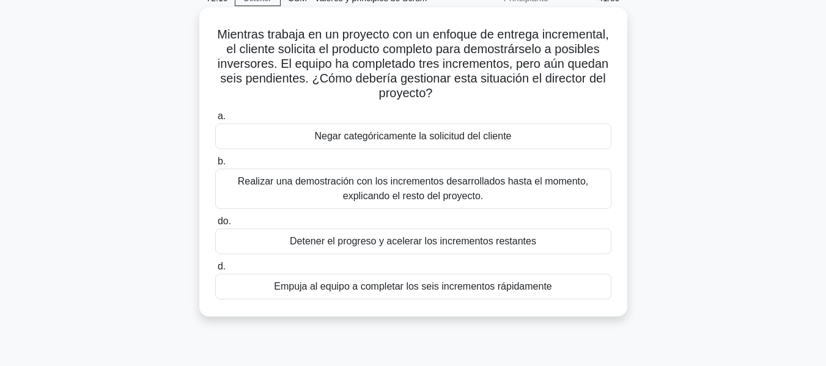
click at [494, 191] on font "Realizar una demostración con los incrementos desarrollados hasta el momento, e…" at bounding box center [413, 188] width 385 height 29
click at [215, 166] on input "b. Realizar una demostración con los incrementos desarrollados hasta el momento…" at bounding box center [215, 162] width 0 height 8
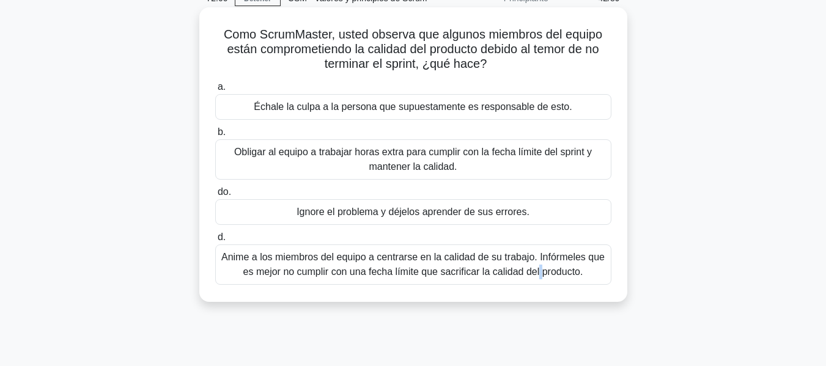
click at [435, 260] on font "Anime a los miembros del equipo a centrarse en la calidad de su trabajo. Infórm…" at bounding box center [412, 264] width 383 height 25
click at [343, 268] on font "Anime a los miembros del equipo a centrarse en la calidad de su trabajo. Infórm…" at bounding box center [412, 264] width 383 height 25
click at [215, 241] on input "d. Anime a los miembros del equipo a centrarse en la calidad de su trabajo. Inf…" at bounding box center [215, 237] width 0 height 8
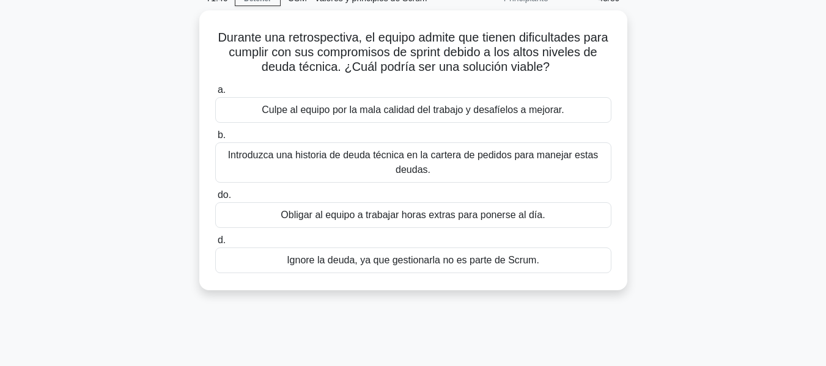
scroll to position [0, 0]
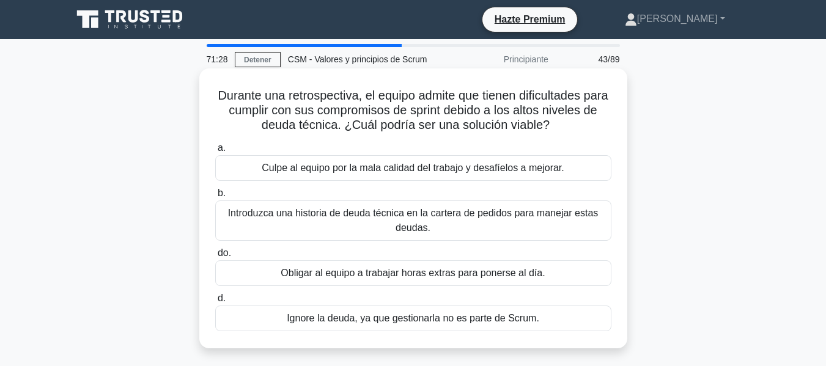
click at [306, 218] on font "Introduzca una historia de deuda técnica en la cartera de pedidos para manejar …" at bounding box center [413, 220] width 370 height 25
click at [215, 197] on input "b. Introduzca una historia de deuda técnica en la cartera de pedidos para manej…" at bounding box center [215, 193] width 0 height 8
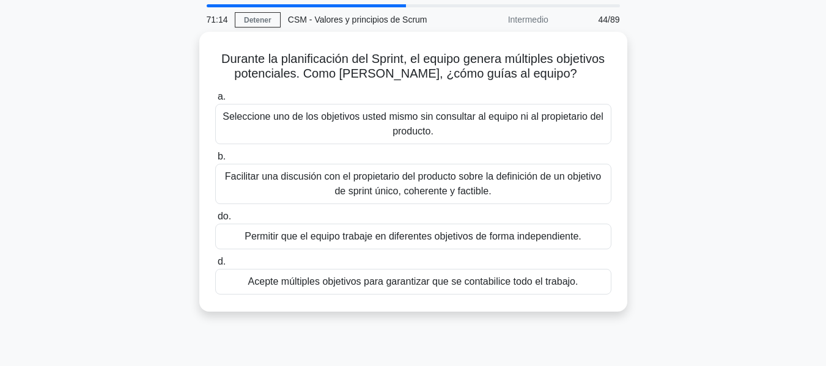
scroll to position [61, 0]
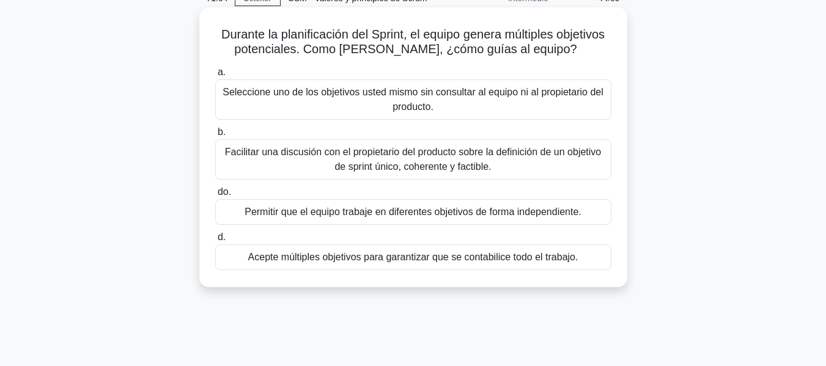
click at [447, 260] on font "Acepte múltiples objetivos para garantizar que se contabilice todo el trabajo." at bounding box center [413, 257] width 330 height 10
click at [215, 241] on input "d. Acepte múltiples objetivos para garantizar que se contabilice todo el trabaj…" at bounding box center [215, 237] width 0 height 8
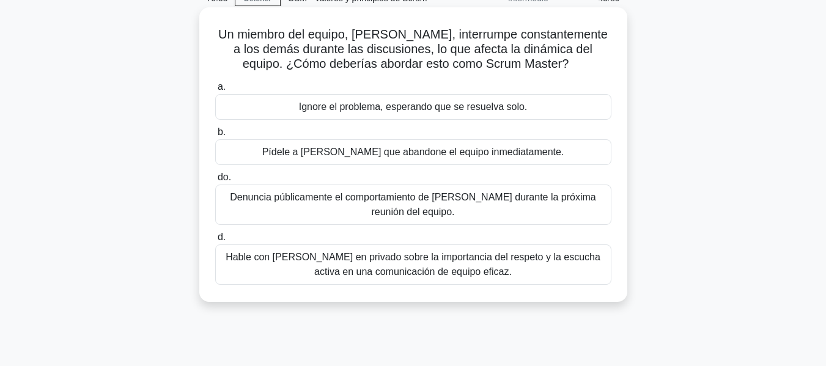
click at [299, 260] on font "Hable con [PERSON_NAME] en privado sobre la importancia del respeto y la escuch…" at bounding box center [413, 264] width 375 height 25
click at [215, 241] on input "d. Hable con [PERSON_NAME] en privado sobre la importancia del respeto y la esc…" at bounding box center [215, 237] width 0 height 8
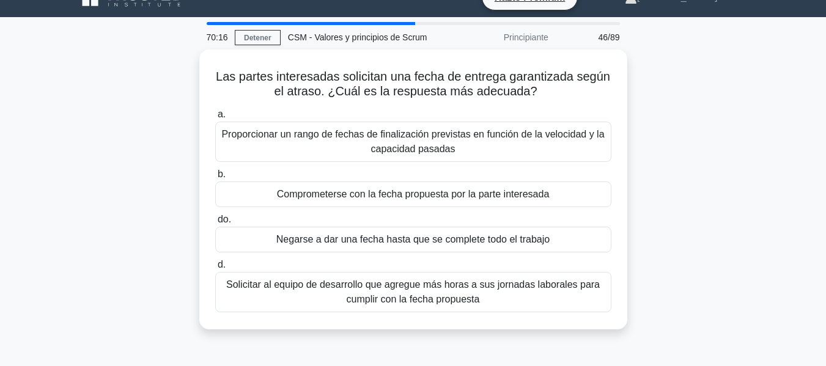
scroll to position [0, 0]
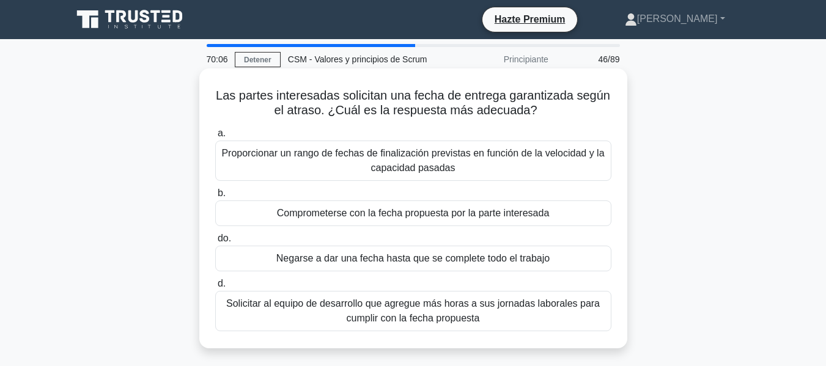
click at [501, 164] on font "Proporcionar un rango de fechas de finalización previstas en función de la velo…" at bounding box center [413, 160] width 385 height 29
click at [215, 138] on input "a. Proporcionar un rango de fechas de finalización previstas en función de la v…" at bounding box center [215, 134] width 0 height 8
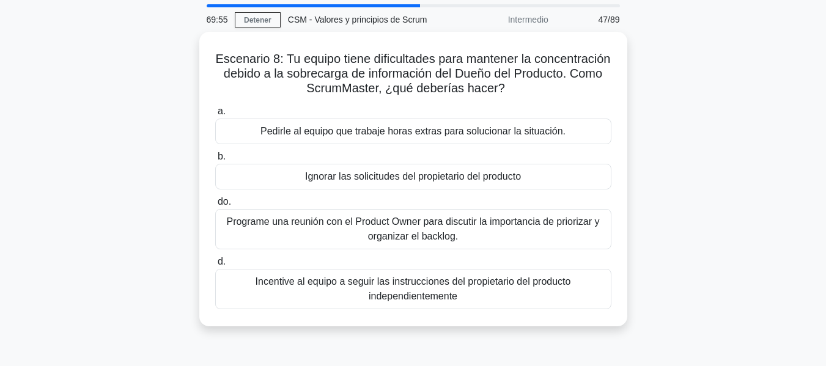
scroll to position [61, 0]
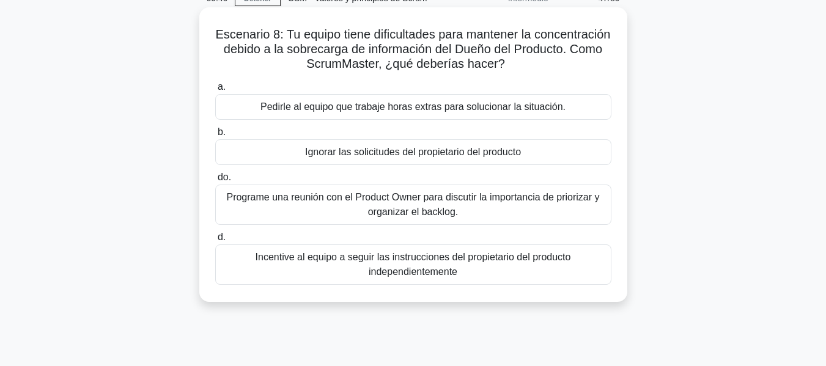
click at [447, 207] on font "Programe una reunión con el Product Owner para discutir la importancia de prior…" at bounding box center [412, 204] width 373 height 25
click at [215, 182] on input "do. Programe una reunión con el Product Owner para discutir la importancia de p…" at bounding box center [215, 178] width 0 height 8
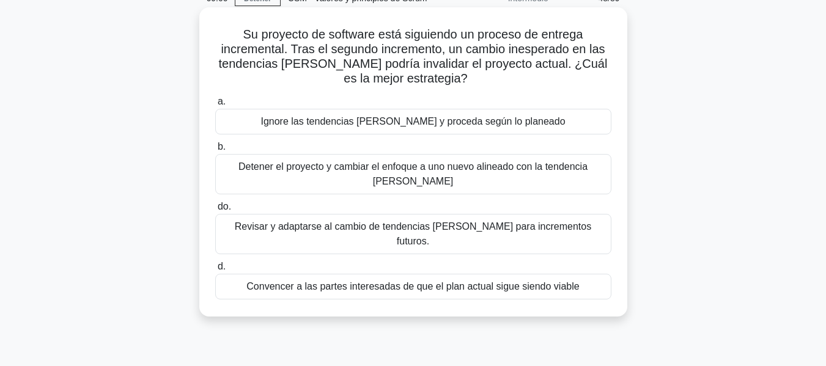
click at [336, 232] on font "Revisar y adaptarse al cambio de tendencias [PERSON_NAME] para incrementos futu…" at bounding box center [413, 233] width 356 height 25
click at [215, 211] on input "do. Revisar y adaptarse al cambio de tendencias [PERSON_NAME] para incrementos …" at bounding box center [215, 207] width 0 height 8
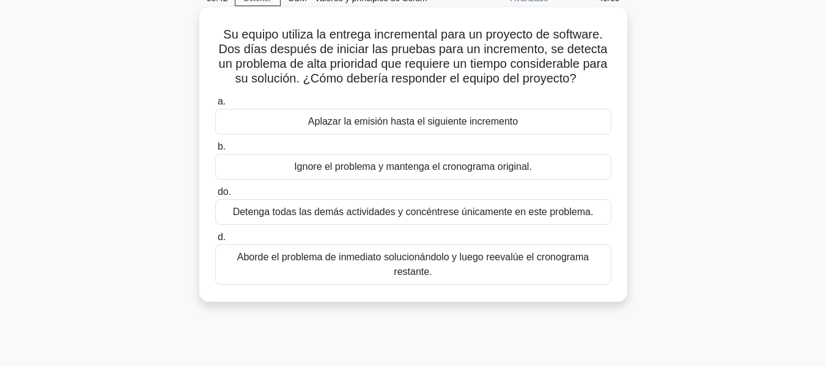
click at [316, 261] on font "Aborde el problema de inmediato solucionándolo y luego reevalúe el cronograma r…" at bounding box center [412, 264] width 351 height 25
click at [215, 241] on input "d. Aborde el problema de inmediato solucionándolo y luego reevalúe el cronogram…" at bounding box center [215, 237] width 0 height 8
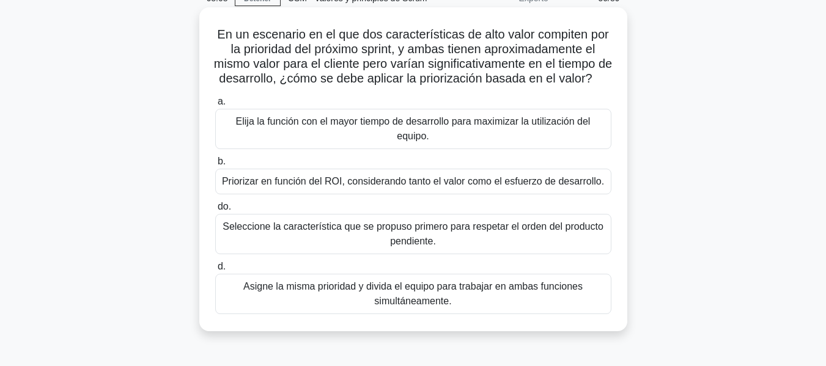
click at [330, 186] on font "Priorizar en función del ROI, considerando tanto el valor como el esfuerzo de d…" at bounding box center [413, 181] width 382 height 10
click at [215, 166] on input "b. Priorizar en función del ROI, considerando tanto el valor como el esfuerzo d…" at bounding box center [215, 162] width 0 height 8
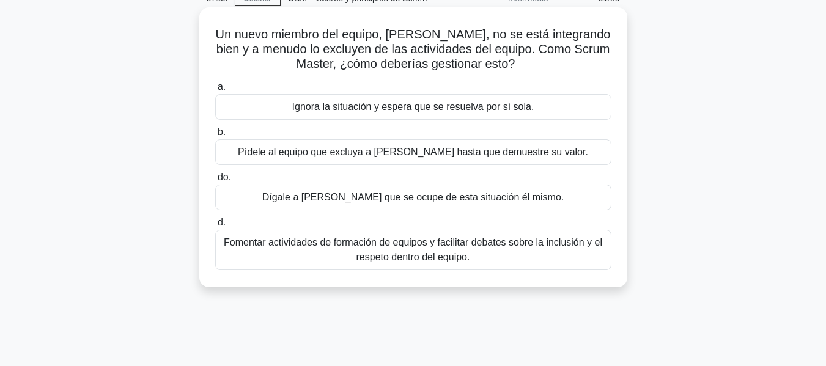
click at [422, 251] on font "Fomentar actividades de formación de equipos y facilitar debates sobre la inclu…" at bounding box center [413, 249] width 378 height 25
click at [215, 227] on input "d. Fomentar actividades de formación de equipos y facilitar debates sobre la in…" at bounding box center [215, 223] width 0 height 8
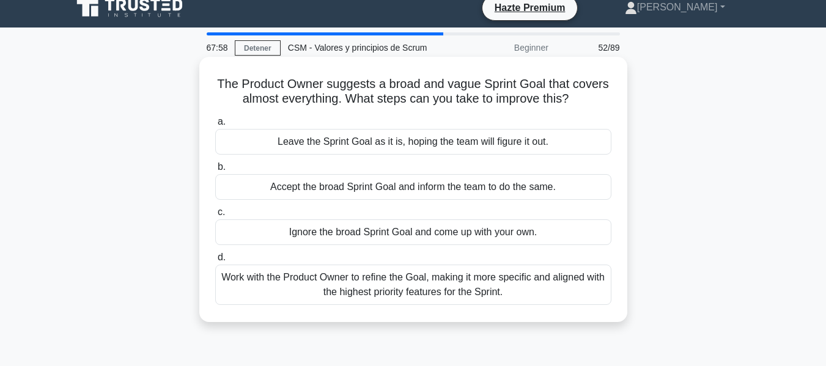
scroll to position [0, 0]
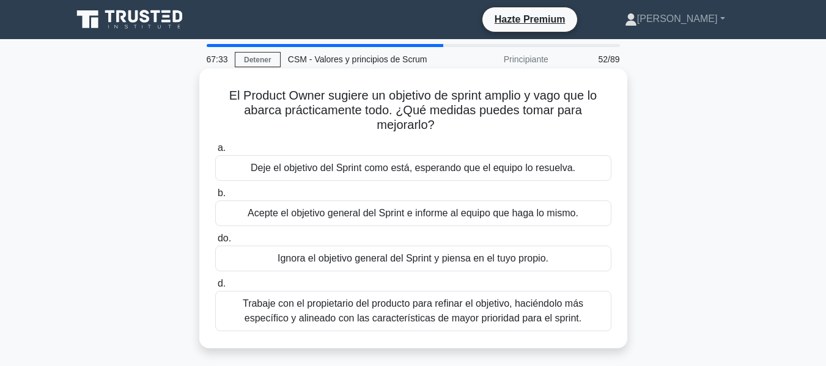
click at [343, 309] on font "Trabaje con el propietario del producto para refinar el objetivo, haciéndolo má…" at bounding box center [413, 310] width 340 height 25
click at [215, 288] on input "d. Trabaje con el propietario del producto para refinar el objetivo, haciéndolo…" at bounding box center [215, 284] width 0 height 8
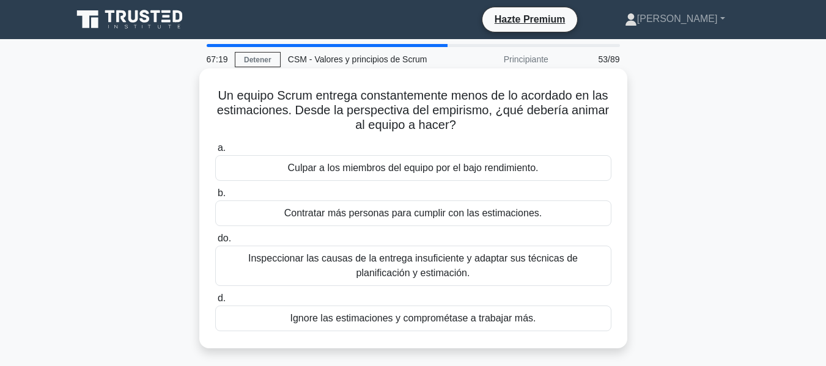
click at [449, 262] on font "Inspeccionar las causas de la entrega insuficiente y adaptar sus técnicas de pl…" at bounding box center [412, 265] width 329 height 25
click at [215, 243] on input "do. Inspeccionar las causas de la entrega insuficiente y adaptar sus técnicas d…" at bounding box center [215, 239] width 0 height 8
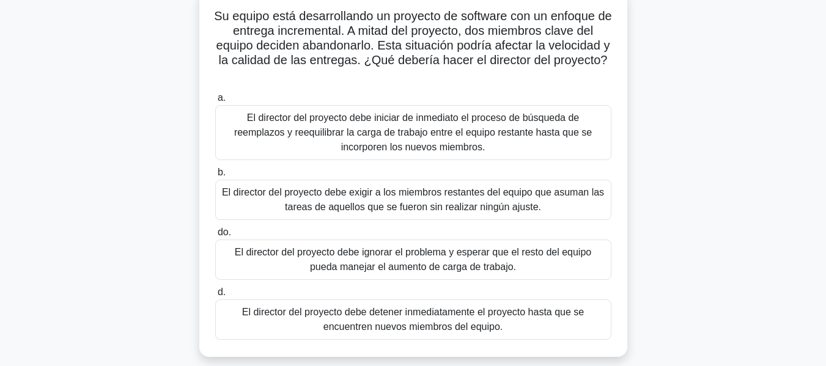
scroll to position [61, 0]
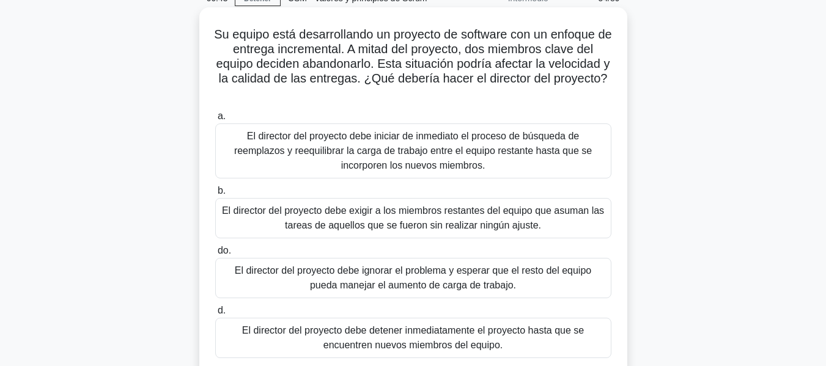
click at [406, 142] on font "El director del proyecto debe iniciar de inmediato el proceso de búsqueda de re…" at bounding box center [413, 151] width 358 height 40
click at [215, 120] on input "a. El director del proyecto debe iniciar de inmediato el proceso de búsqueda de…" at bounding box center [215, 116] width 0 height 8
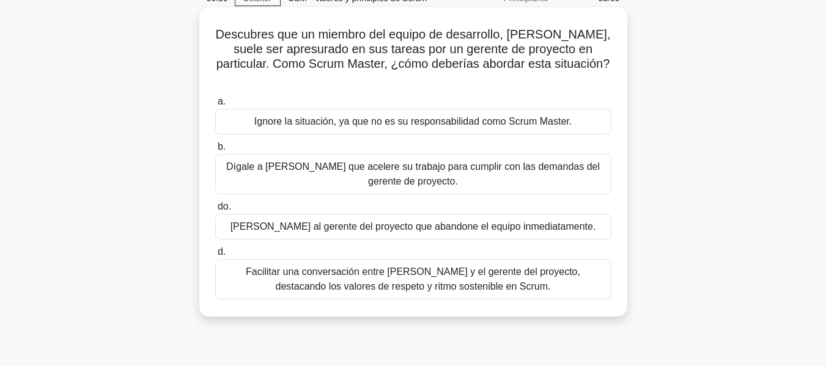
click at [307, 266] on font "Facilitar una conversación entre [PERSON_NAME] y el gerente del proyecto, desta…" at bounding box center [413, 279] width 385 height 29
click at [215, 256] on input "d. Facilitar una conversación entre [PERSON_NAME] y el gerente del proyecto, de…" at bounding box center [215, 252] width 0 height 8
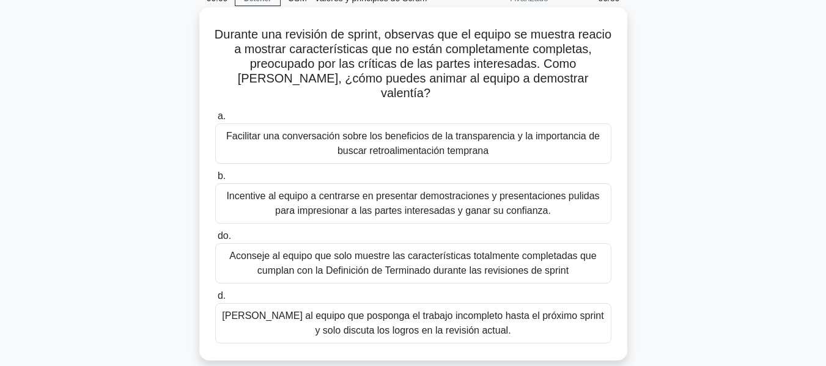
click at [312, 131] on font "Facilitar una conversación sobre los beneficios de la transparencia y la import…" at bounding box center [412, 143] width 373 height 25
click at [215, 120] on input "a. Facilitar una conversación sobre los beneficios de la transparencia y la imp…" at bounding box center [215, 116] width 0 height 8
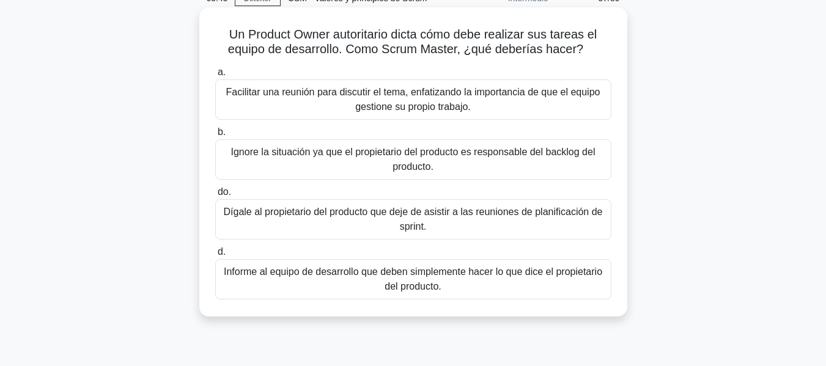
click at [299, 93] on font "Facilitar una reunión para discutir el tema, enfatizando la importancia de que …" at bounding box center [413, 99] width 374 height 25
click at [215, 76] on input "a. Facilitar una reunión para discutir el tema, enfatizando la importancia de q…" at bounding box center [215, 72] width 0 height 8
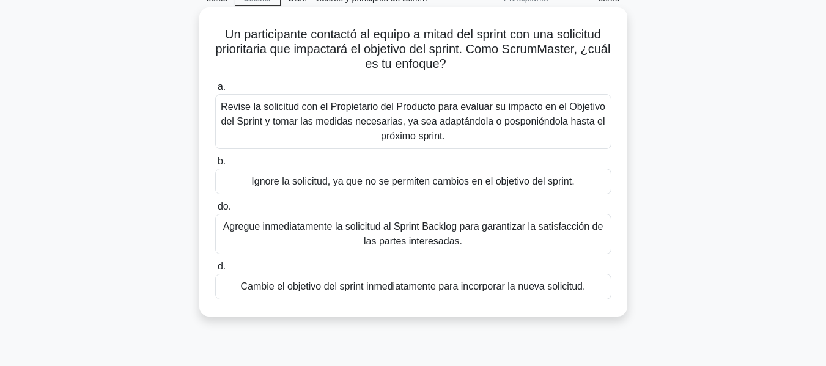
click at [446, 126] on font "Revise la solicitud con el Propietario del Producto para evaluar su impacto en …" at bounding box center [413, 121] width 384 height 40
click at [215, 91] on input "a. Revise la solicitud con el Propietario del Producto para evaluar su impacto …" at bounding box center [215, 87] width 0 height 8
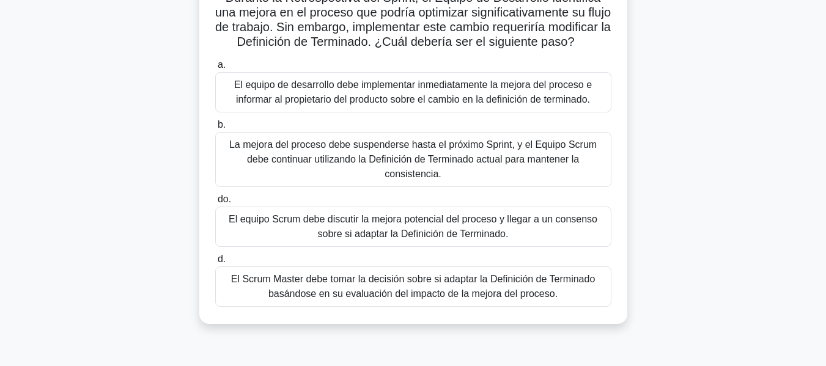
scroll to position [122, 0]
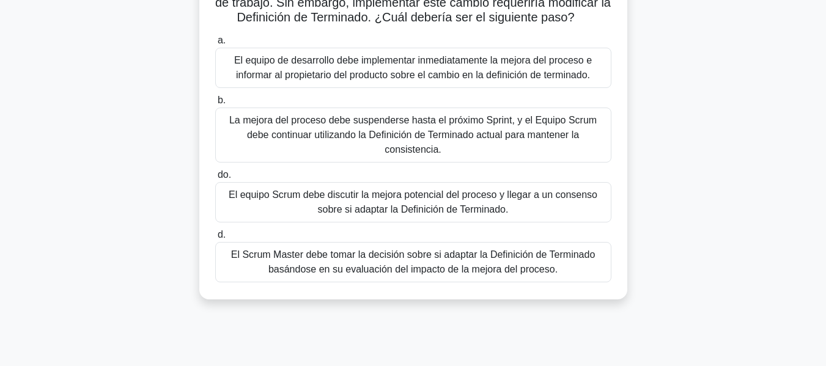
click at [279, 274] on font "El Scrum Master debe tomar la decisión sobre si adaptar la Definición de Termin…" at bounding box center [413, 261] width 364 height 25
click at [215, 239] on input "d. El Scrum Master debe tomar la decisión sobre si adaptar la Definición de Ter…" at bounding box center [215, 235] width 0 height 8
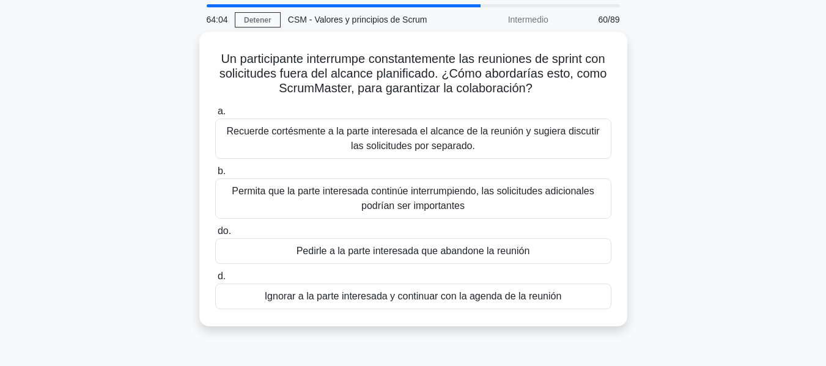
scroll to position [61, 0]
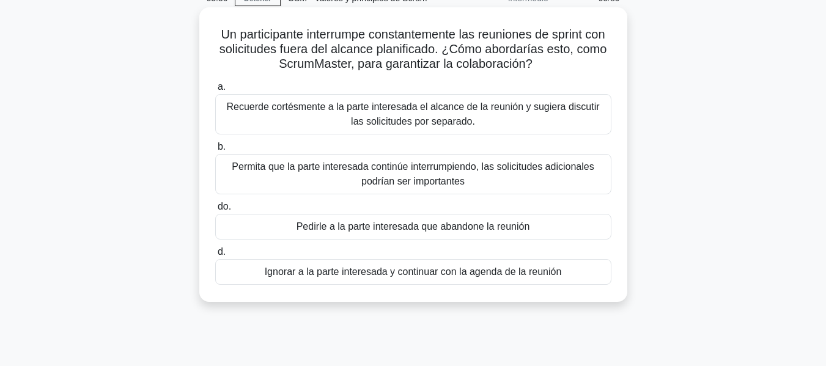
click at [297, 116] on font "Recuerde cortésmente a la parte interesada el alcance de la reunión y sugiera d…" at bounding box center [413, 114] width 385 height 29
click at [215, 91] on input "a. Recuerde cortésmente a la parte interesada el alcance de la reunión y sugier…" at bounding box center [215, 87] width 0 height 8
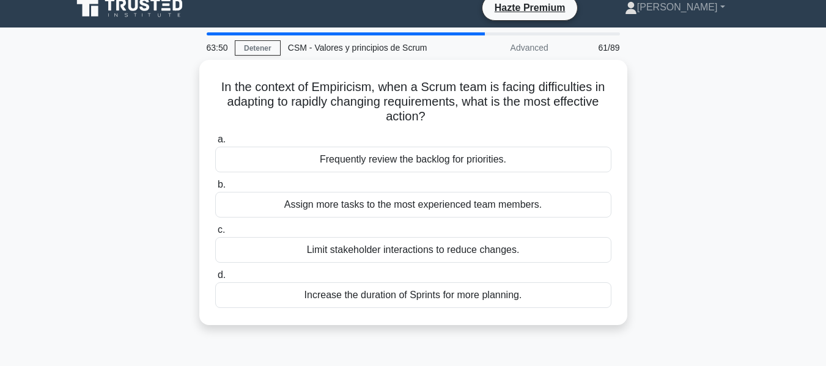
scroll to position [0, 0]
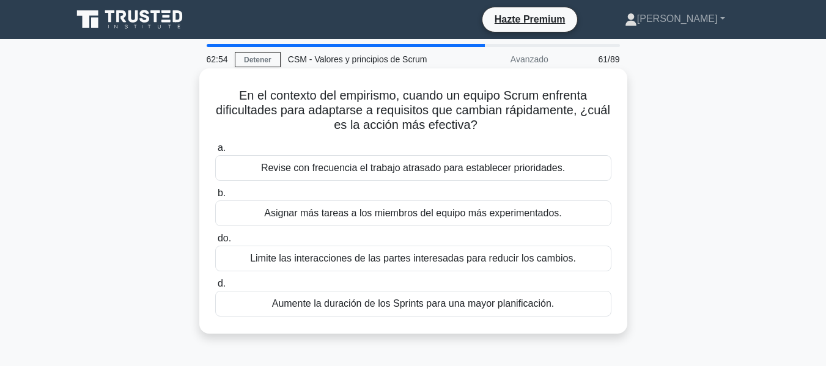
click at [374, 165] on font "Revise con frecuencia el trabajo atrasado para establecer prioridades." at bounding box center [413, 168] width 304 height 10
click at [215, 152] on input "a. Revise con frecuencia el trabajo atrasado para establecer prioridades." at bounding box center [215, 148] width 0 height 8
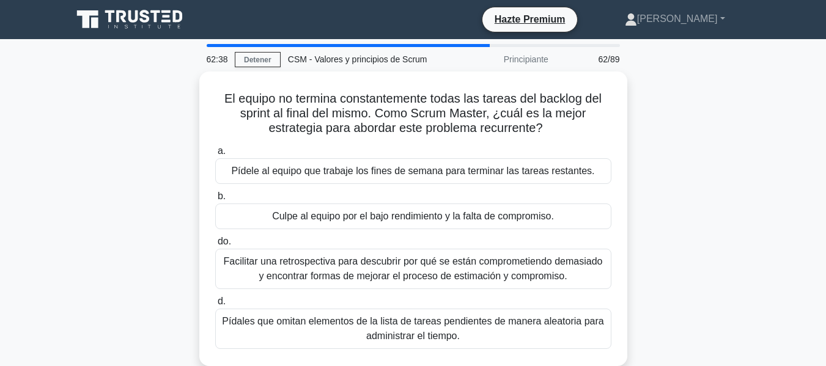
scroll to position [61, 0]
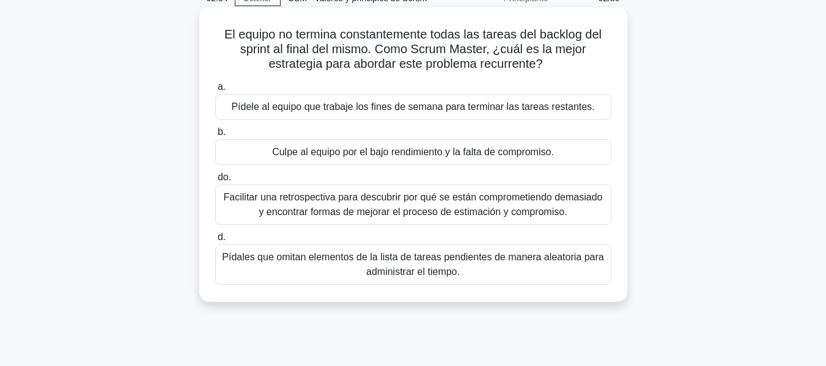
click at [476, 200] on font "Facilitar una retrospectiva para descubrir por qué se están comprometiendo dema…" at bounding box center [413, 204] width 379 height 25
click at [215, 182] on input "do. Facilitar una retrospectiva para descubrir por qué se están comprometiendo …" at bounding box center [215, 178] width 0 height 8
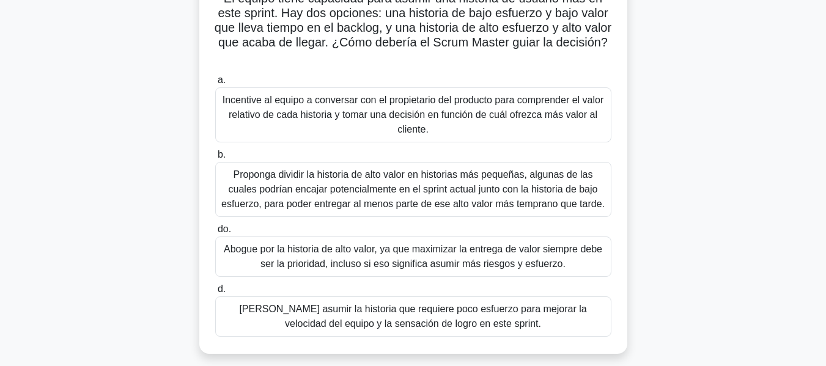
scroll to position [122, 0]
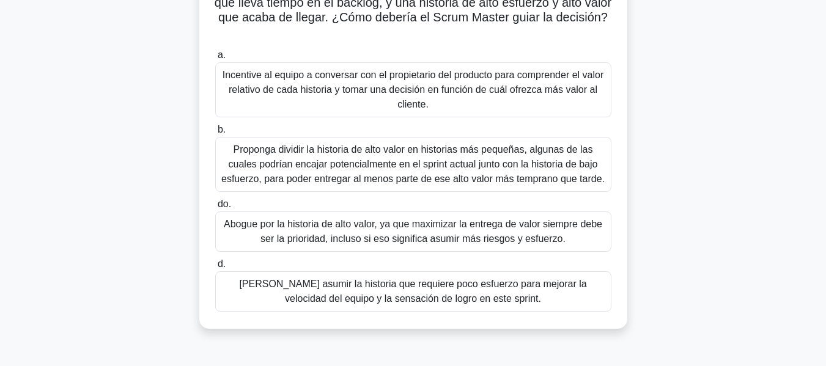
click at [303, 90] on font "Incentive al equipo a conversar con el propietario del producto para comprender…" at bounding box center [412, 90] width 381 height 40
click at [215, 59] on input "a. Incentive al equipo a conversar con el propietario del producto para compren…" at bounding box center [215, 55] width 0 height 8
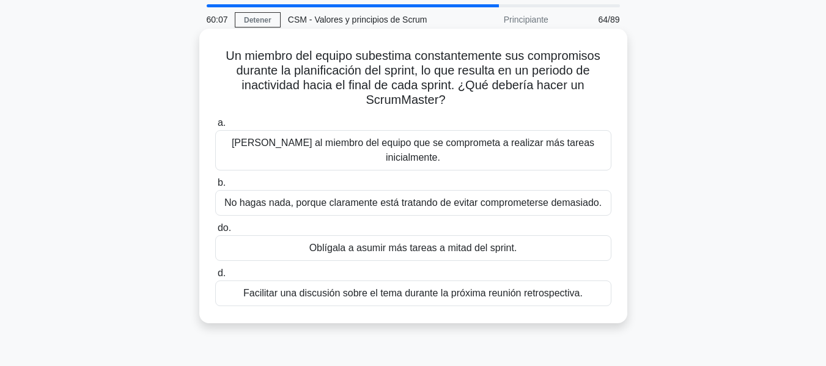
scroll to position [61, 0]
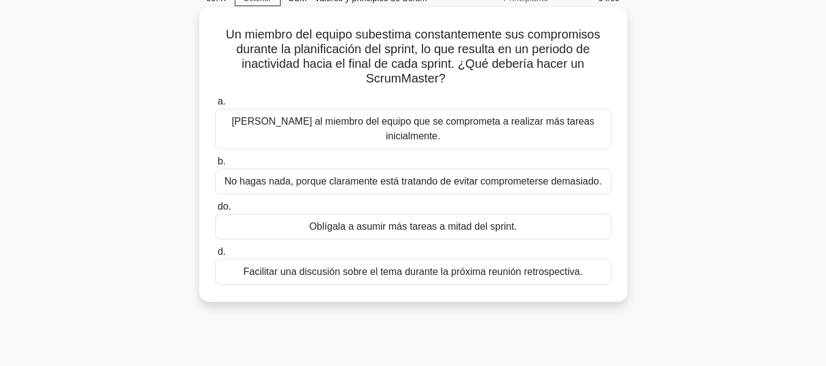
click at [410, 266] on font "Facilitar una discusión sobre el tema durante la próxima reunión retrospectiva." at bounding box center [412, 271] width 339 height 10
click at [215, 256] on input "d. Facilitar una discusión sobre el tema durante la próxima reunión retrospecti…" at bounding box center [215, 252] width 0 height 8
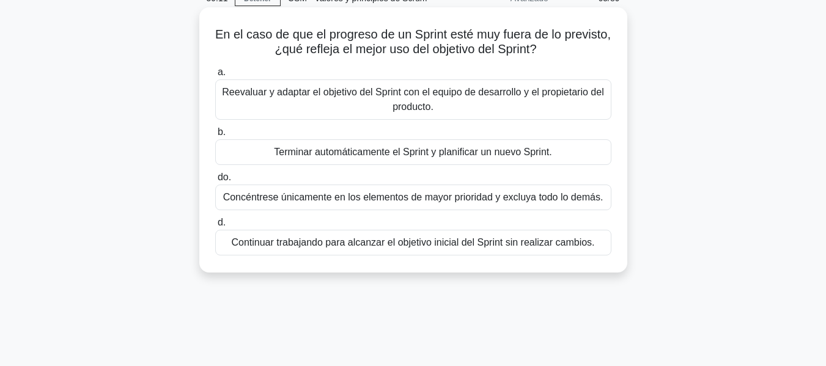
click at [330, 107] on font "Reevaluar y adaptar el objetivo del Sprint con el equipo de desarrollo y el pro…" at bounding box center [413, 99] width 385 height 29
click at [215, 76] on input "a. Reevaluar y adaptar el objetivo del Sprint con el equipo de desarrollo y el …" at bounding box center [215, 72] width 0 height 8
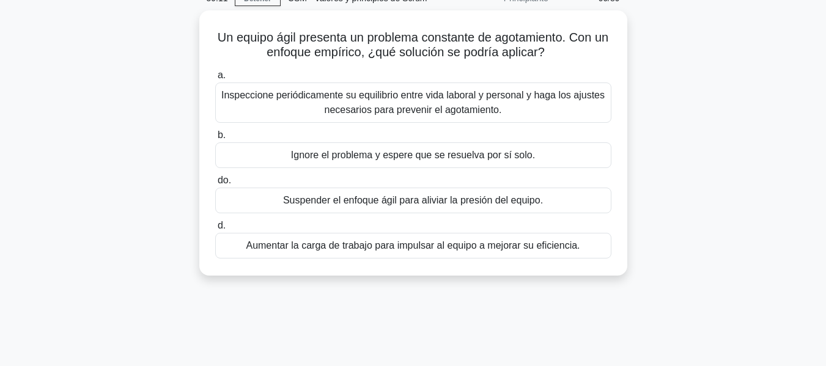
scroll to position [0, 0]
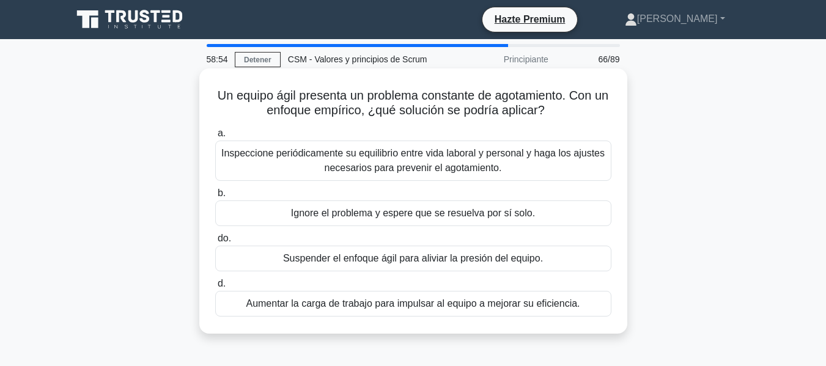
click at [331, 150] on font "Inspeccione periódicamente su equilibrio entre vida laboral y personal y haga l…" at bounding box center [412, 160] width 383 height 25
click at [215, 138] on input "a. Inspeccione periódicamente su equilibrio entre vida laboral y personal y hag…" at bounding box center [215, 134] width 0 height 8
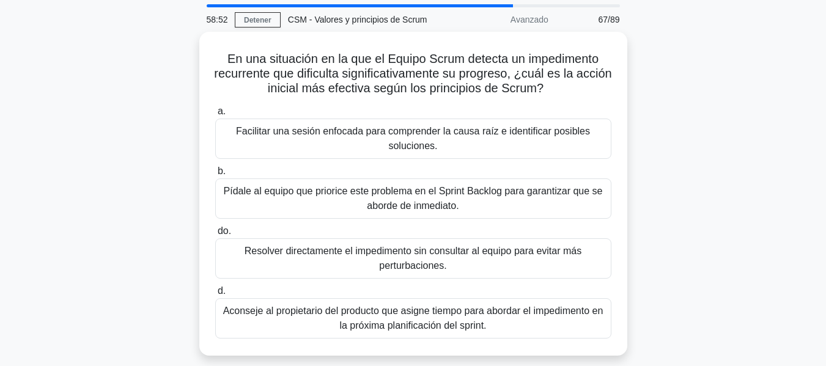
scroll to position [61, 0]
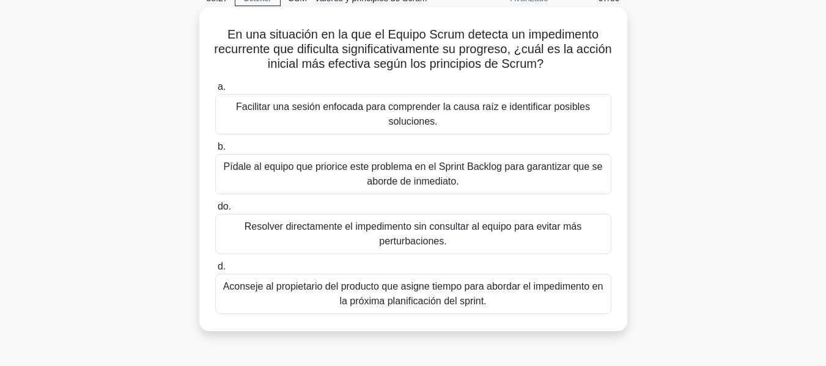
click at [285, 115] on font "Facilitar una sesión enfocada para comprender la causa raíz e identificar posib…" at bounding box center [413, 114] width 385 height 29
click at [215, 91] on input "a. Facilitar una sesión enfocada para comprender la causa raíz e identificar po…" at bounding box center [215, 87] width 0 height 8
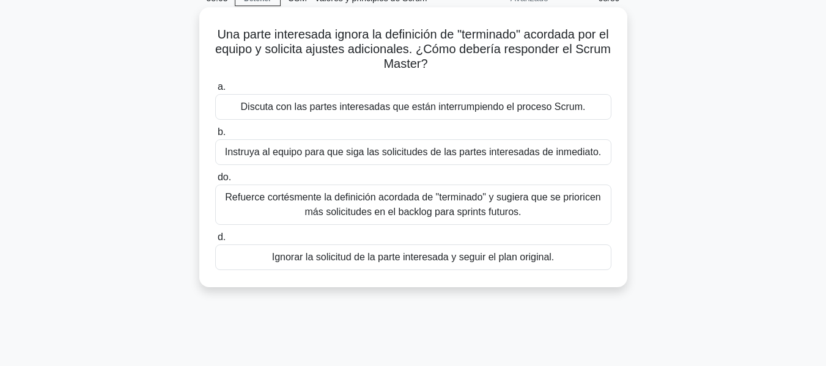
click at [558, 110] on font "Discuta con las partes interesadas que están interrumpiendo el proceso Scrum." at bounding box center [413, 106] width 345 height 10
click at [215, 91] on input "a. Discuta con las partes interesadas que están interrumpiendo el proceso Scrum." at bounding box center [215, 87] width 0 height 8
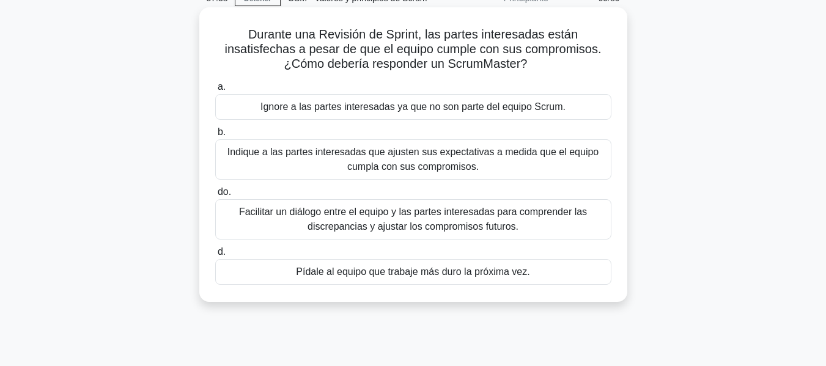
click at [370, 221] on font "Facilitar un diálogo entre el equipo y las partes interesadas para comprender l…" at bounding box center [413, 219] width 348 height 25
click at [215, 196] on input "do. Facilitar un diálogo entre el equipo y las partes interesadas para comprend…" at bounding box center [215, 192] width 0 height 8
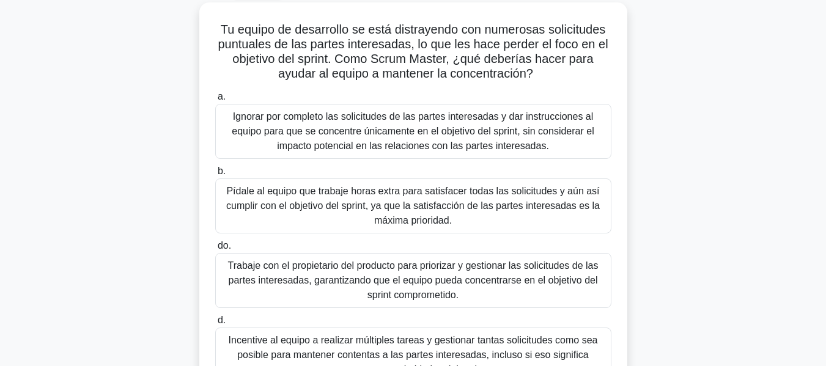
scroll to position [122, 0]
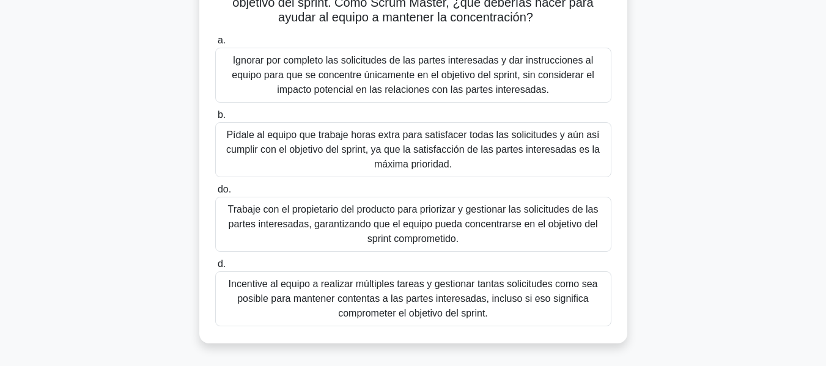
click at [271, 232] on font "Trabaje con el propietario del producto para priorizar y gestionar las solicitu…" at bounding box center [413, 224] width 385 height 44
click at [215, 194] on input "do. Trabaje con el propietario del producto para priorizar y gestionar las soli…" at bounding box center [215, 190] width 0 height 8
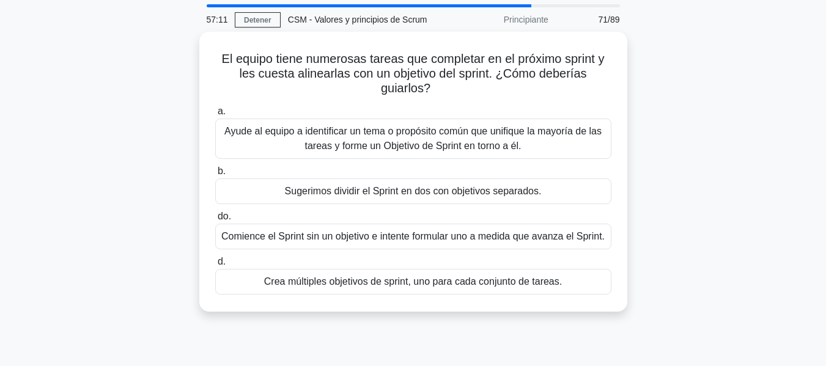
scroll to position [61, 0]
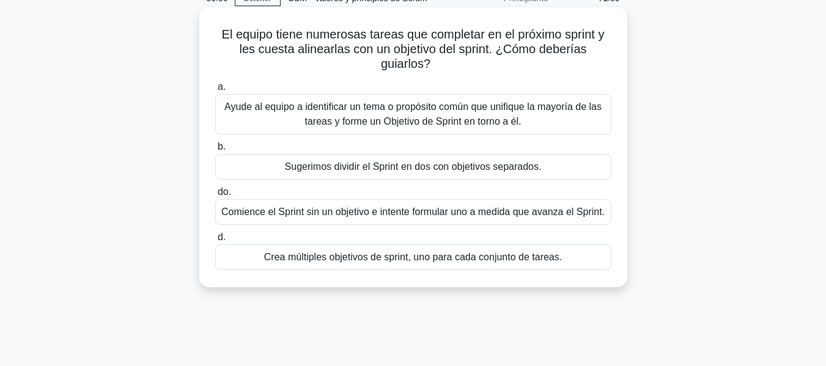
click at [339, 116] on font "Ayude al equipo a identificar un tema o propósito común que unifique la mayoría…" at bounding box center [412, 113] width 377 height 25
click at [215, 91] on input "a. [PERSON_NAME] al equipo a identificar un tema o propósito común que unifique…" at bounding box center [215, 87] width 0 height 8
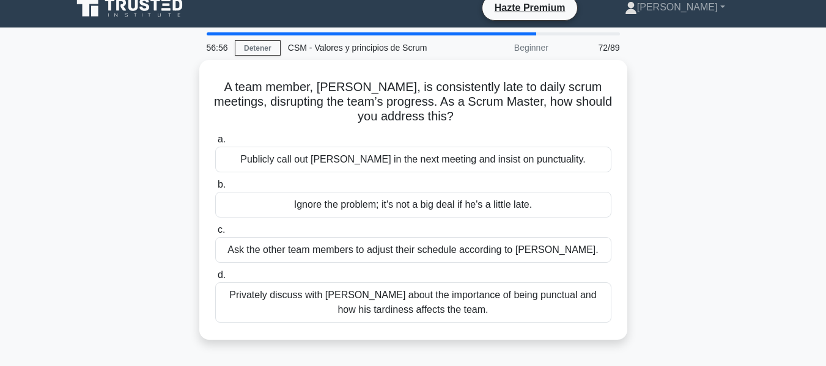
scroll to position [0, 0]
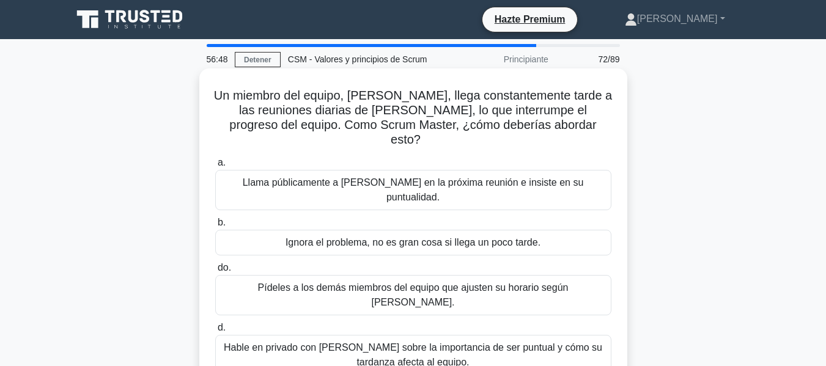
click at [341, 342] on font "Hable en privado con [PERSON_NAME] sobre la importancia de ser puntual y cómo s…" at bounding box center [413, 354] width 378 height 25
click at [215, 324] on input "d. Hable en privado con [PERSON_NAME] sobre la importancia de ser puntual y cóm…" at bounding box center [215, 328] width 0 height 8
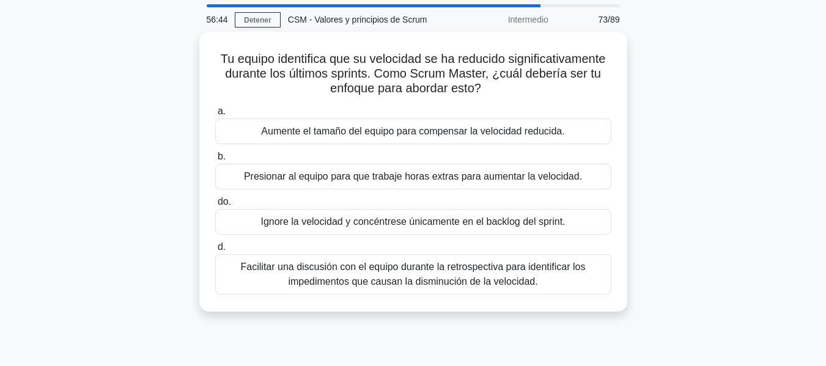
scroll to position [61, 0]
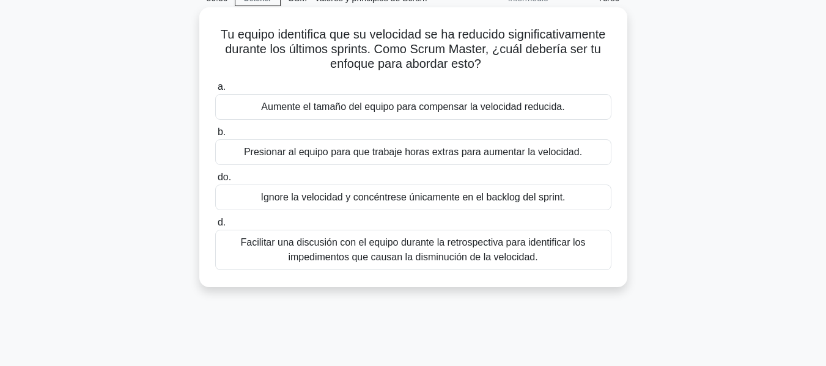
click at [321, 256] on font "Facilitar una discusión con el equipo durante la retrospectiva para identificar…" at bounding box center [413, 249] width 345 height 25
click at [215, 227] on input "d. Facilitar una discusión con el equipo durante la retrospectiva para identifi…" at bounding box center [215, 223] width 0 height 8
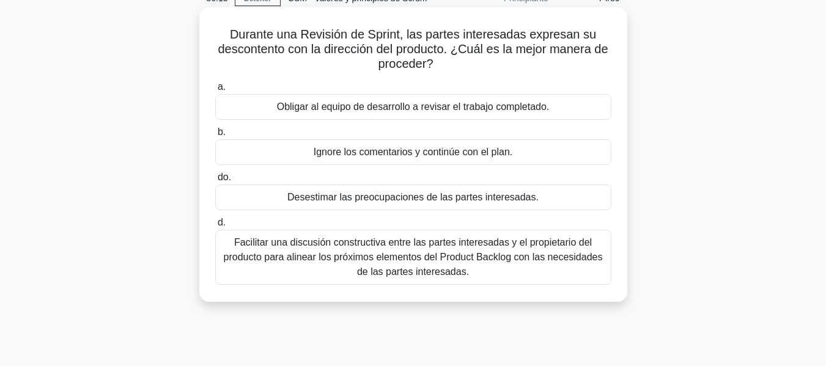
click at [344, 253] on font "Facilitar una discusión constructiva entre las partes interesadas y el propieta…" at bounding box center [413, 257] width 379 height 40
click at [215, 227] on input "d. Facilitar una discusión constructiva entre las partes interesadas y el propi…" at bounding box center [215, 223] width 0 height 8
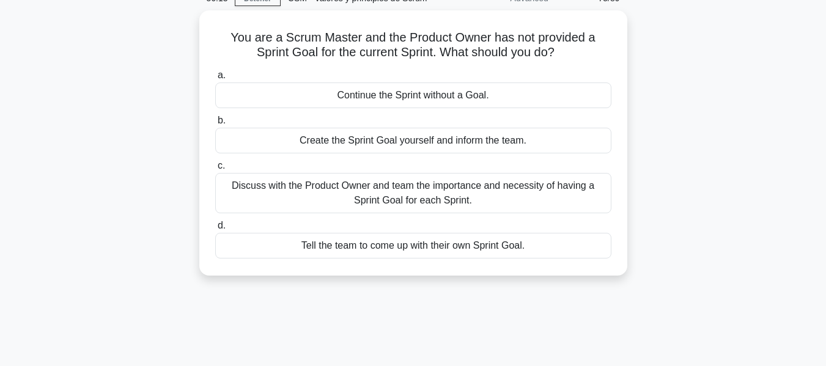
scroll to position [0, 0]
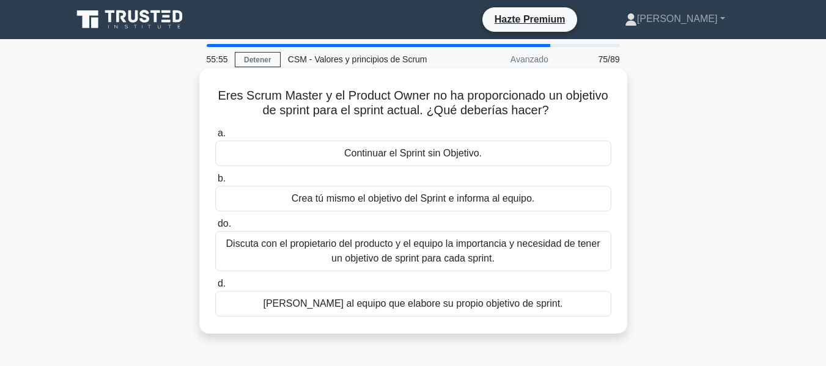
click at [432, 249] on font "Discuta con el propietario del producto y el equipo la importancia y necesidad …" at bounding box center [413, 250] width 374 height 25
click at [215, 228] on input "do. Discuta con el propietario del producto y el equipo la importancia y necesi…" at bounding box center [215, 224] width 0 height 8
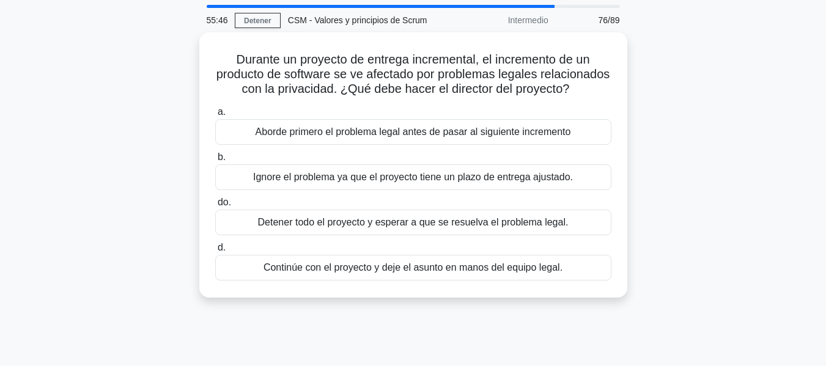
scroll to position [61, 0]
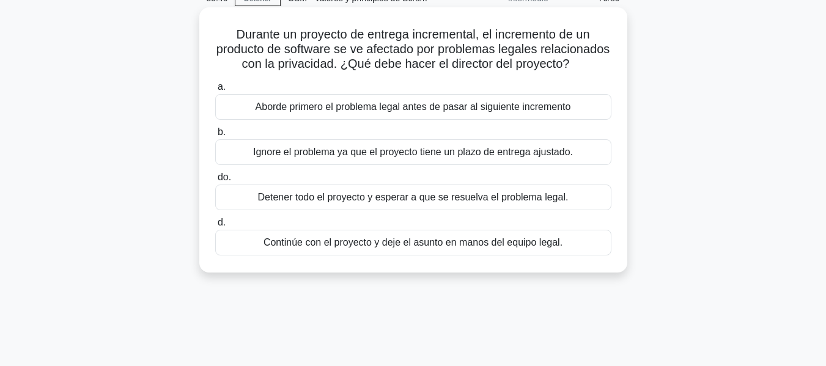
click at [344, 112] on font "Aborde primero el problema legal antes de pasar al siguiente incremento" at bounding box center [412, 106] width 315 height 10
click at [215, 91] on input "a. Aborde primero el problema legal antes de pasar al siguiente incremento" at bounding box center [215, 87] width 0 height 8
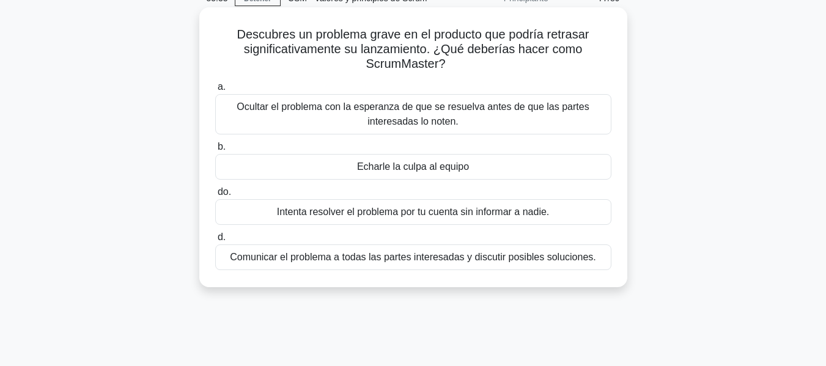
click at [294, 259] on font "Comunicar el problema a todas las partes interesadas y discutir posibles soluci…" at bounding box center [413, 257] width 366 height 10
click at [215, 241] on input "d. Comunicar el problema a todas las partes interesadas y discutir posibles sol…" at bounding box center [215, 237] width 0 height 8
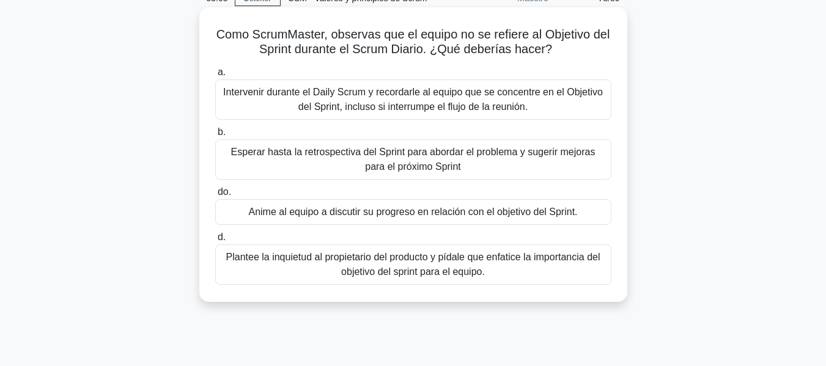
click at [337, 221] on div "Anime al equipo a discutir su progreso en relación con el objetivo del Sprint." at bounding box center [413, 212] width 396 height 26
click at [215, 196] on input "do. Anime al equipo a discutir su progreso en relación con el objetivo del Spri…" at bounding box center [215, 192] width 0 height 8
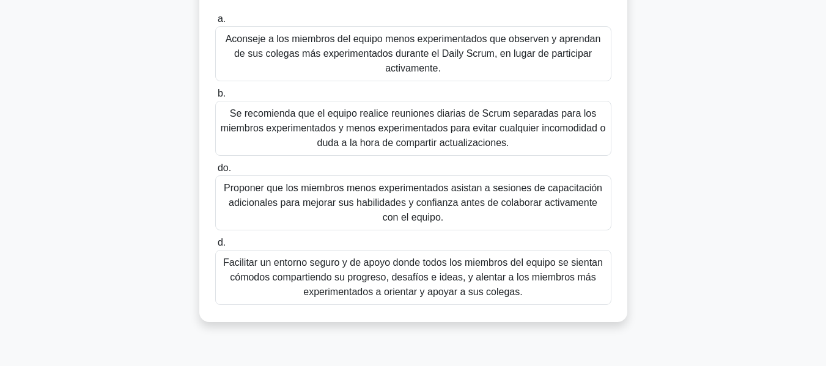
scroll to position [183, 0]
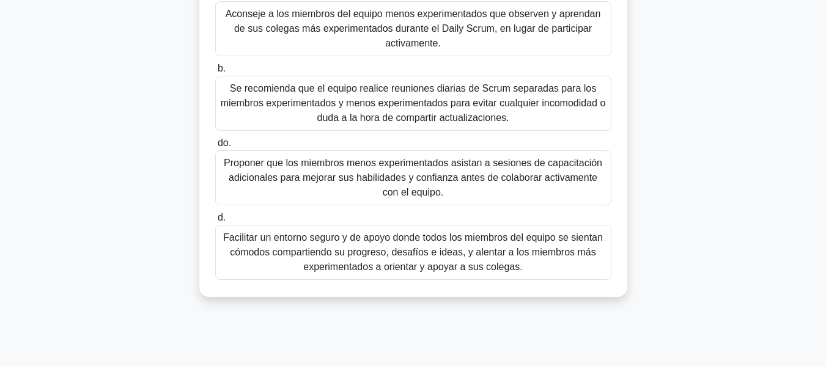
click at [458, 257] on font "Facilitar un entorno seguro y de apoyo donde todos los miembros del equipo se s…" at bounding box center [413, 252] width 380 height 40
click at [215, 222] on input "d. Facilitar un entorno seguro y de apoyo donde todos los miembros del equipo s…" at bounding box center [215, 218] width 0 height 8
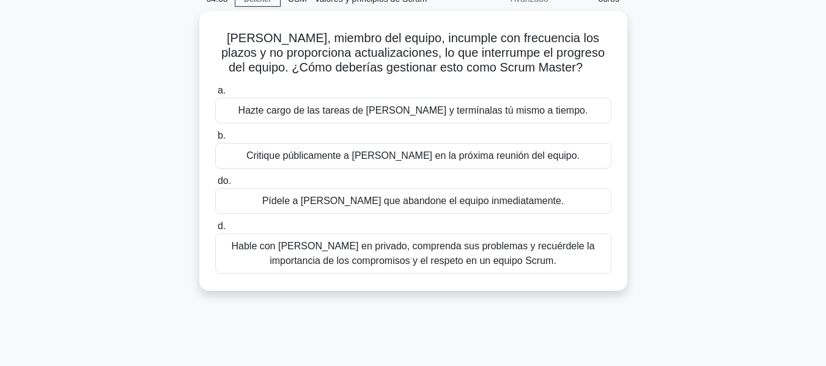
scroll to position [61, 0]
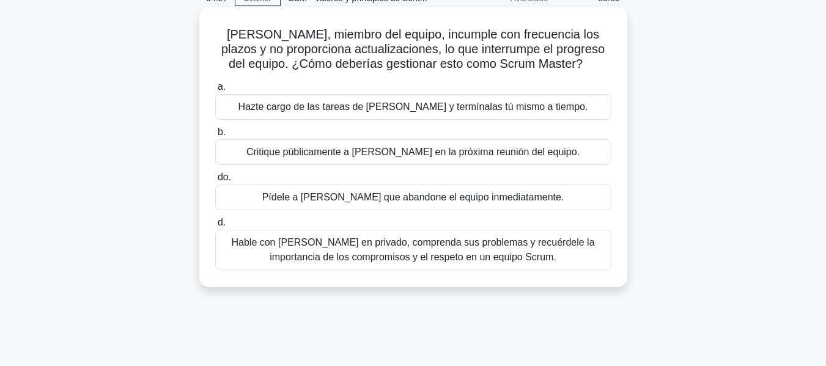
click at [336, 244] on font "Hable con [PERSON_NAME] en privado, comprenda sus problemas y recuérdele la imp…" at bounding box center [412, 249] width 363 height 25
click at [215, 227] on input "d. Hable con [PERSON_NAME] en privado, comprenda sus problemas y recuérdele la …" at bounding box center [215, 223] width 0 height 8
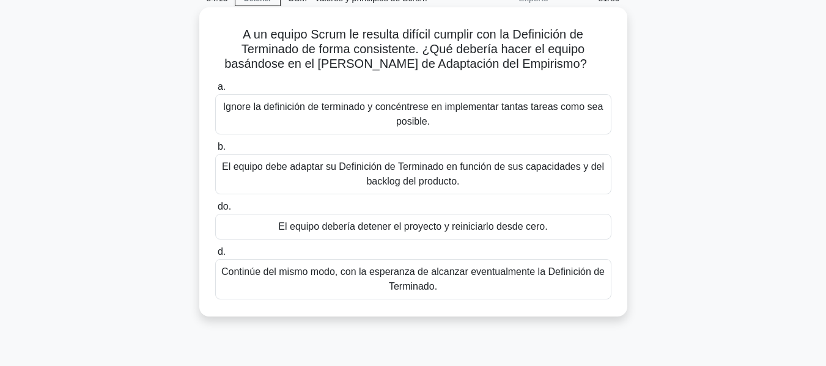
click at [361, 174] on font "El equipo debe adaptar su Definición de Terminado en función de sus capacidades…" at bounding box center [413, 174] width 385 height 29
click at [215, 151] on input "b. El equipo debe adaptar su Definición de Terminado en función de sus capacida…" at bounding box center [215, 147] width 0 height 8
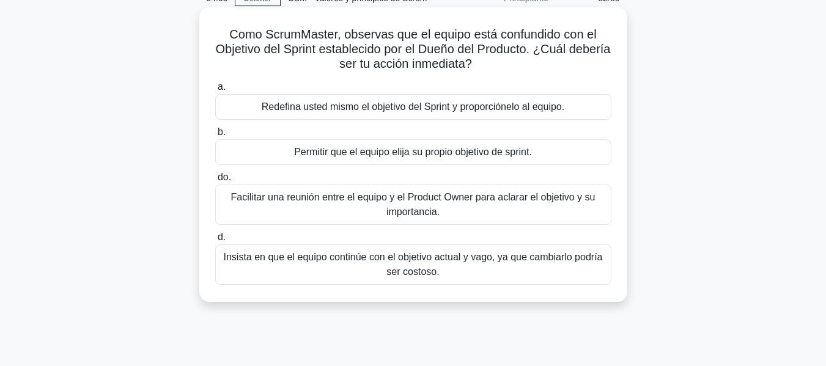
click at [373, 210] on font "Facilitar una reunión entre el equipo y el Product Owner para aclarar el objeti…" at bounding box center [413, 204] width 385 height 29
click at [215, 182] on input "do. Facilitar una reunión entre el equipo y el Product Owner para aclarar el ob…" at bounding box center [215, 178] width 0 height 8
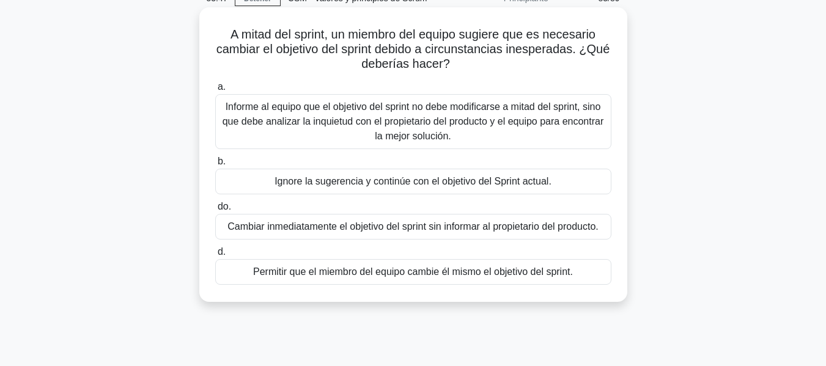
click at [367, 123] on font "Informe al equipo que el objetivo del sprint no debe modificarse a mitad del sp…" at bounding box center [412, 121] width 381 height 40
click at [215, 91] on input "a. Informe al equipo que el objetivo del sprint no debe modificarse a mitad del…" at bounding box center [215, 87] width 0 height 8
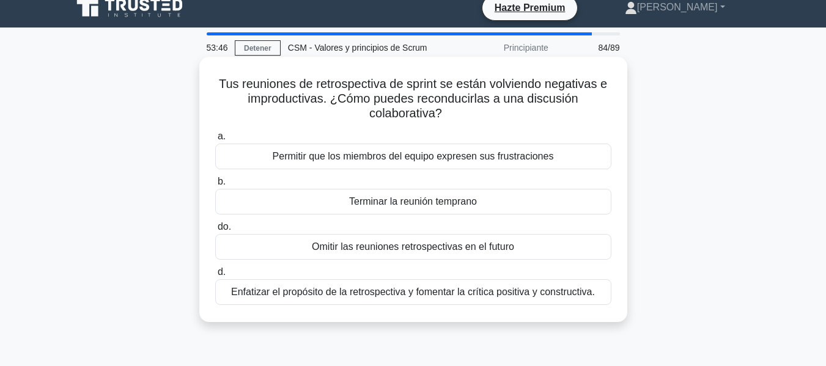
scroll to position [0, 0]
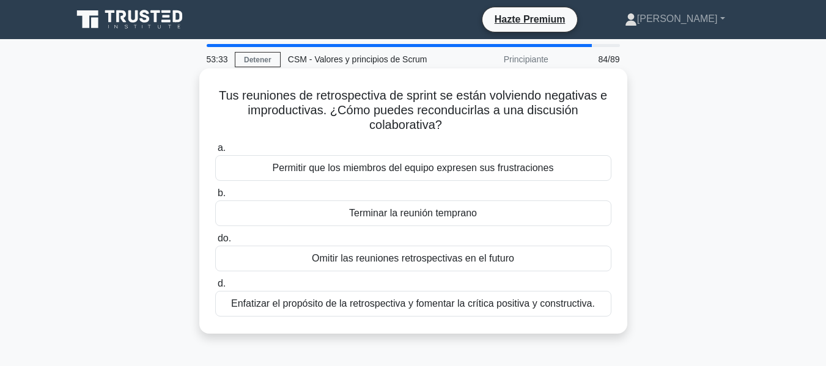
click at [418, 305] on font "Enfatizar el propósito de la retrospectiva y fomentar la crítica positiva y con…" at bounding box center [413, 303] width 364 height 10
click at [215, 288] on input "d. Enfatizar el propósito de la retrospectiva y fomentar la crítica positiva y …" at bounding box center [215, 284] width 0 height 8
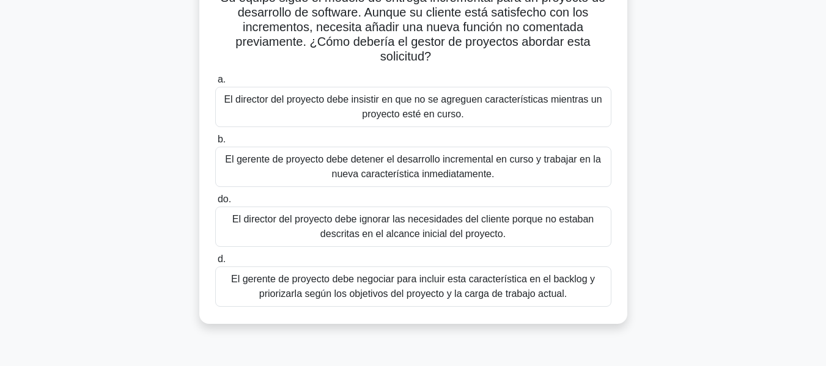
scroll to position [122, 0]
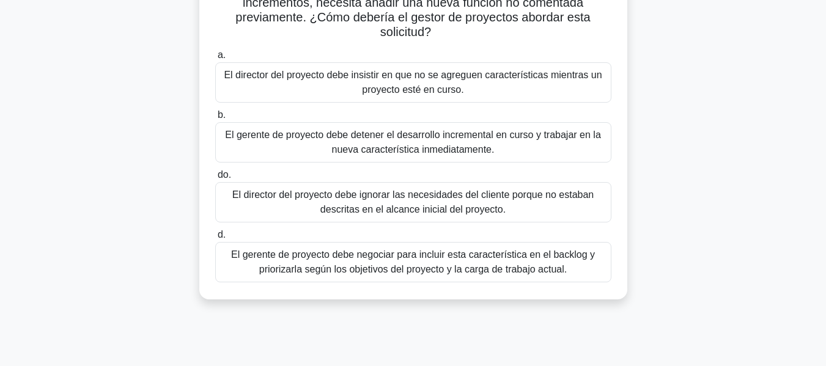
click at [343, 266] on font "El gerente de proyecto debe negociar para incluir esta característica en el bac…" at bounding box center [413, 261] width 364 height 25
click at [215, 239] on input "d. El gerente de proyecto debe negociar para incluir esta característica en el …" at bounding box center [215, 235] width 0 height 8
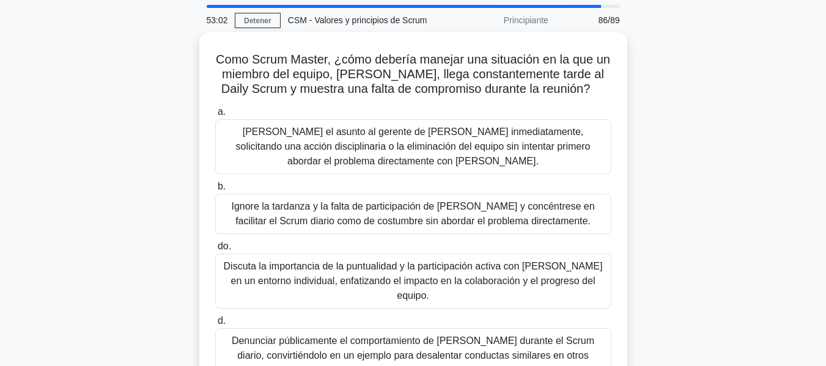
scroll to position [61, 0]
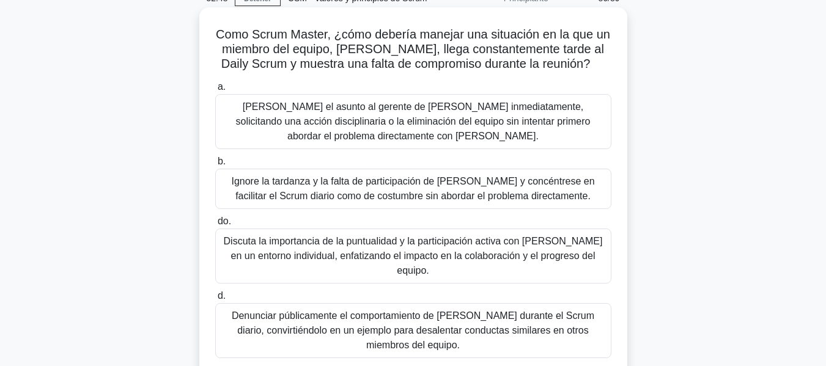
click at [313, 253] on font "Discuta la importancia de la puntualidad y la participación activa con [PERSON_…" at bounding box center [413, 256] width 379 height 40
click at [215, 226] on input "do. Discuta la importancia de la puntualidad y la participación activa con [PER…" at bounding box center [215, 222] width 0 height 8
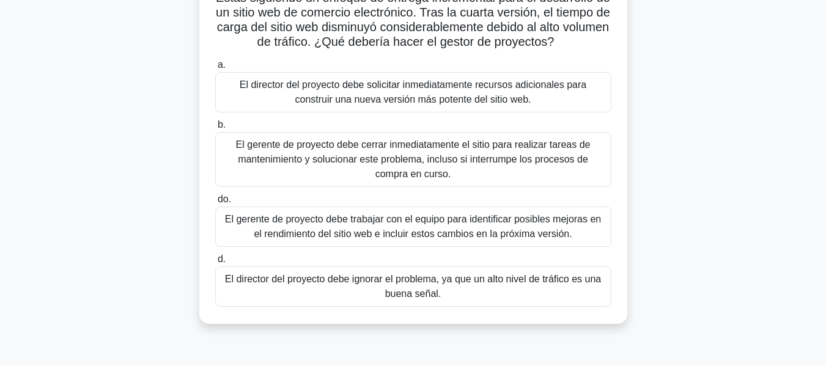
scroll to position [122, 0]
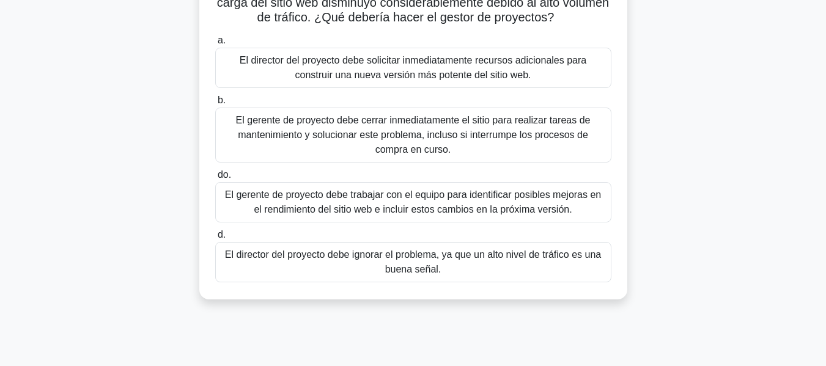
click at [318, 211] on font "El gerente de proyecto debe trabajar con el equipo para identificar posibles me…" at bounding box center [413, 201] width 376 height 25
click at [215, 179] on input "do. El gerente de proyecto debe trabajar con el equipo para identificar posible…" at bounding box center [215, 175] width 0 height 8
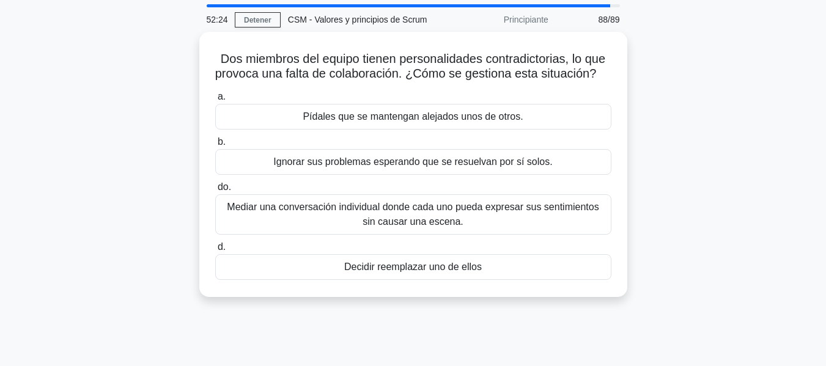
scroll to position [61, 0]
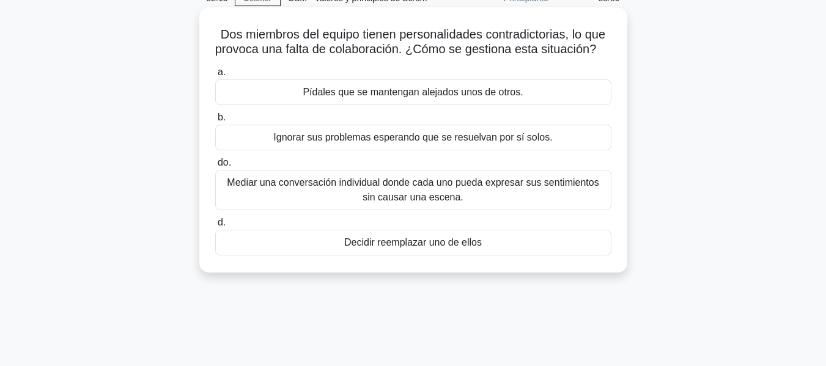
click at [306, 194] on font "Mediar una conversación individual donde cada uno pueda expresar sus sentimient…" at bounding box center [413, 189] width 372 height 25
click at [215, 167] on input "do. Mediar una conversación individual donde cada uno pueda expresar sus sentim…" at bounding box center [215, 163] width 0 height 8
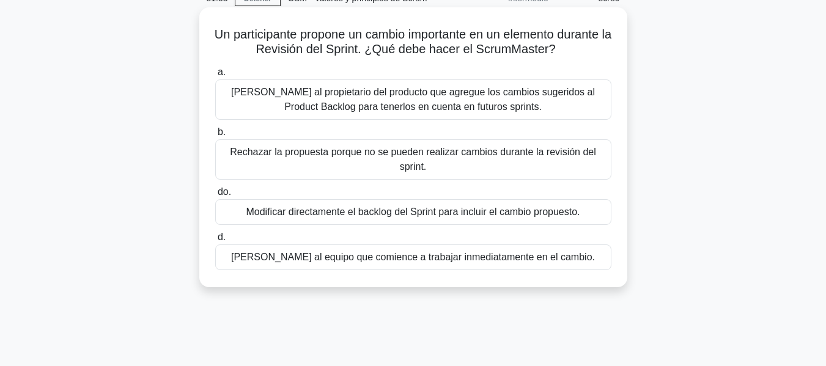
click at [517, 95] on font "[PERSON_NAME] al propietario del producto que agregue los cambios sugeridos al …" at bounding box center [413, 99] width 364 height 25
click at [215, 76] on input "a. [PERSON_NAME] al propietario del producto que agregue los cambios sugeridos …" at bounding box center [215, 72] width 0 height 8
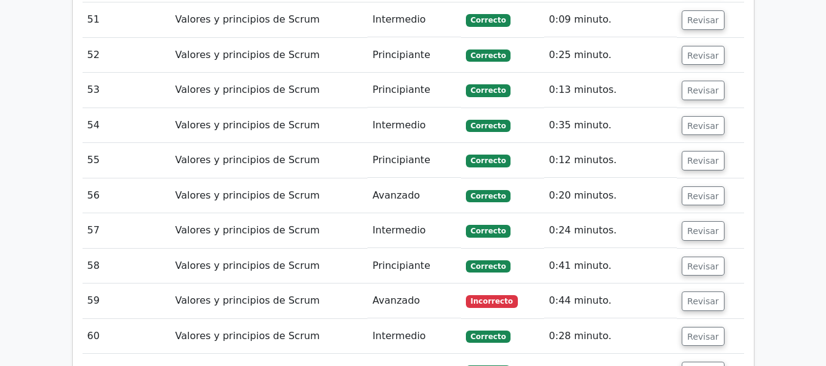
scroll to position [3423, 0]
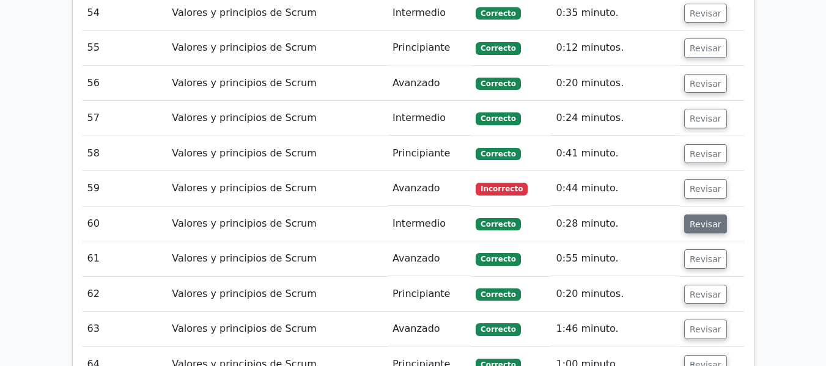
click at [694, 215] on button "Revisar" at bounding box center [705, 225] width 43 height 20
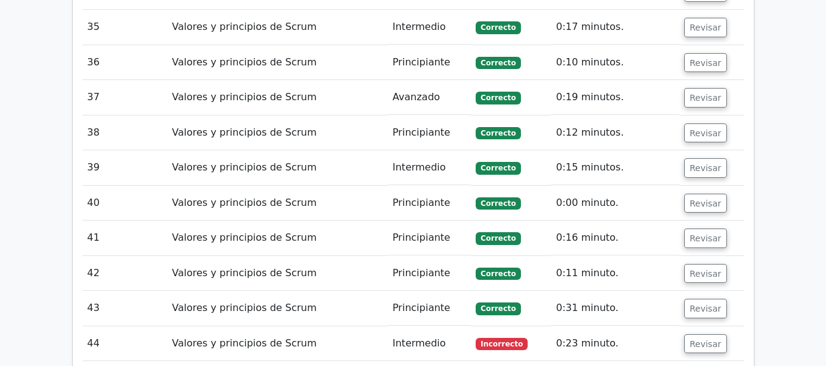
scroll to position [2812, 0]
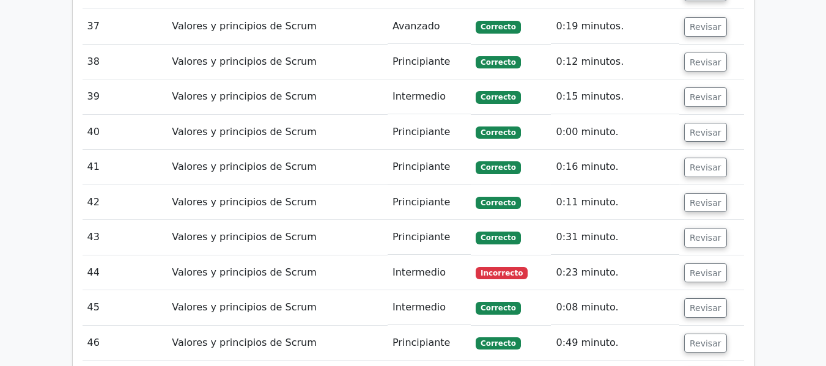
click at [690, 255] on td "Revisar" at bounding box center [711, 272] width 65 height 35
click at [690, 268] on font "Revisar" at bounding box center [705, 273] width 32 height 10
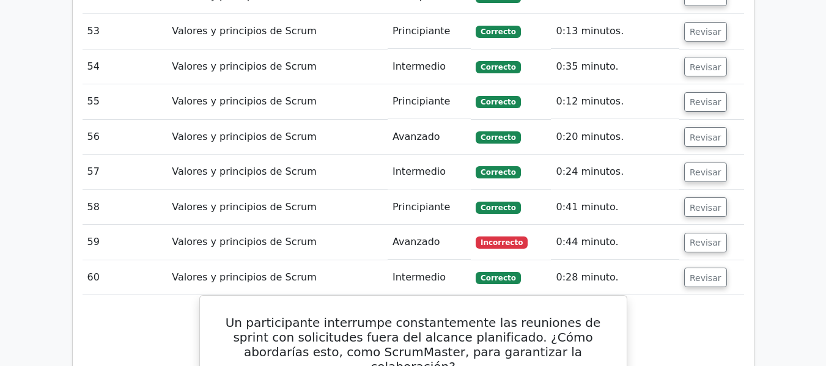
scroll to position [3973, 0]
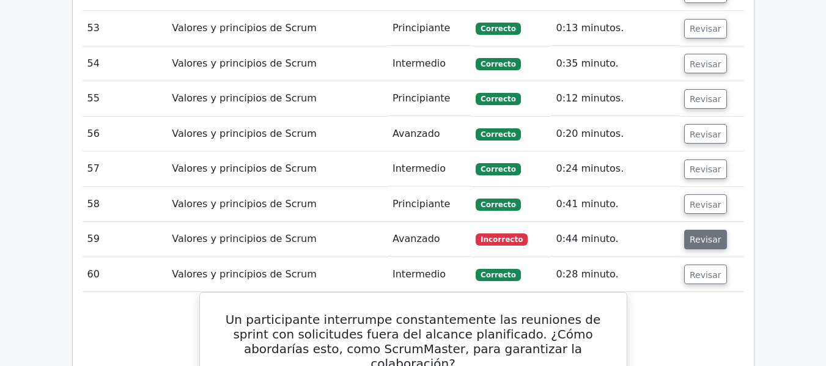
click at [713, 230] on button "Revisar" at bounding box center [705, 240] width 43 height 20
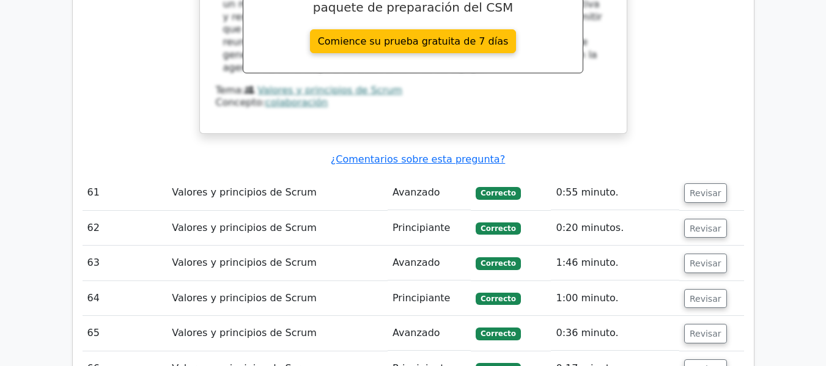
scroll to position [5440, 0]
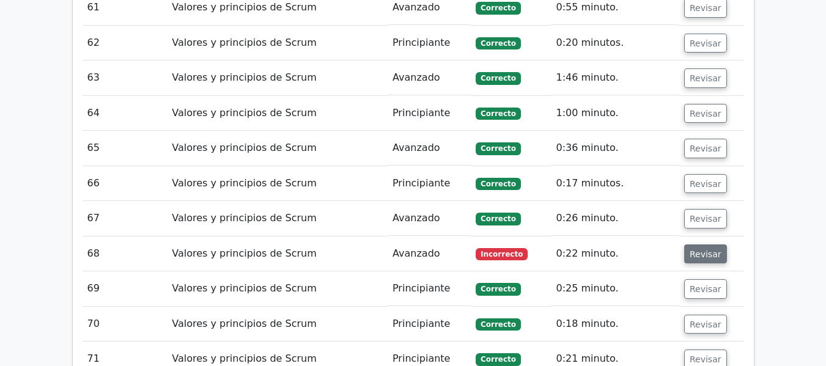
click at [696, 244] on button "Revisar" at bounding box center [705, 254] width 43 height 20
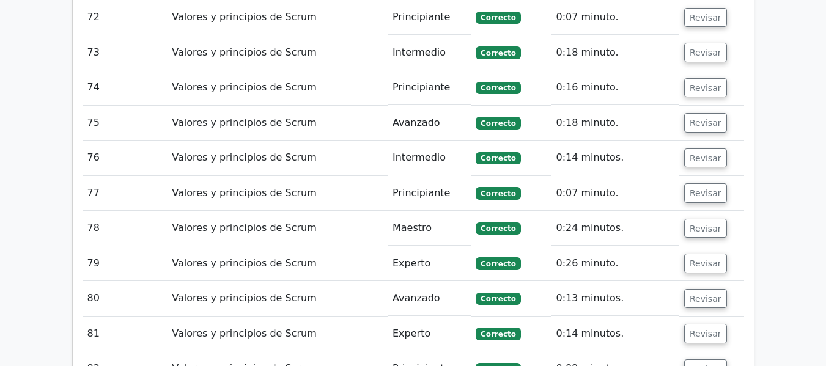
scroll to position [6909, 0]
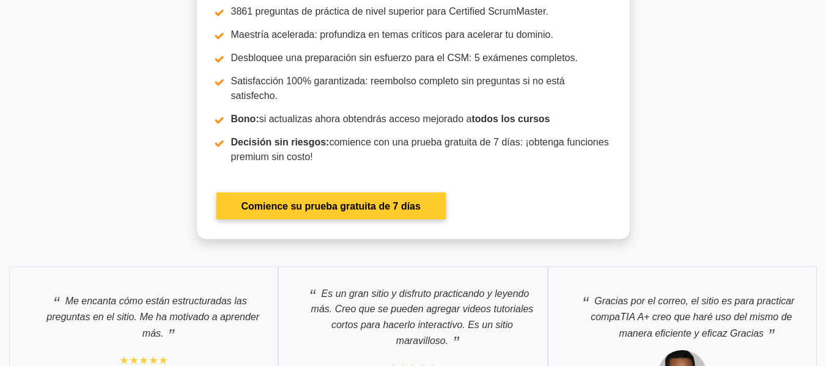
scroll to position [4152, 0]
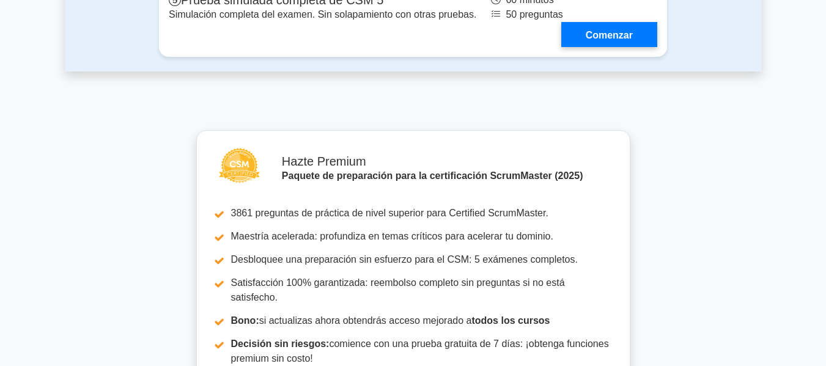
drag, startPoint x: 54, startPoint y: 75, endPoint x: 62, endPoint y: 75, distance: 8.0
